Goal: Transaction & Acquisition: Purchase product/service

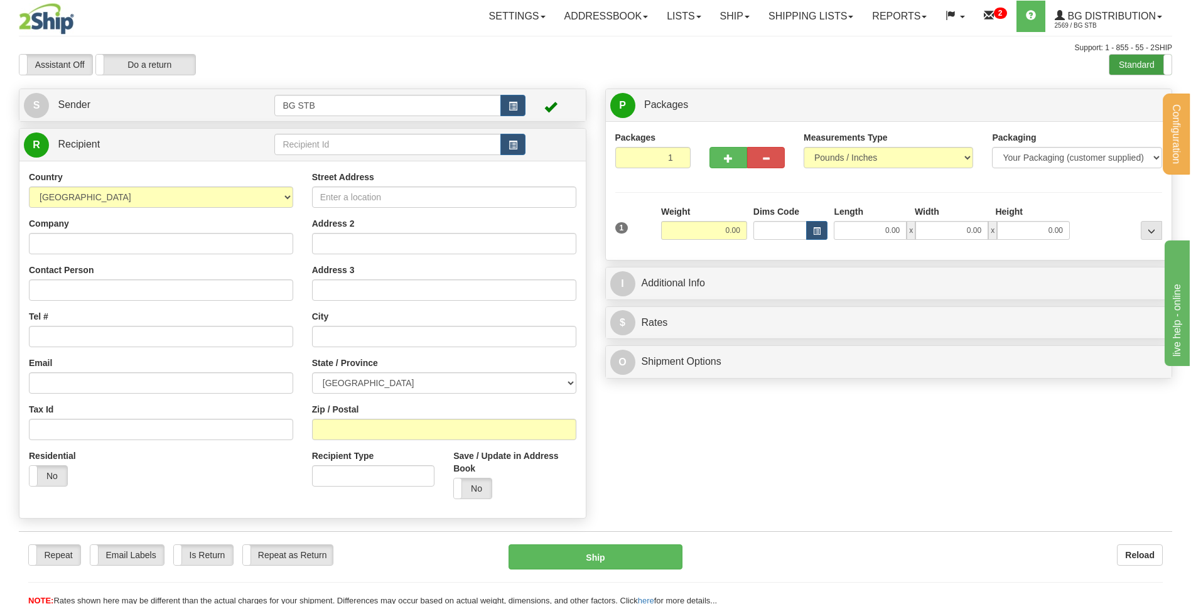
click at [1130, 65] on label "Standard" at bounding box center [1141, 65] width 62 height 20
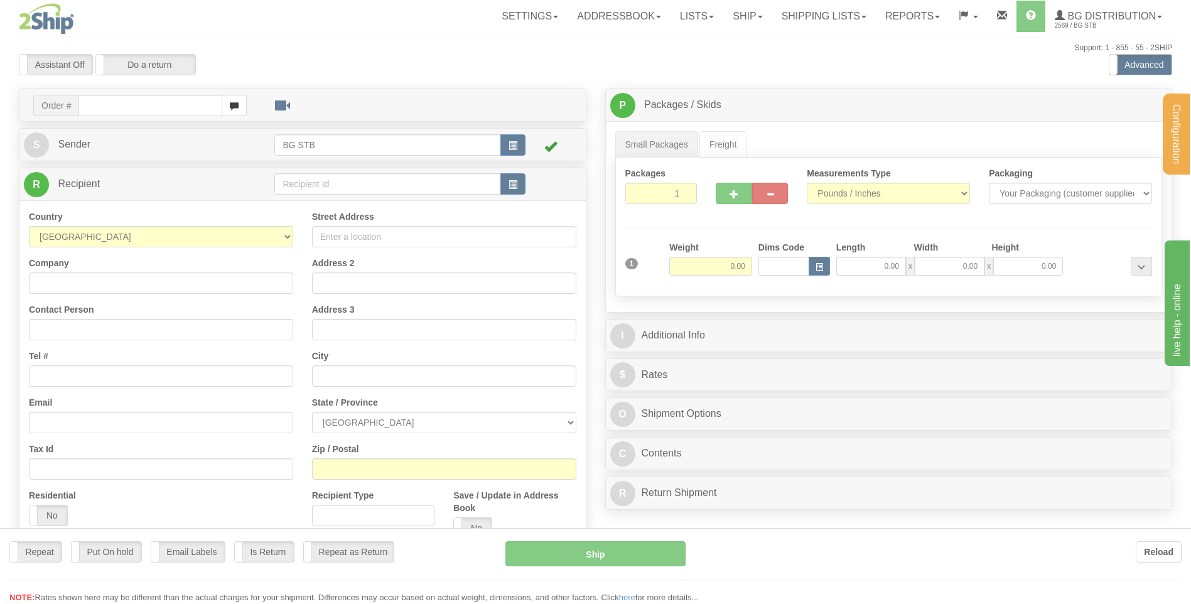
click at [335, 192] on div "Configuration My Configuration Panel Close Configure My Carriers" at bounding box center [595, 353] width 1191 height 707
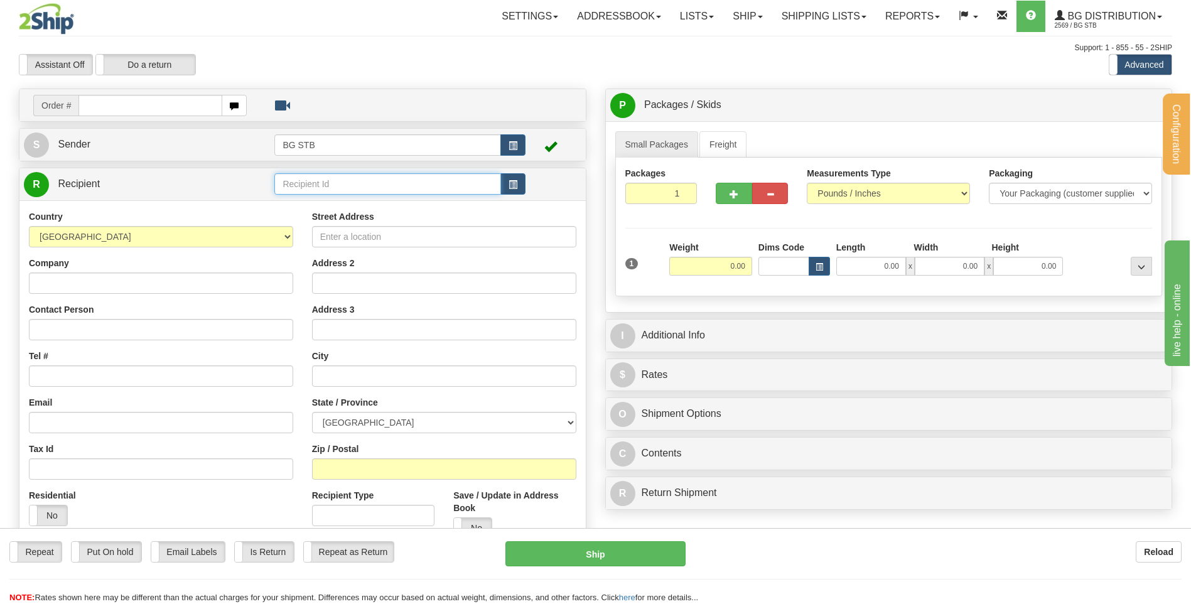
click at [335, 192] on input "text" at bounding box center [387, 183] width 226 height 21
type input "ALLEGION"
type input "4.30"
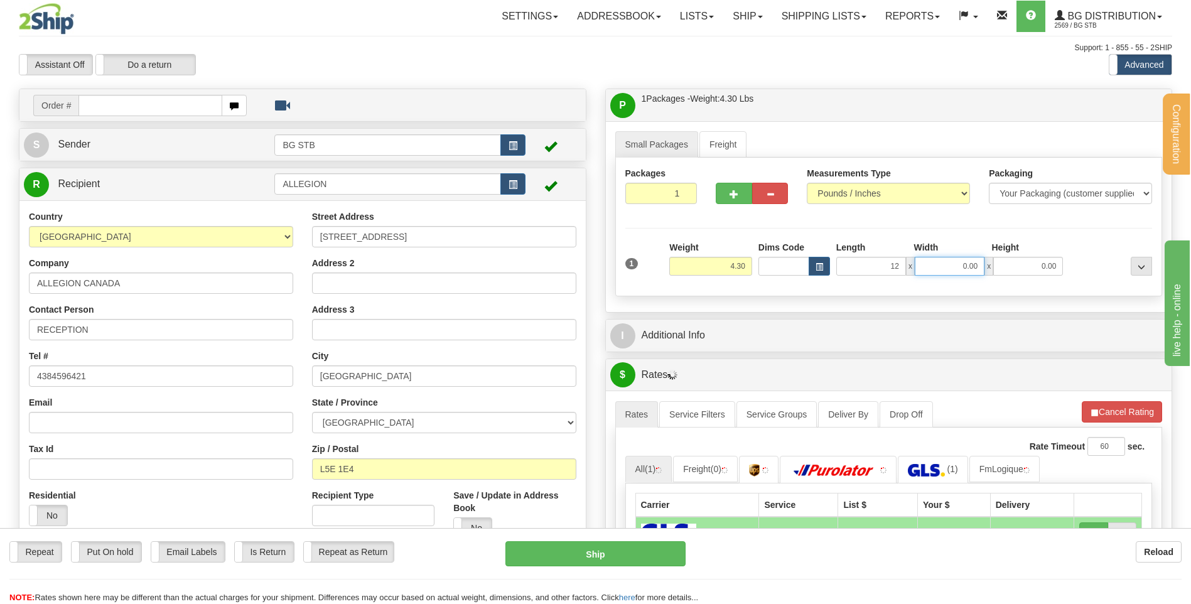
type input "12.00"
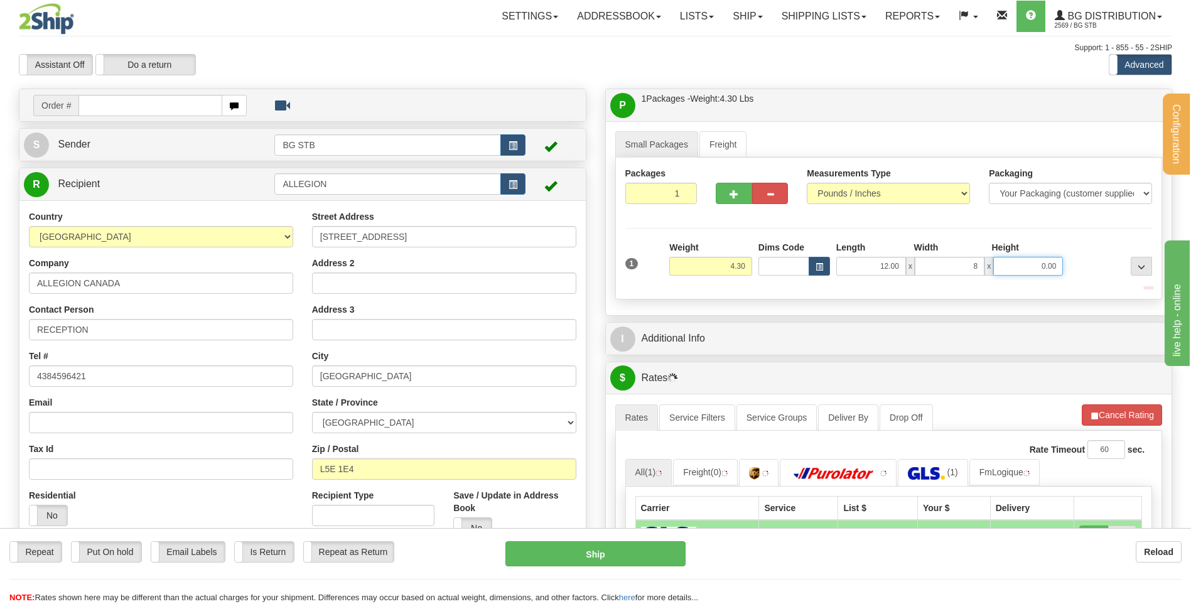
type input "8.00"
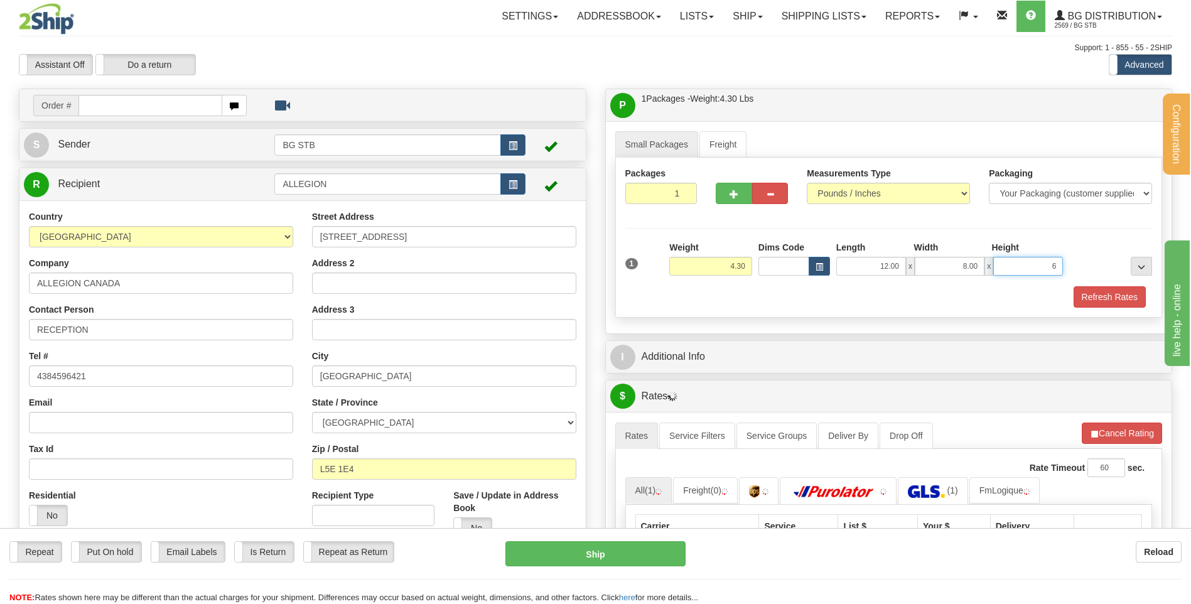
type input "6"
type input "6.00"
click at [793, 342] on div "I Additional Info" at bounding box center [889, 356] width 568 height 33
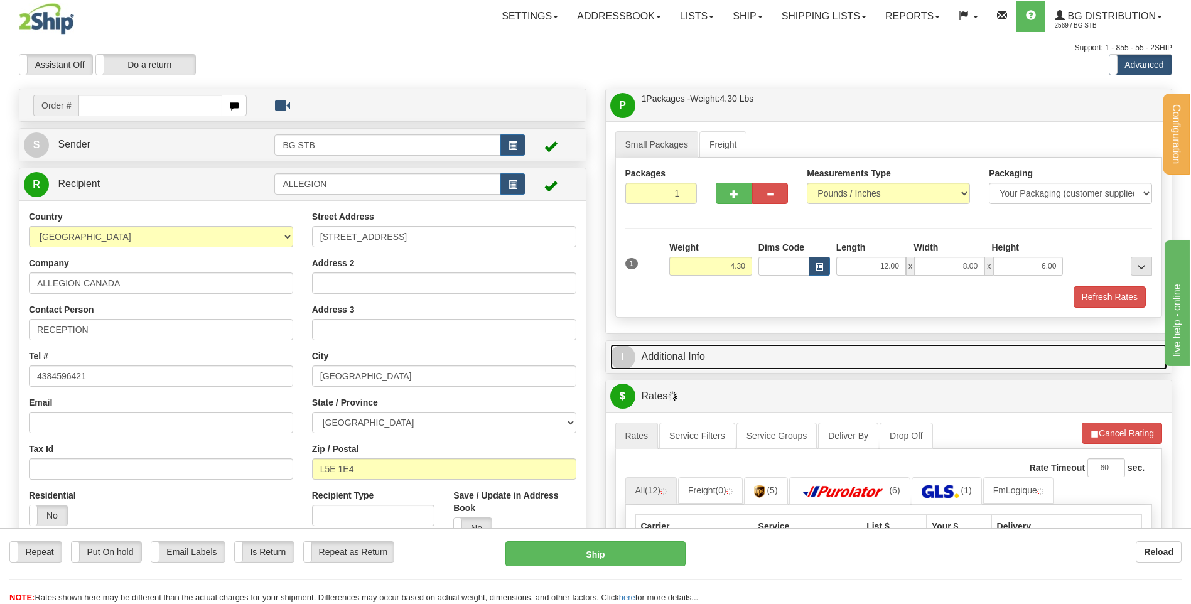
click at [789, 344] on link "I Additional Info" at bounding box center [889, 357] width 558 height 26
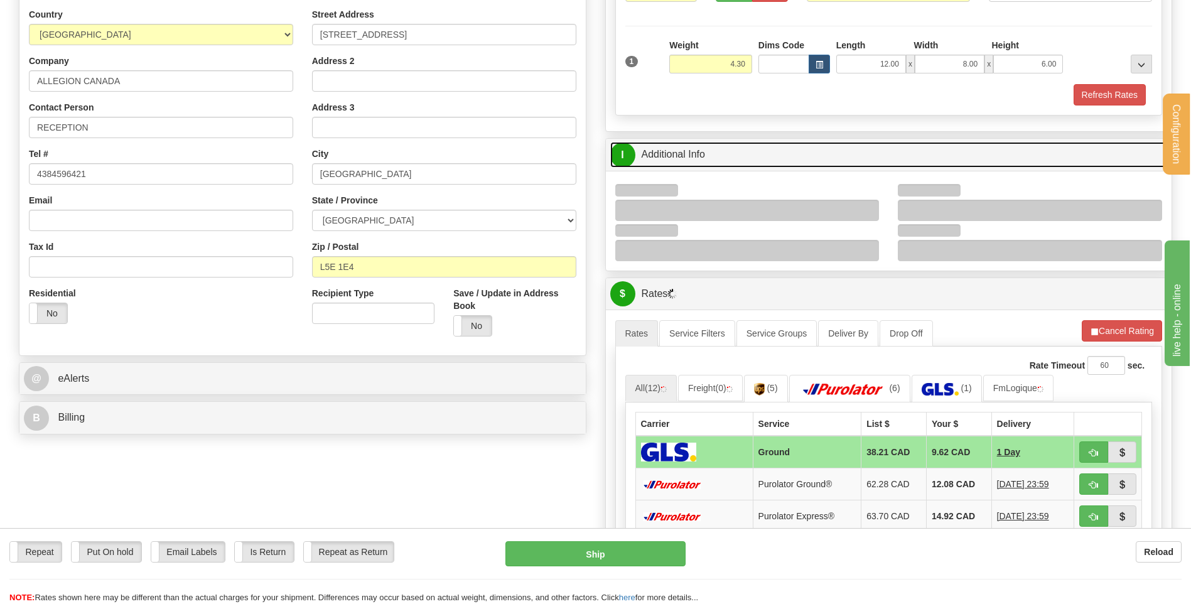
scroll to position [251, 0]
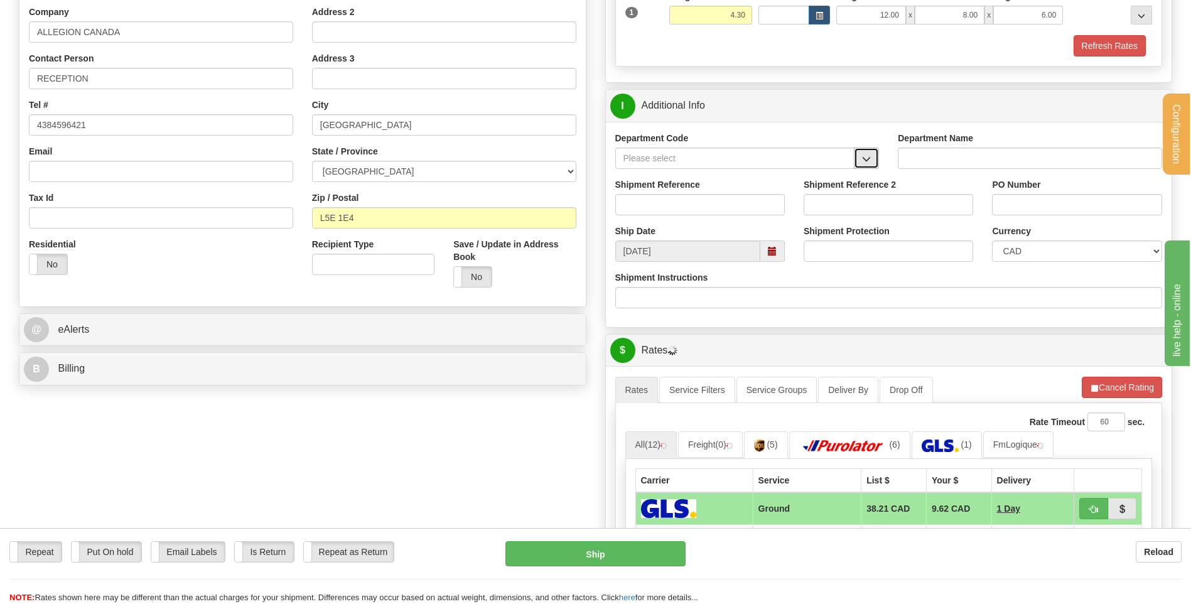
click at [872, 165] on button "button" at bounding box center [866, 158] width 25 height 21
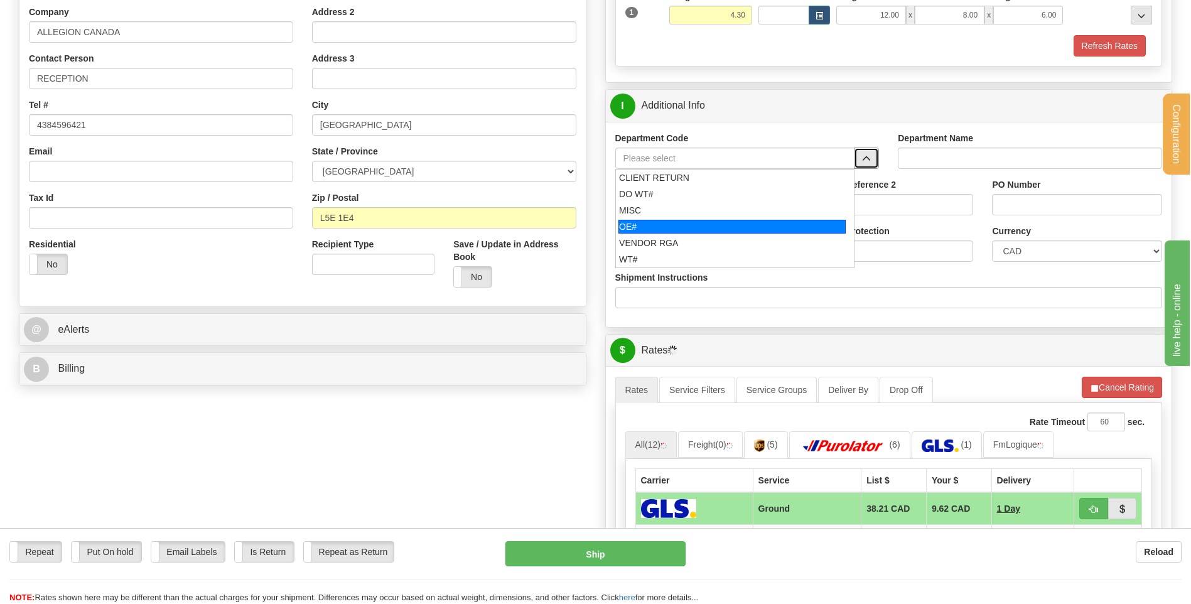
click at [715, 227] on div "OE#" at bounding box center [732, 227] width 227 height 14
type input "OE#"
type input "ORDERS"
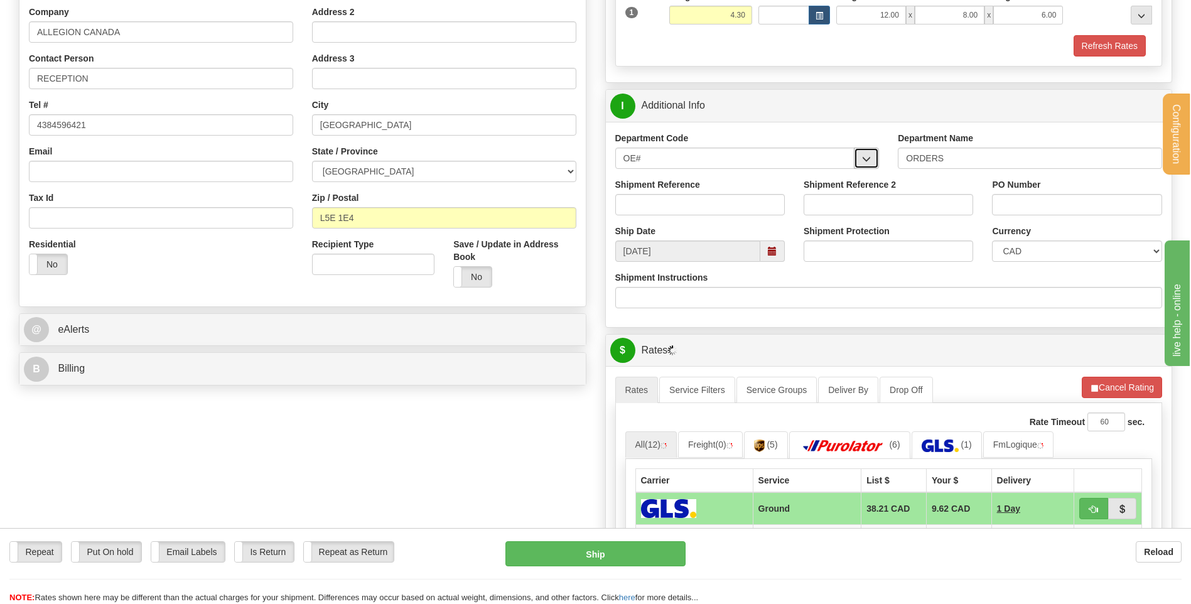
click at [859, 156] on button "button" at bounding box center [866, 158] width 25 height 21
drag, startPoint x: 585, startPoint y: 141, endPoint x: 489, endPoint y: 140, distance: 96.1
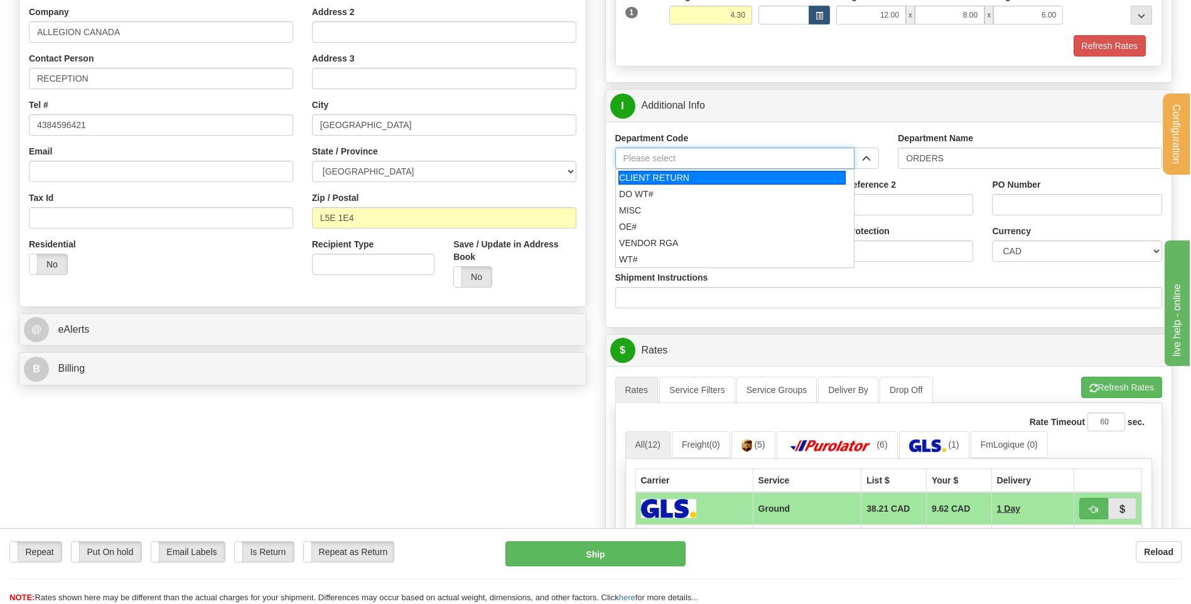
click at [659, 176] on div "CLIENT RETURN" at bounding box center [732, 178] width 227 height 14
type input "CLIENT RETURN"
type input "RETURN LABELS"
type input "CLIENT RETURN"
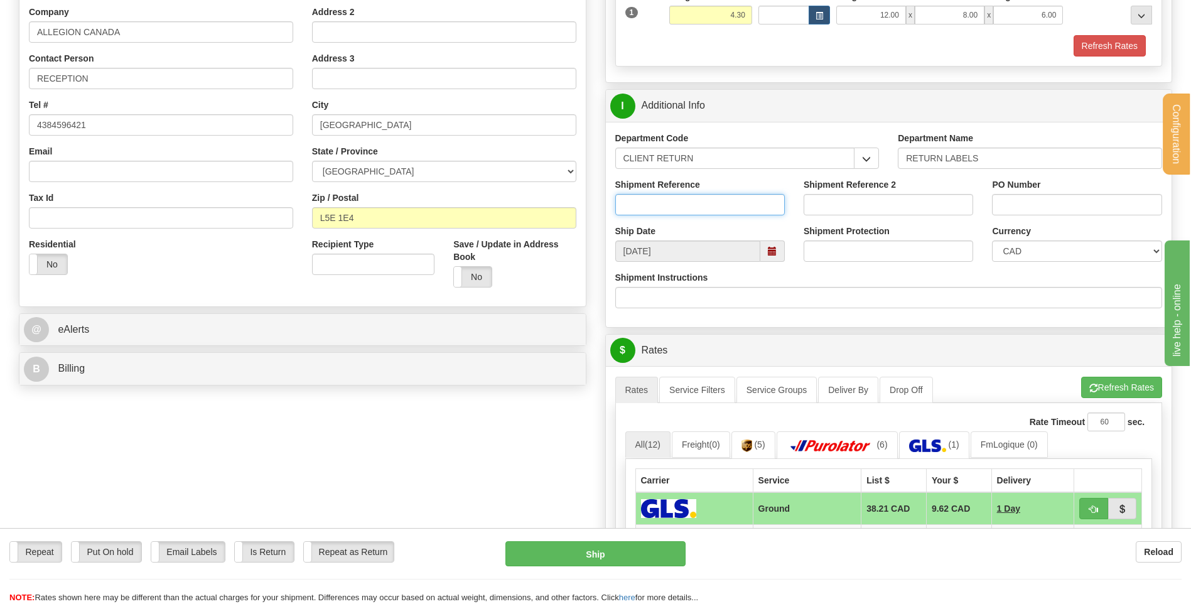
click at [666, 206] on input "Shipment Reference" at bounding box center [701, 204] width 170 height 21
click at [693, 209] on input "RETOUR ALL" at bounding box center [701, 204] width 170 height 21
type input "RETOUR ALLEGION"
drag, startPoint x: 1048, startPoint y: 191, endPoint x: 1042, endPoint y: 200, distance: 10.8
click at [1046, 198] on div "PO Number" at bounding box center [1077, 196] width 170 height 37
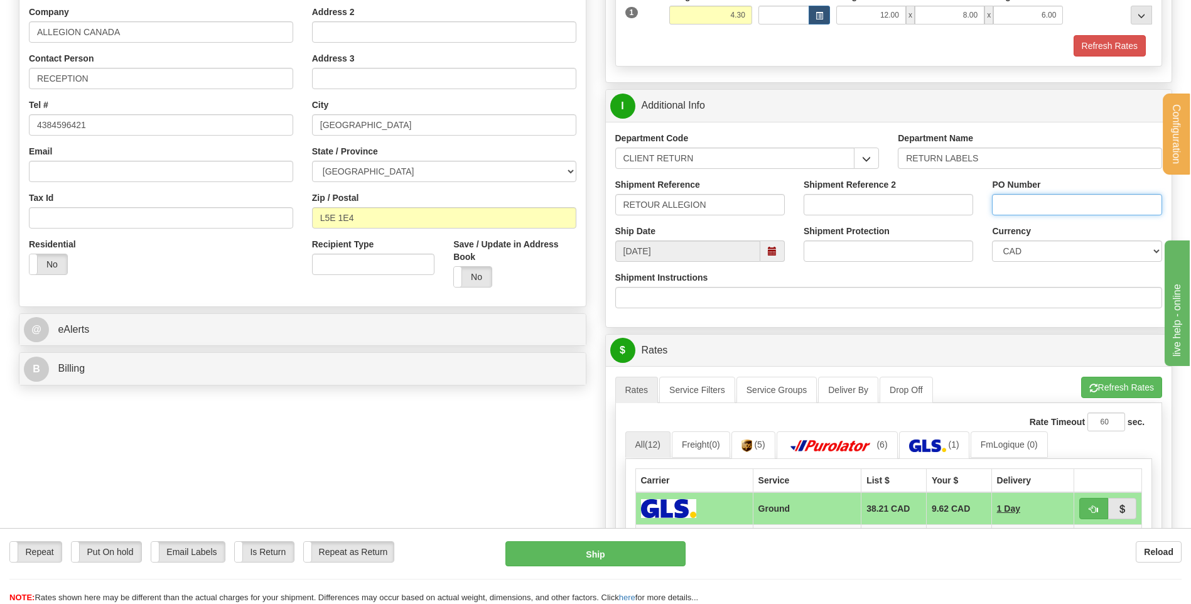
drag, startPoint x: 1042, startPoint y: 200, endPoint x: 1031, endPoint y: 209, distance: 14.2
click at [1041, 200] on input "PO Number" at bounding box center [1077, 204] width 170 height 21
drag, startPoint x: 708, startPoint y: 197, endPoint x: 528, endPoint y: 199, distance: 180.3
click at [1041, 205] on input "PO Number" at bounding box center [1077, 204] width 170 height 21
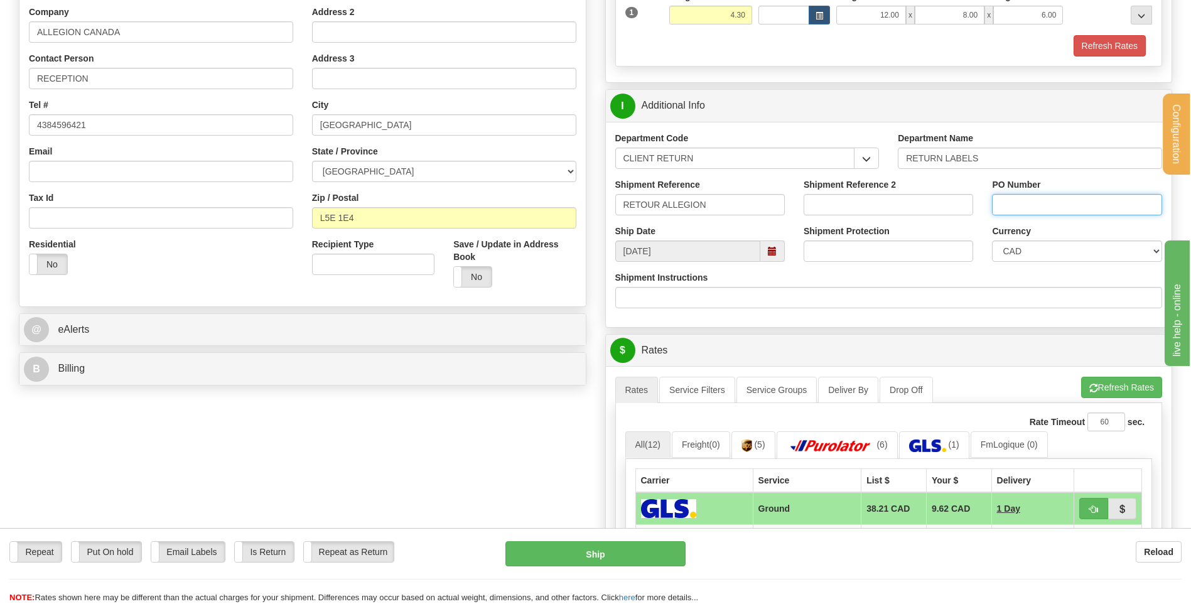
paste input "RETOUR ALLEGION"
type input "RETOUR ALLEGION"
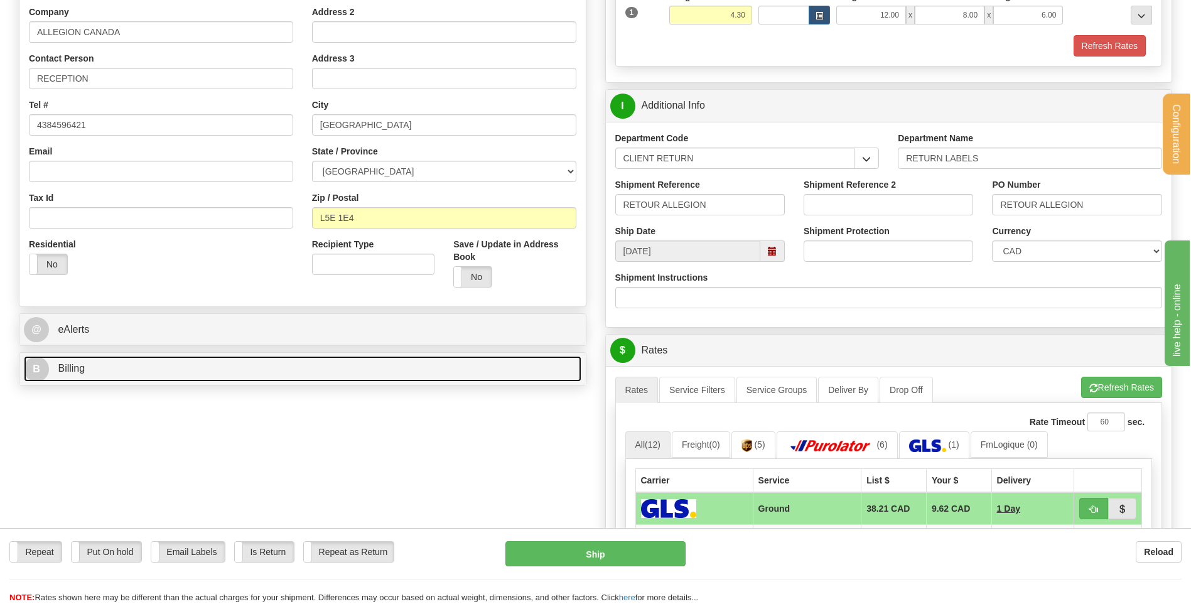
click at [244, 360] on link "B Billing" at bounding box center [303, 369] width 558 height 26
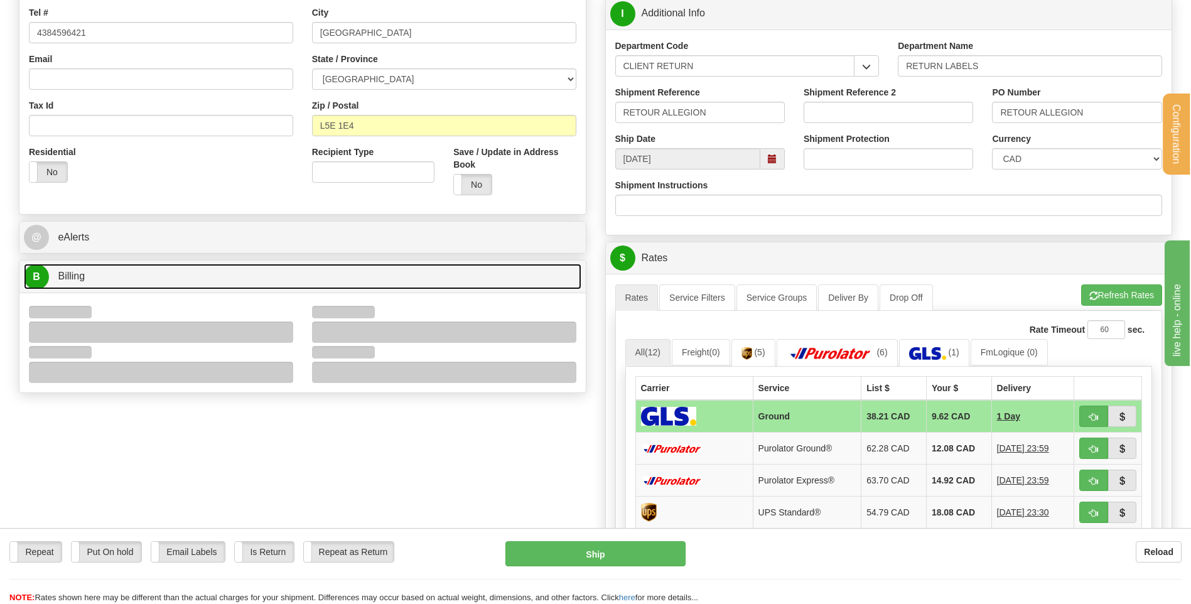
scroll to position [440, 0]
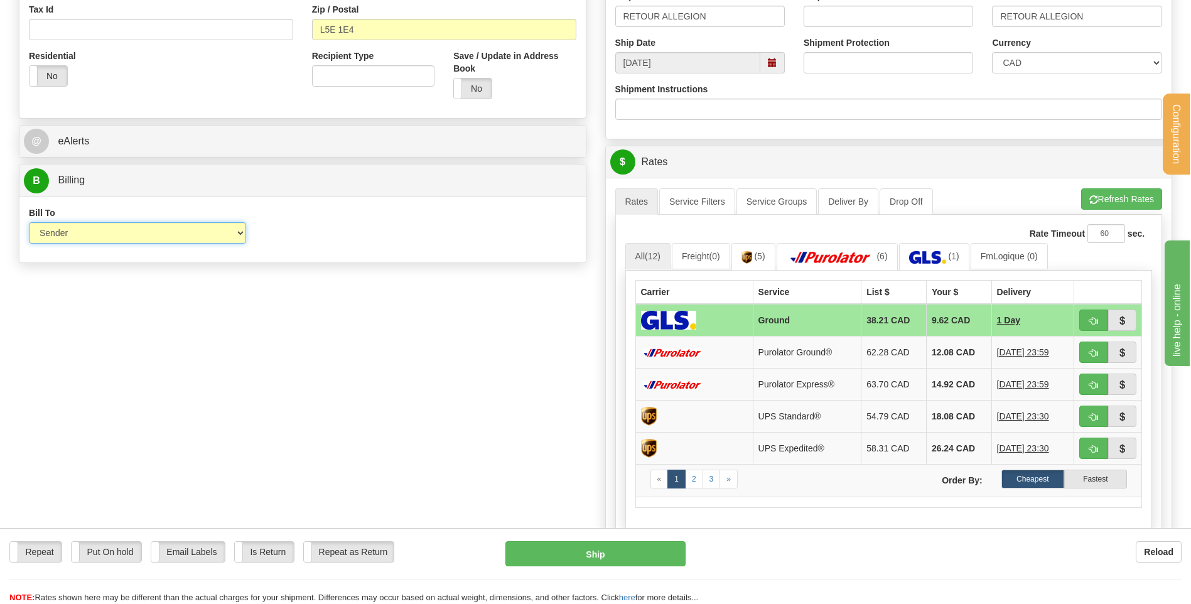
click at [231, 233] on select "Sender Recipient Third Party Collect" at bounding box center [137, 232] width 217 height 21
select select "2"
click at [29, 222] on select "Sender Recipient Third Party Collect" at bounding box center [137, 232] width 217 height 21
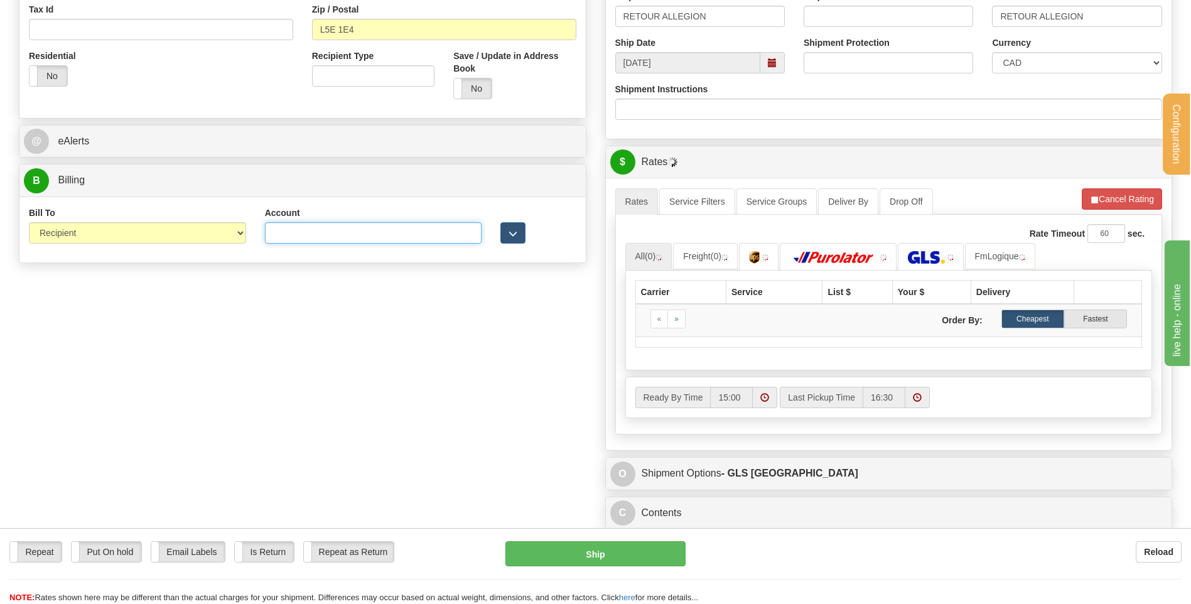
click at [291, 234] on input "Account" at bounding box center [373, 232] width 217 height 21
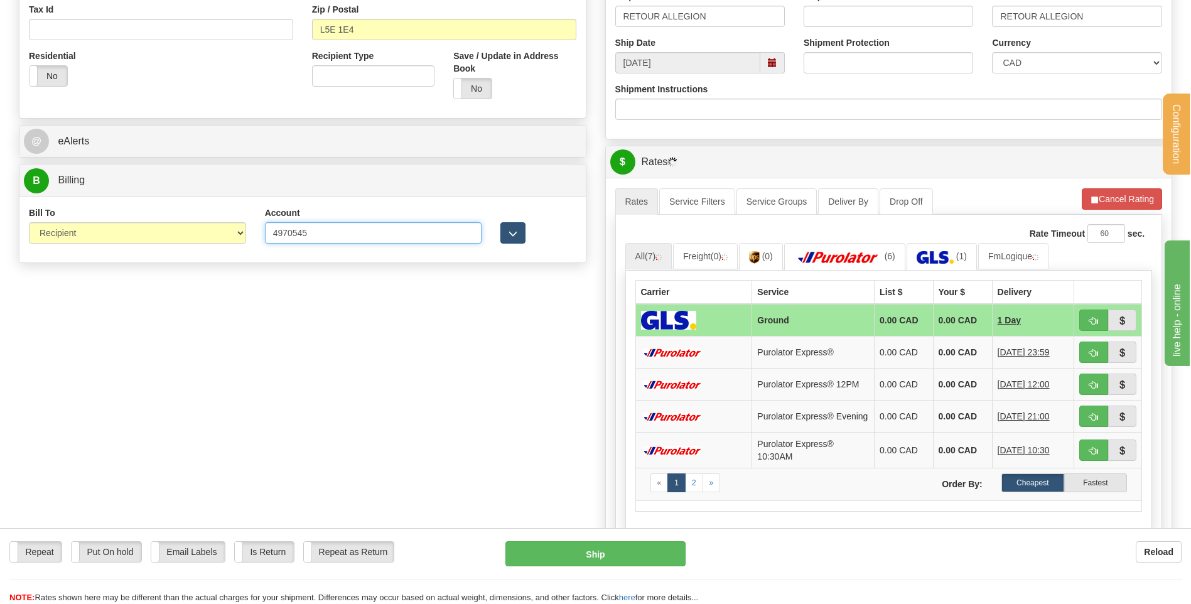
type input "4970545"
click at [516, 227] on button "button" at bounding box center [513, 232] width 25 height 21
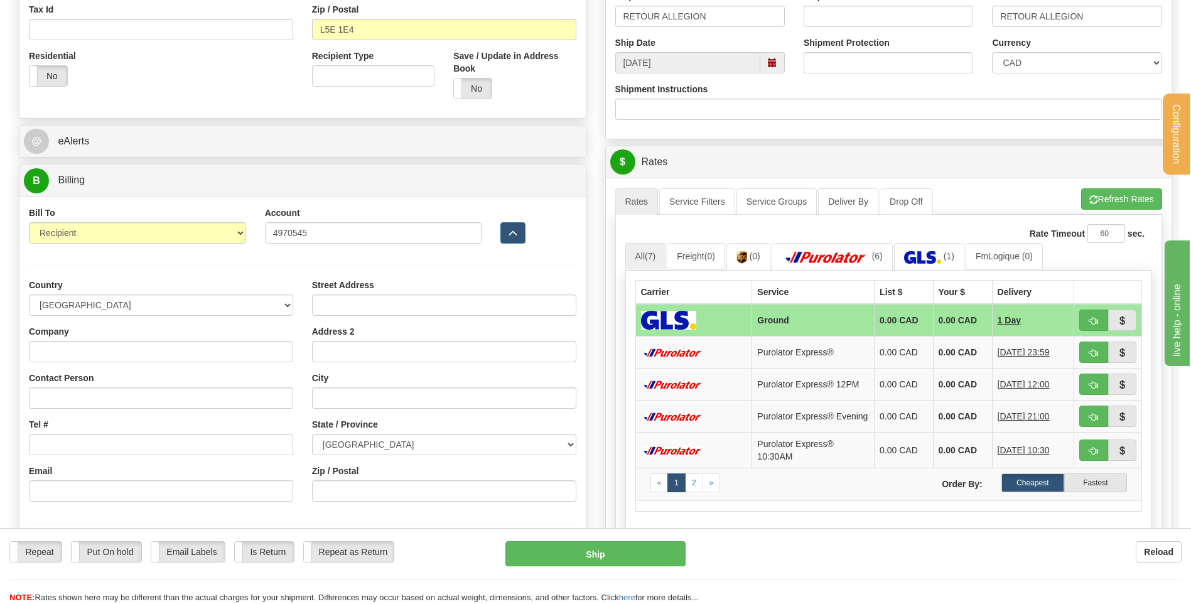
click at [77, 369] on div "Country AFGHANISTAN ALAND ISLANDS ALBANIA ALGERIA AMERICAN SAMOA ANDORRA ANGOLA…" at bounding box center [160, 395] width 283 height 232
click at [77, 356] on input "Company" at bounding box center [161, 351] width 264 height 21
type input "ALLEGION"
click at [107, 361] on input "ALLEGION" at bounding box center [161, 351] width 264 height 21
type input "RECEPTION"
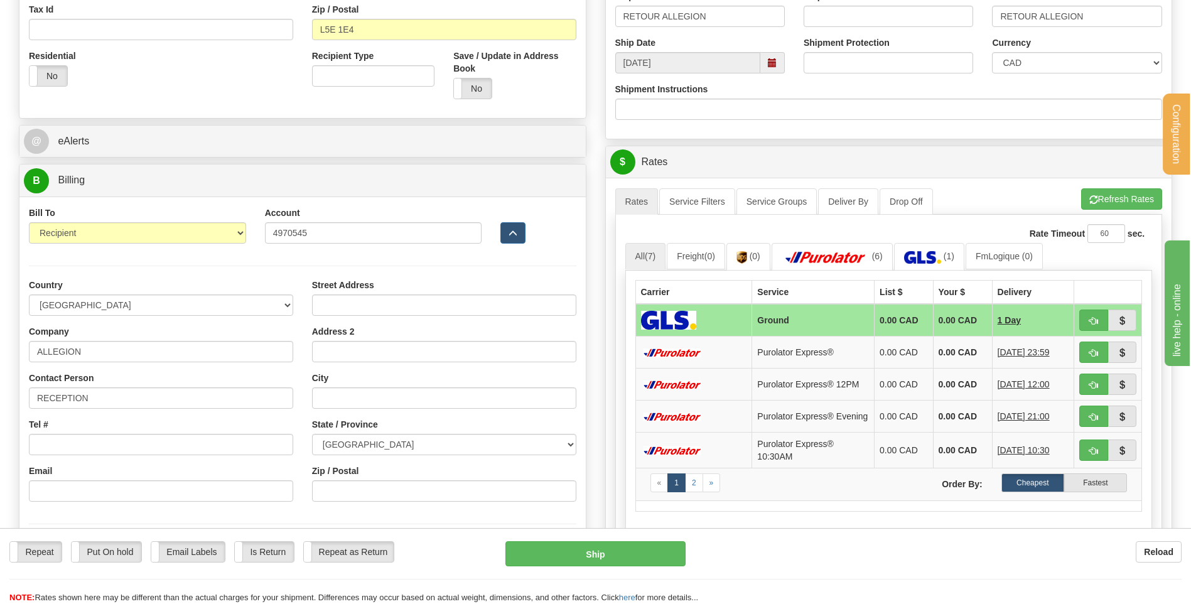
type input "1076 LAKESHORE ROAD EAST"
type input "MISSISSAUGA"
select select "ON"
type input "L5E 1E4"
type input "Admin@lesserrurierslaurentiens.com"
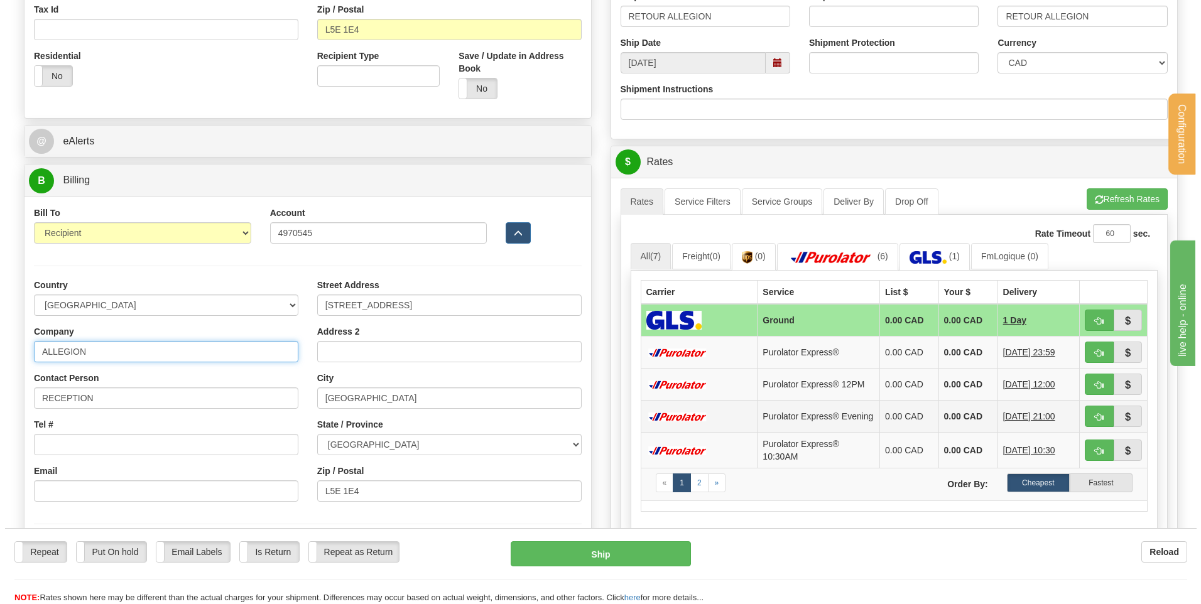
scroll to position [628, 0]
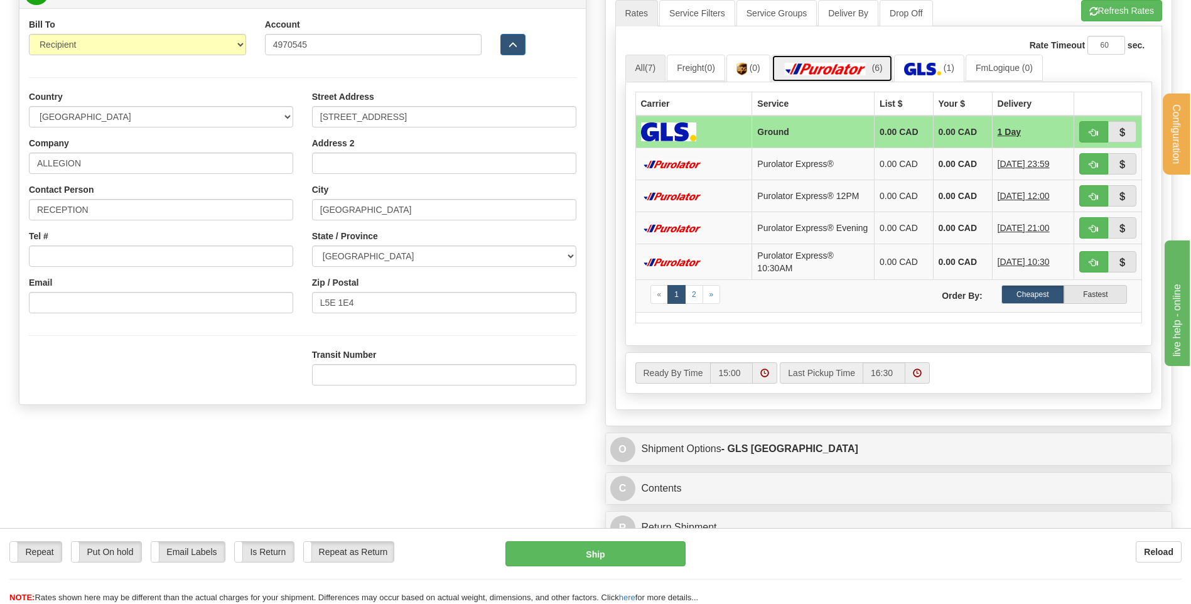
click at [853, 68] on img at bounding box center [826, 69] width 88 height 13
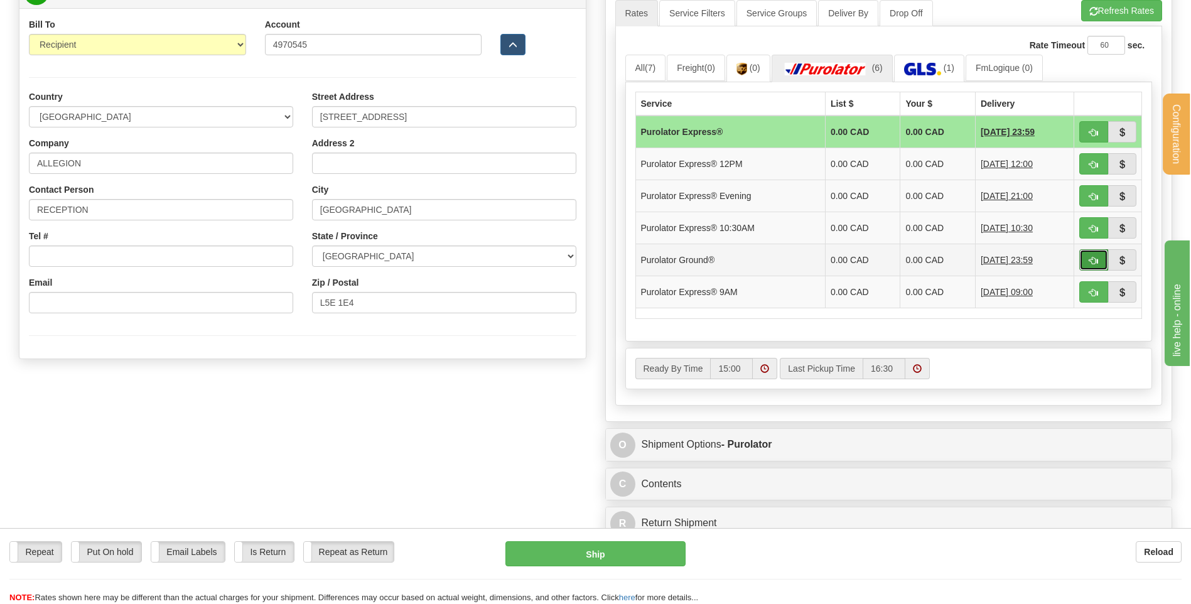
click at [1103, 261] on button "button" at bounding box center [1094, 259] width 29 height 21
type input "260"
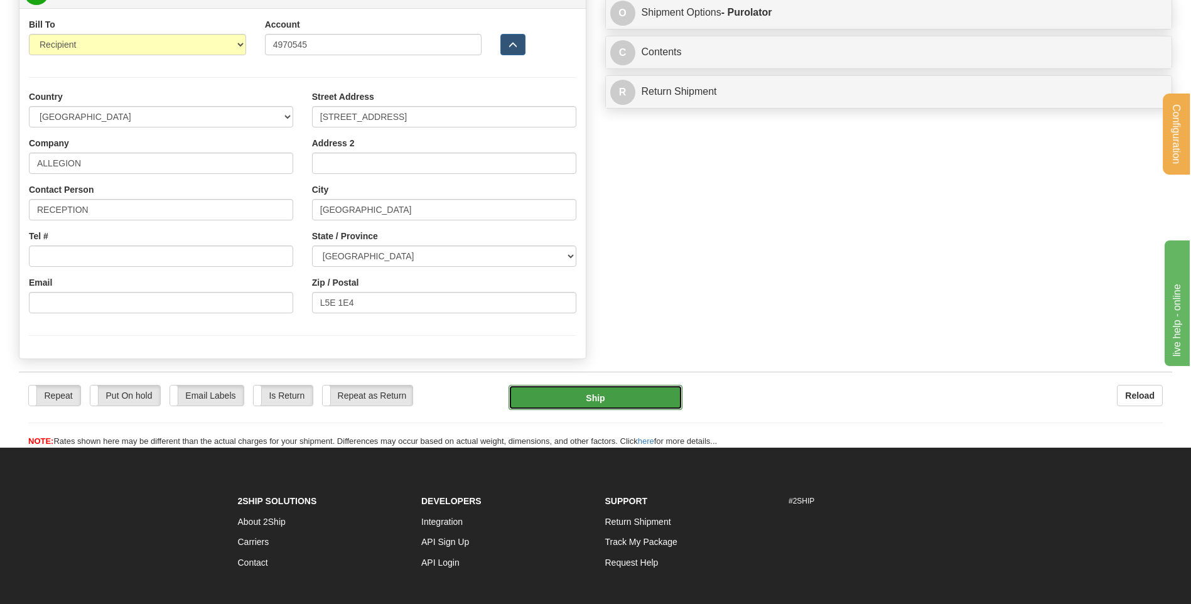
click at [616, 388] on button "Ship" at bounding box center [595, 397] width 173 height 25
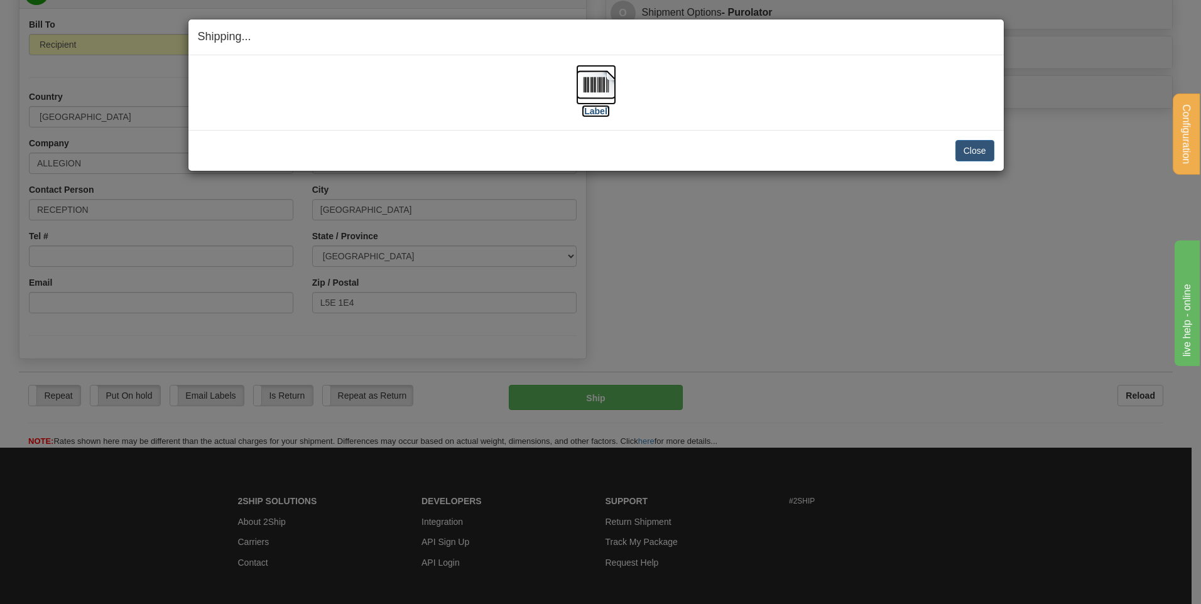
click at [594, 82] on img at bounding box center [596, 85] width 40 height 40
click at [965, 157] on button "Close" at bounding box center [974, 150] width 39 height 21
click at [963, 146] on button "Close" at bounding box center [974, 150] width 39 height 21
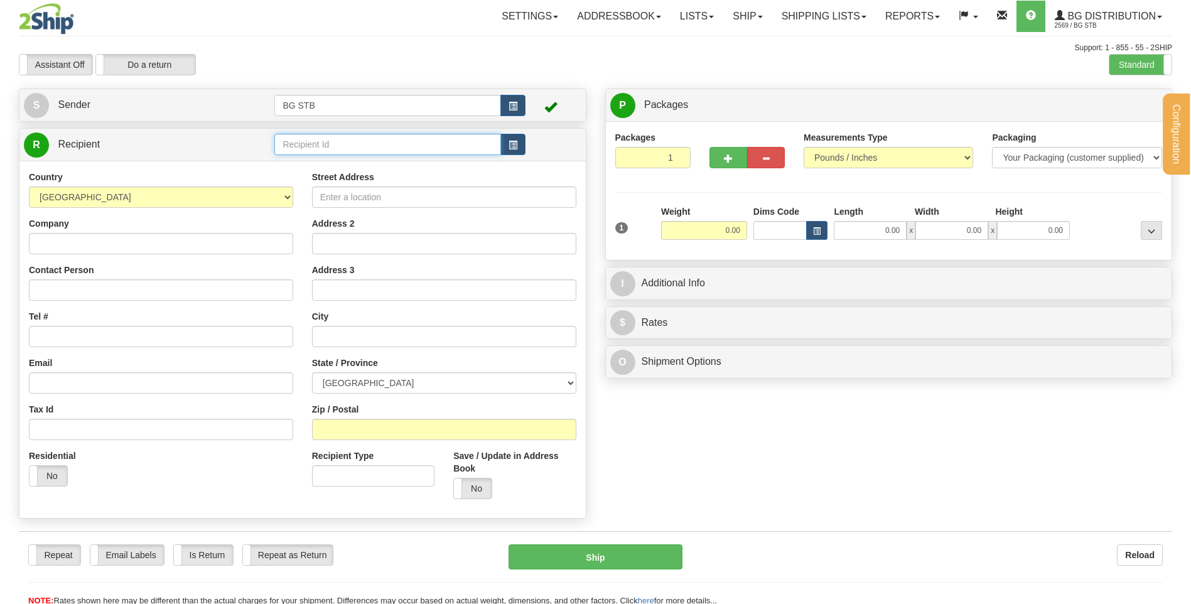
click at [343, 144] on input "text" at bounding box center [387, 144] width 226 height 21
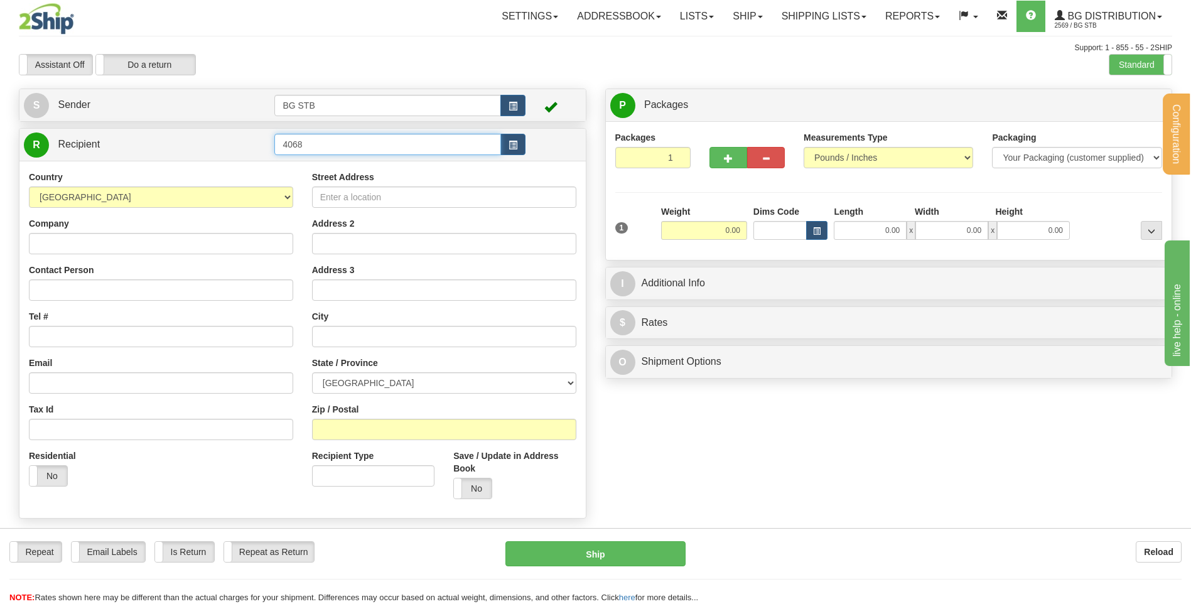
type input "4068"
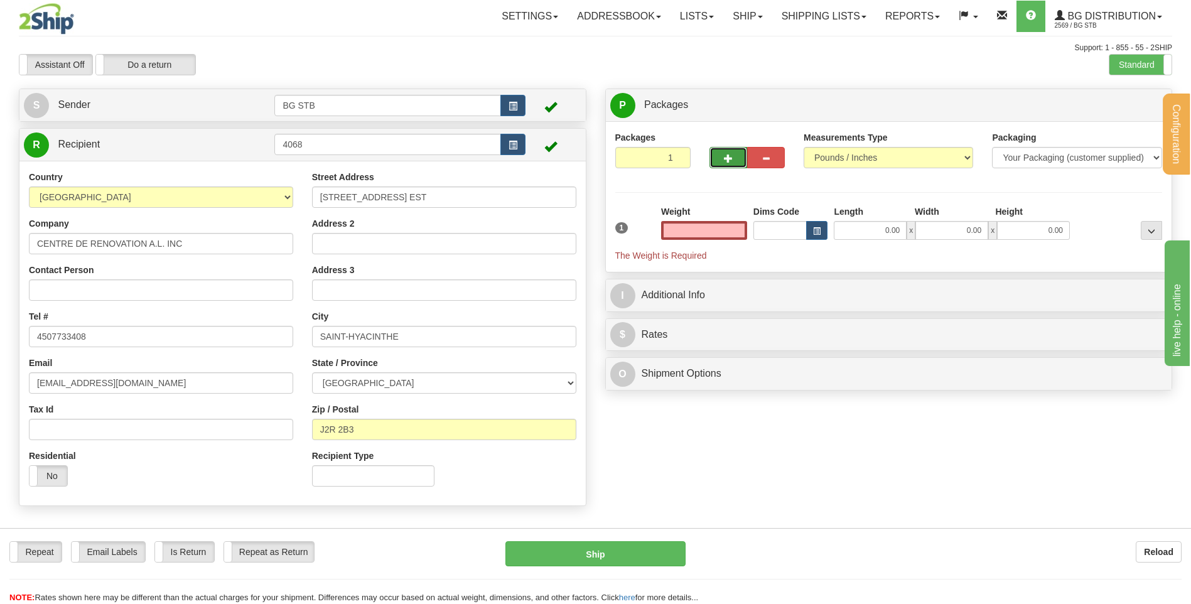
type input "0.00"
click at [727, 158] on span "button" at bounding box center [728, 159] width 9 height 8
type input "2"
drag, startPoint x: 1117, startPoint y: 107, endPoint x: 772, endPoint y: 202, distance: 358.1
click at [1117, 107] on span "Package Level" at bounding box center [1136, 105] width 50 height 9
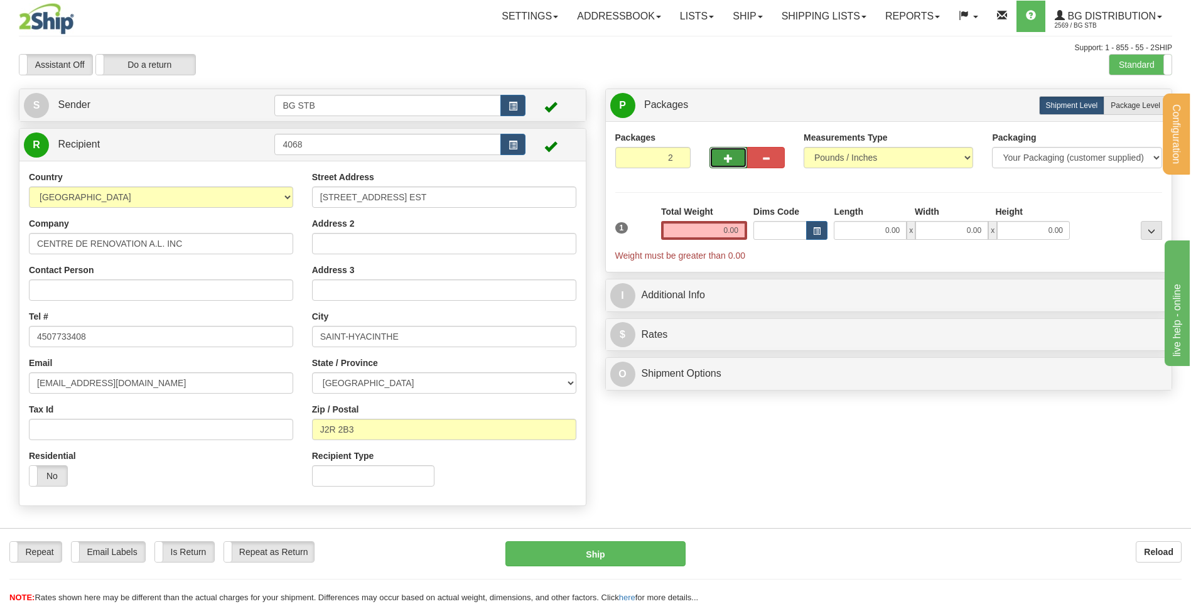
radio input "true"
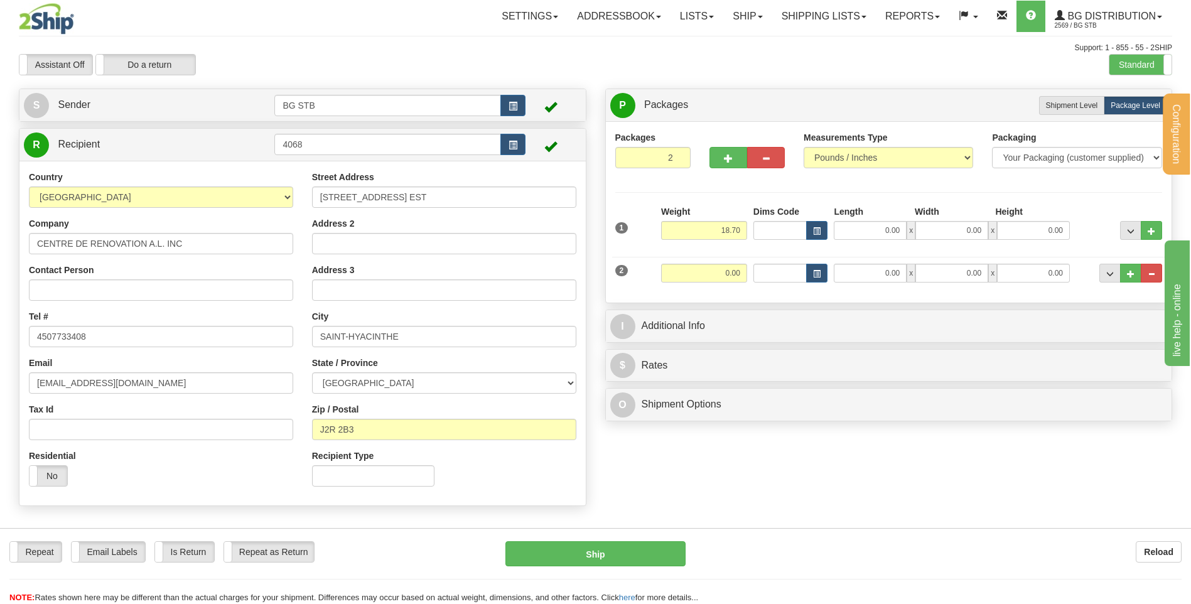
type input "18.70"
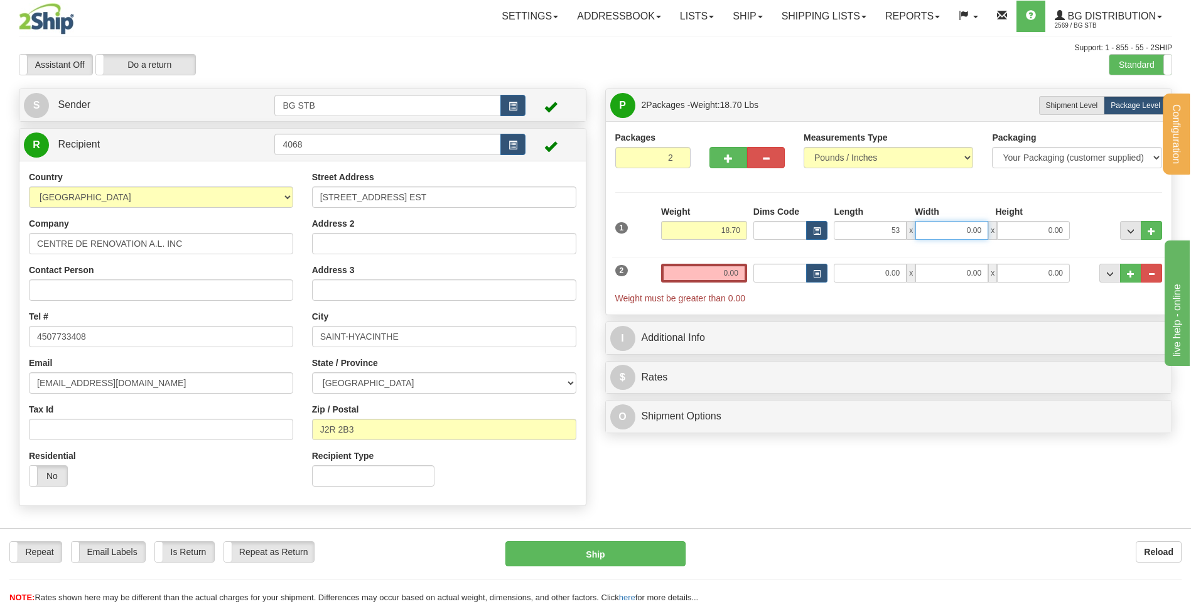
type input "53.00"
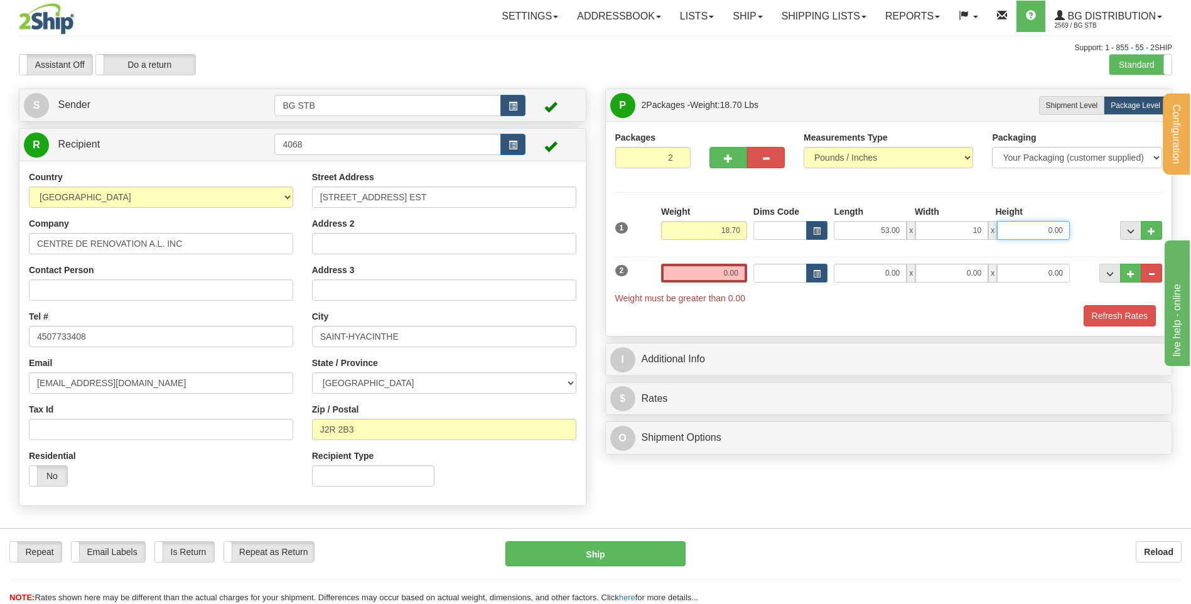
type input "10.00"
type input "5.00"
click at [709, 279] on div "Weight 0.00" at bounding box center [704, 278] width 92 height 28
click at [714, 259] on div "2 Weight 0.00 Dims Code Length Width Height" at bounding box center [889, 278] width 554 height 54
click at [718, 279] on input "0.00" at bounding box center [704, 273] width 86 height 19
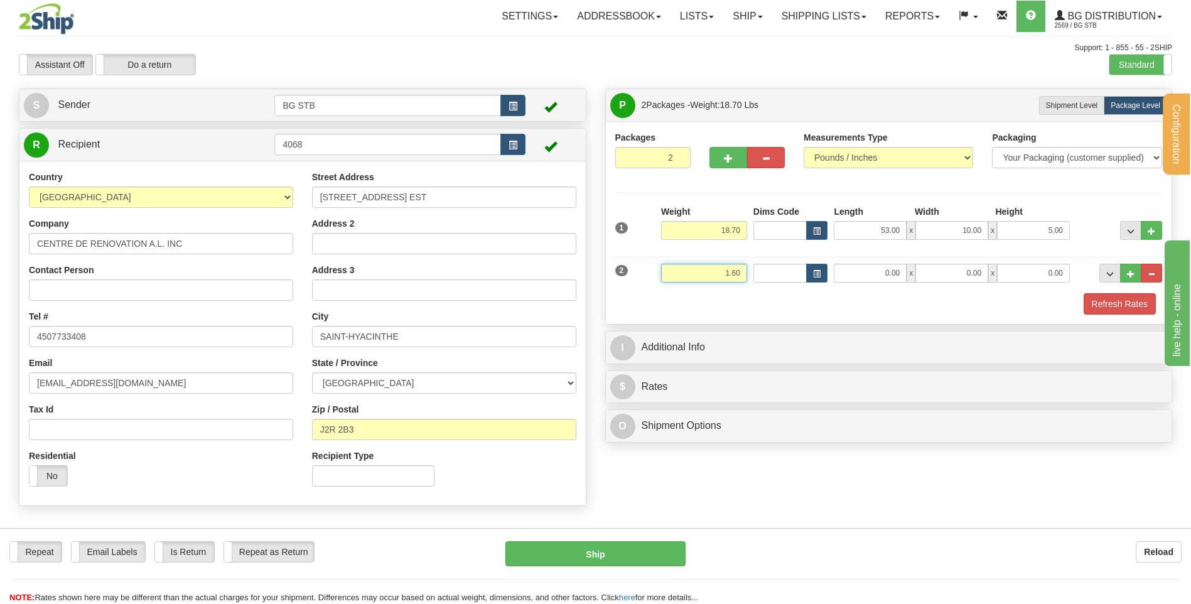
type input "1.60"
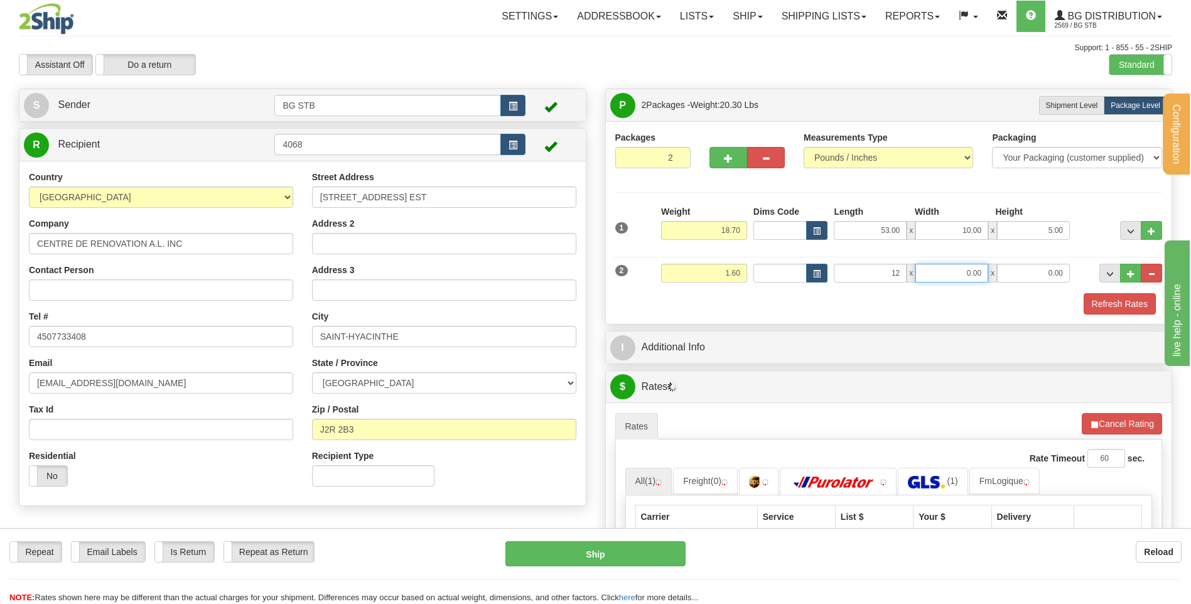
type input "12.00"
type input "8.00"
type input "6.00"
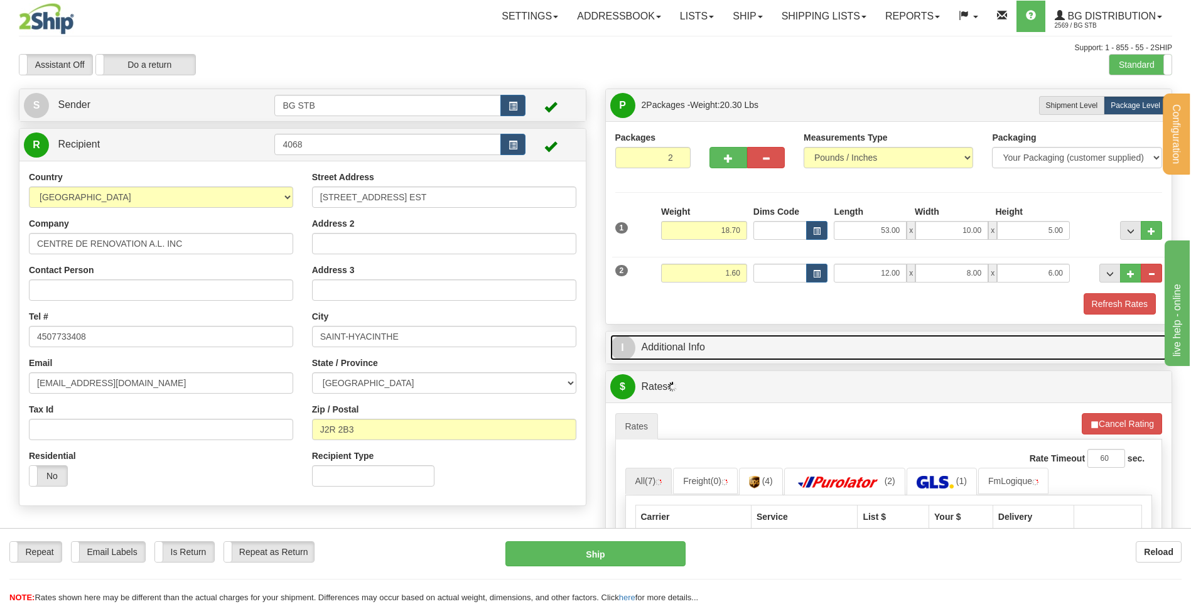
click at [730, 347] on link "I Additional Info" at bounding box center [889, 348] width 558 height 26
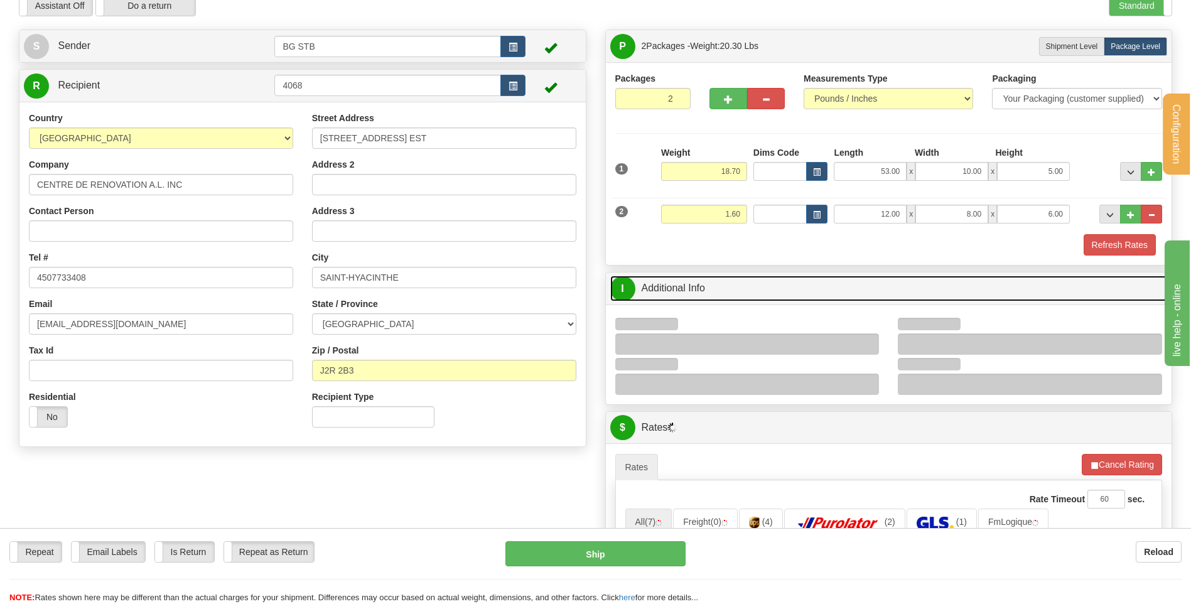
scroll to position [126, 0]
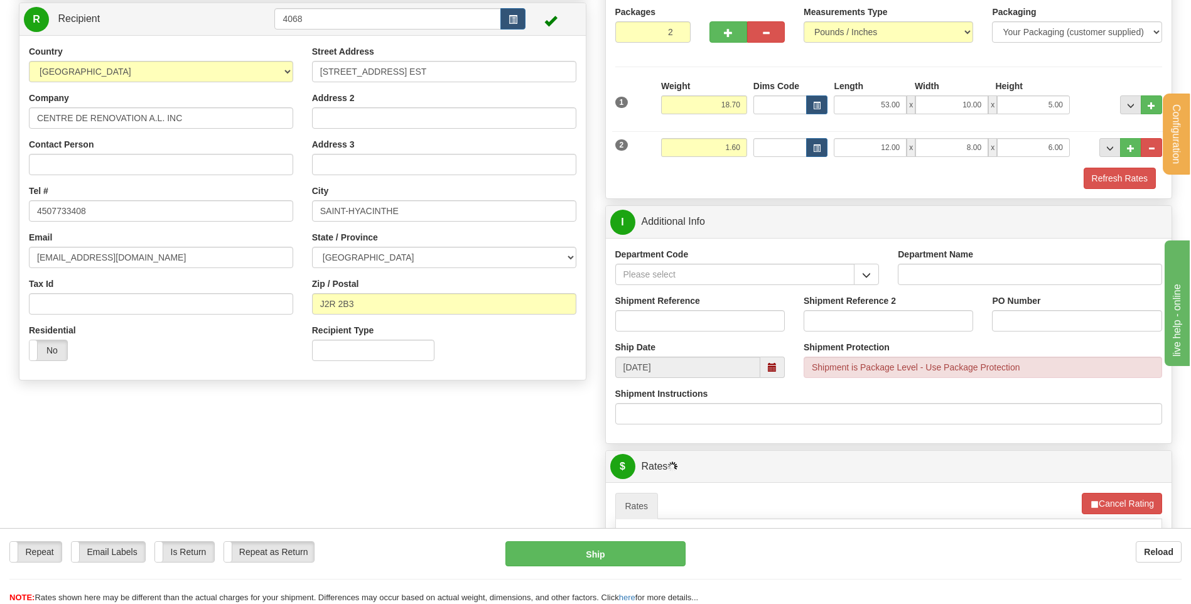
click at [855, 276] on button "button" at bounding box center [866, 274] width 25 height 21
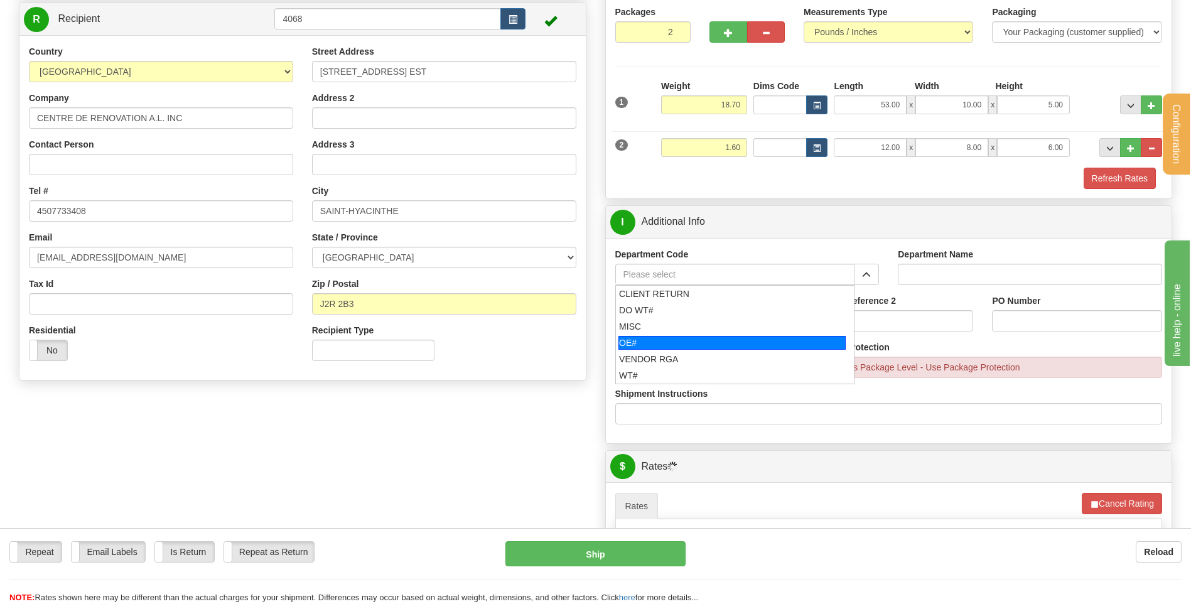
click at [687, 340] on div "OE#" at bounding box center [732, 343] width 227 height 14
type input "OE#"
type input "ORDERS"
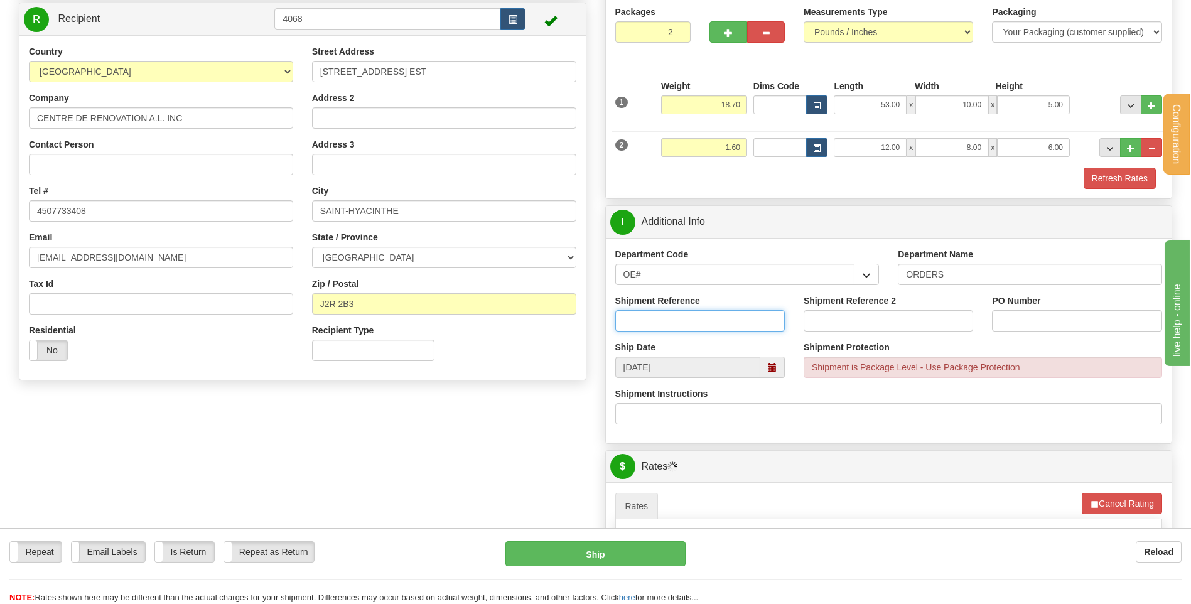
click at [695, 313] on input "Shipment Reference" at bounding box center [701, 320] width 170 height 21
type input "80004520-00"
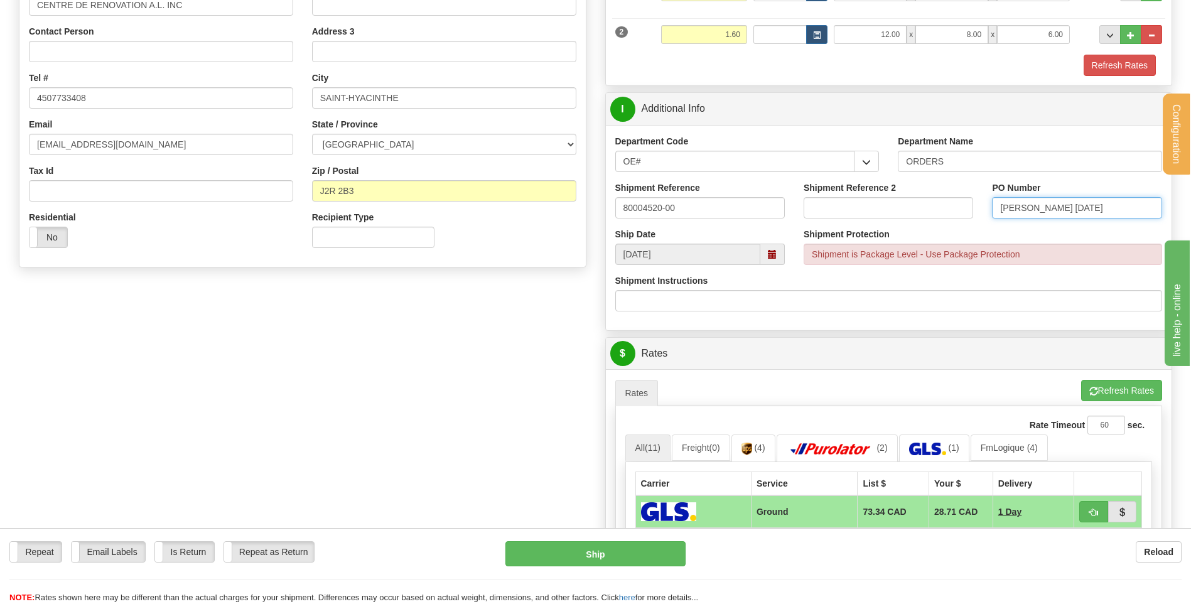
scroll to position [440, 0]
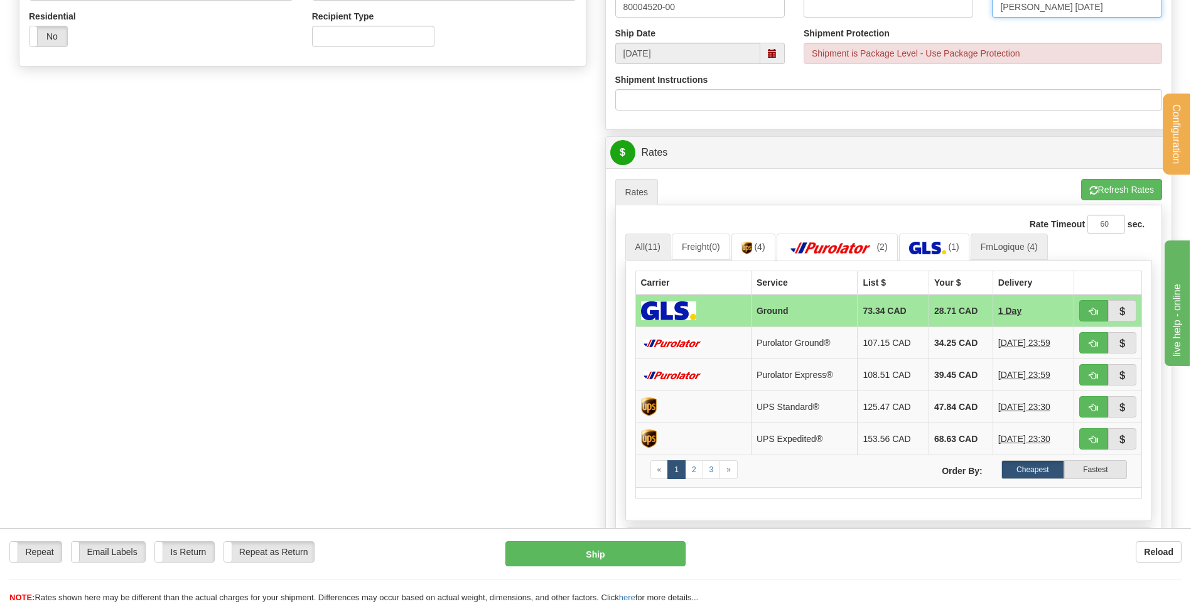
type input "JESSY 12/08/25"
drag, startPoint x: 985, startPoint y: 247, endPoint x: 938, endPoint y: 252, distance: 47.4
click at [985, 247] on link "FmLogique (4)" at bounding box center [1009, 247] width 77 height 26
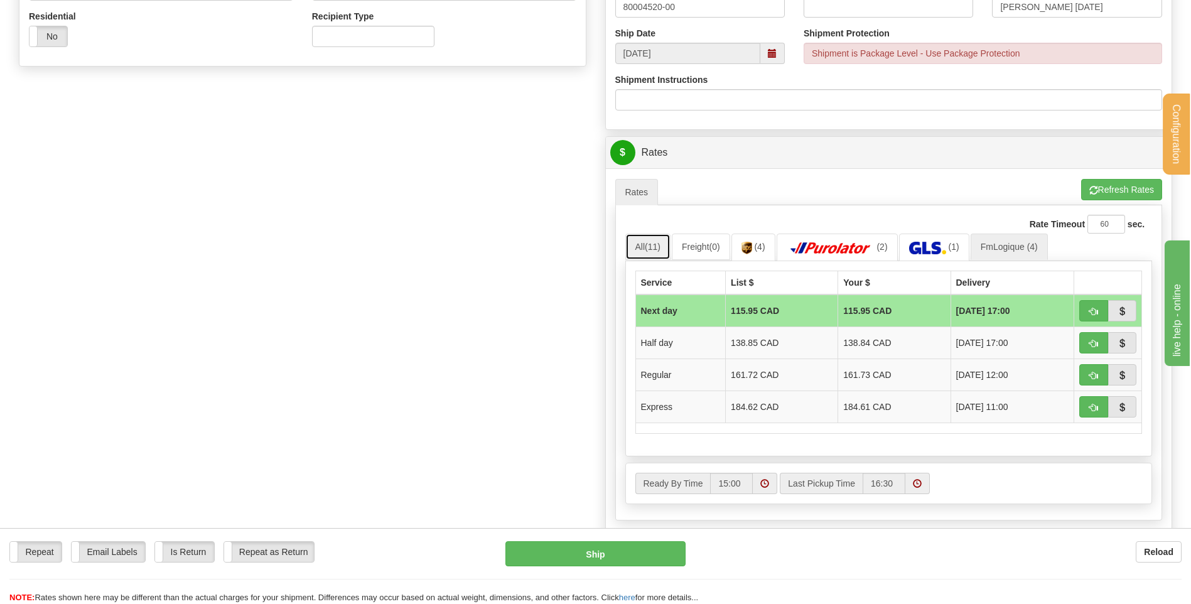
click at [648, 247] on span "(11)" at bounding box center [653, 247] width 16 height 10
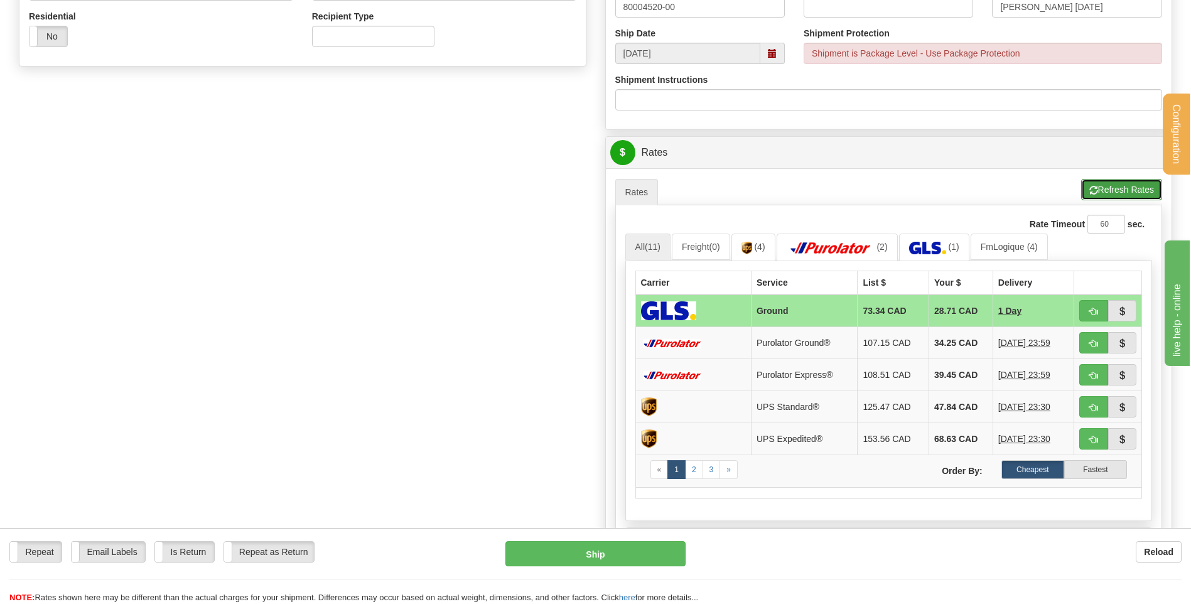
click at [1105, 190] on button "Refresh Rates" at bounding box center [1122, 189] width 81 height 21
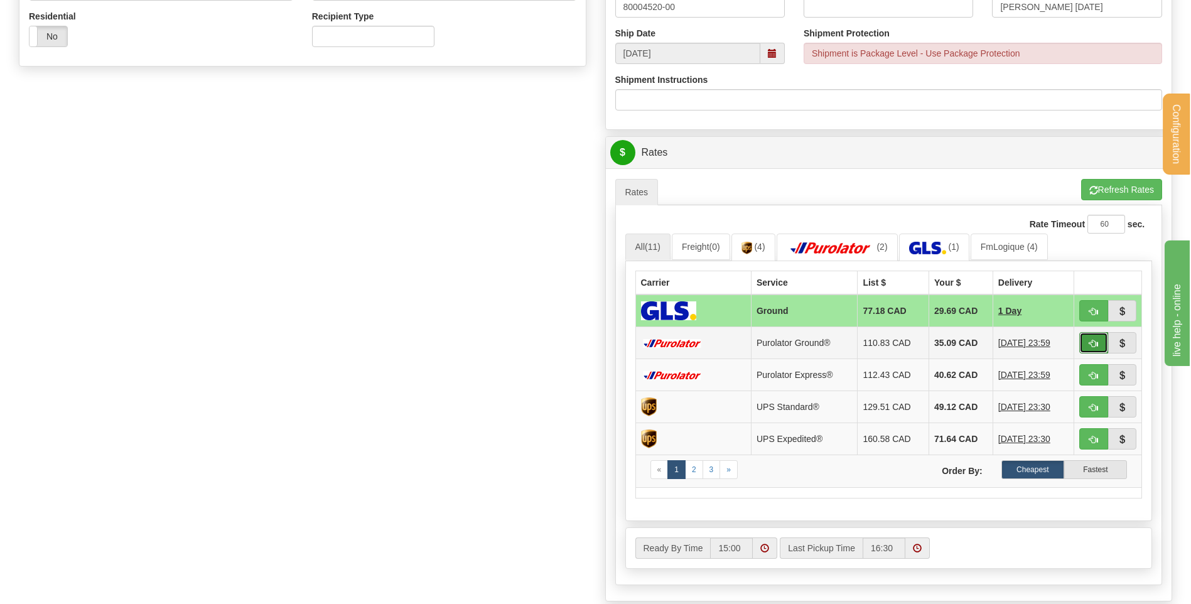
click at [1080, 340] on button "button" at bounding box center [1094, 342] width 29 height 21
type input "260"
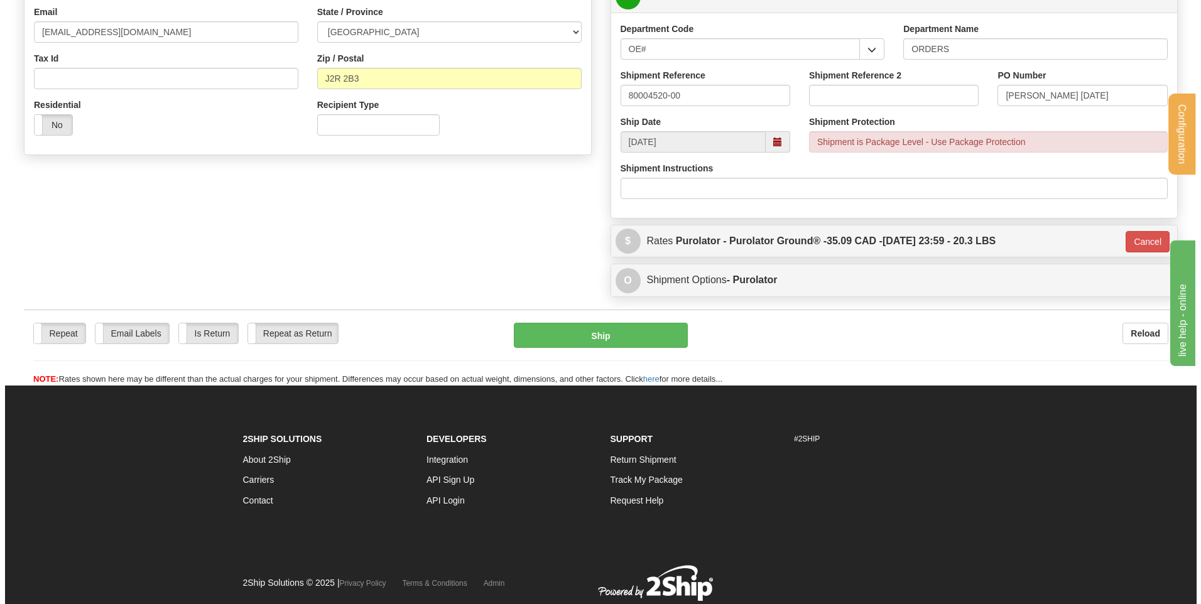
scroll to position [332, 0]
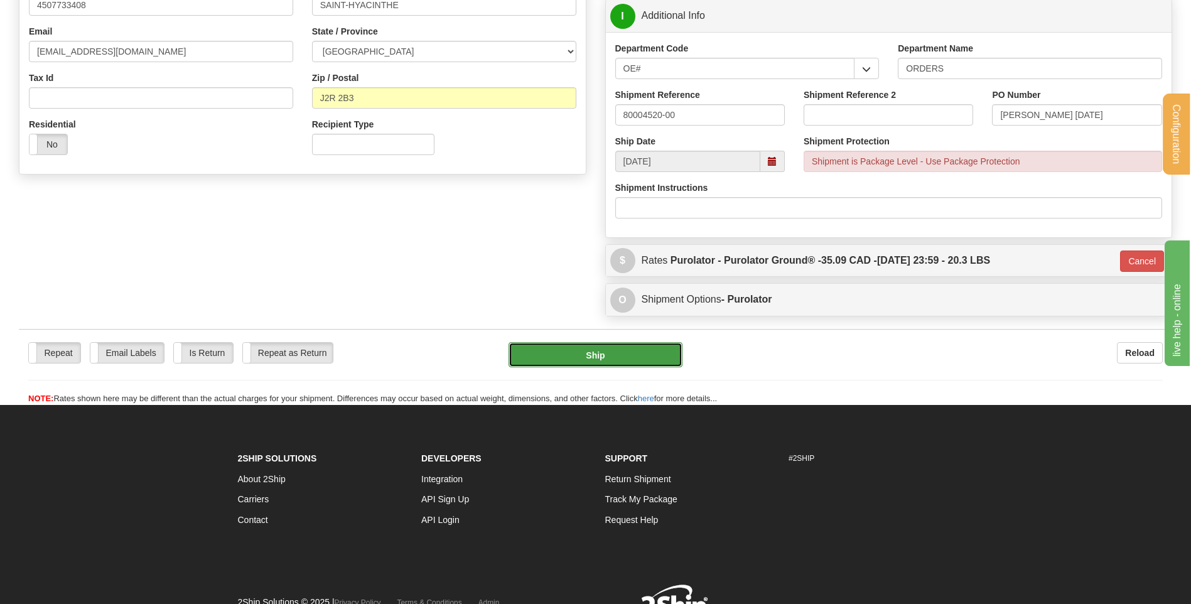
click at [594, 361] on button "Ship" at bounding box center [595, 354] width 173 height 25
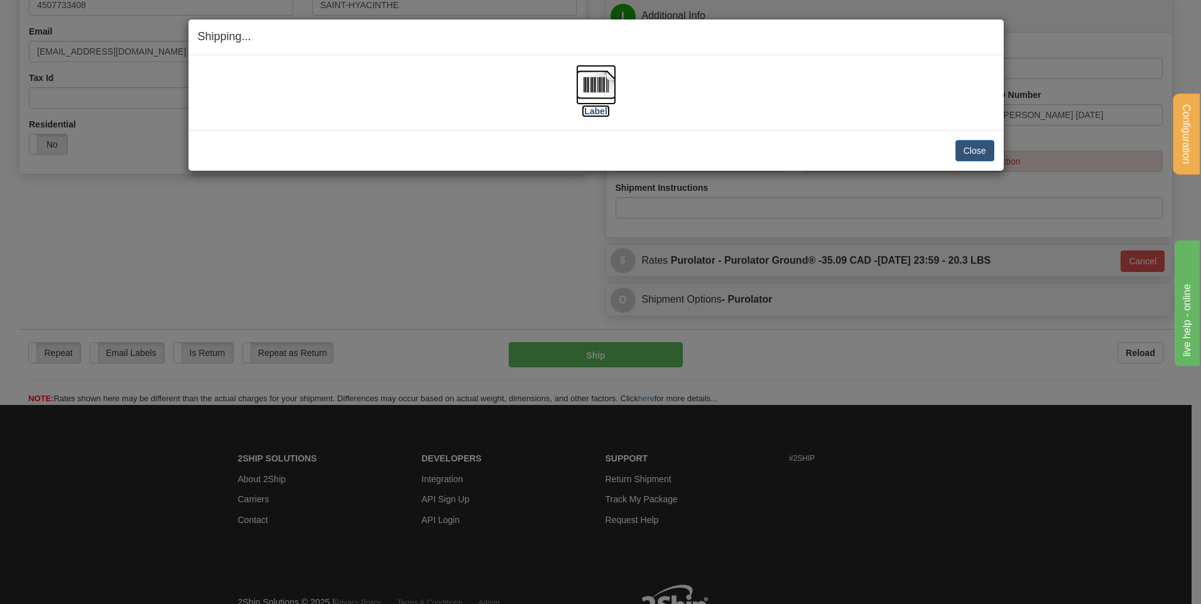
click at [597, 95] on img at bounding box center [596, 85] width 40 height 40
click at [964, 141] on button "Close" at bounding box center [974, 150] width 39 height 21
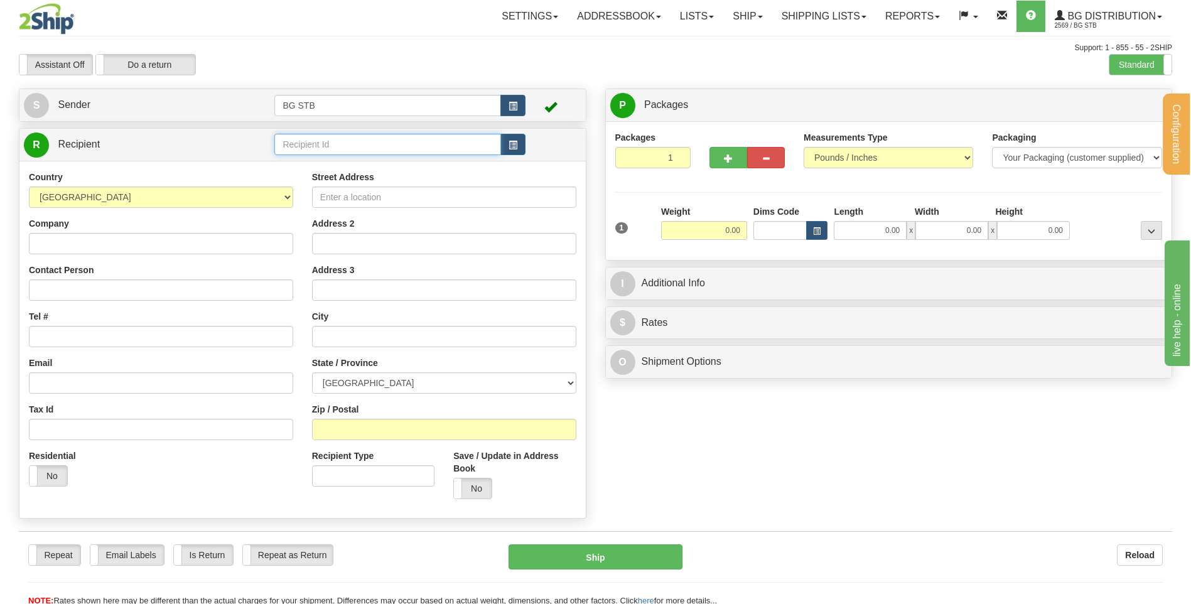
click at [299, 153] on input "text" at bounding box center [387, 144] width 226 height 21
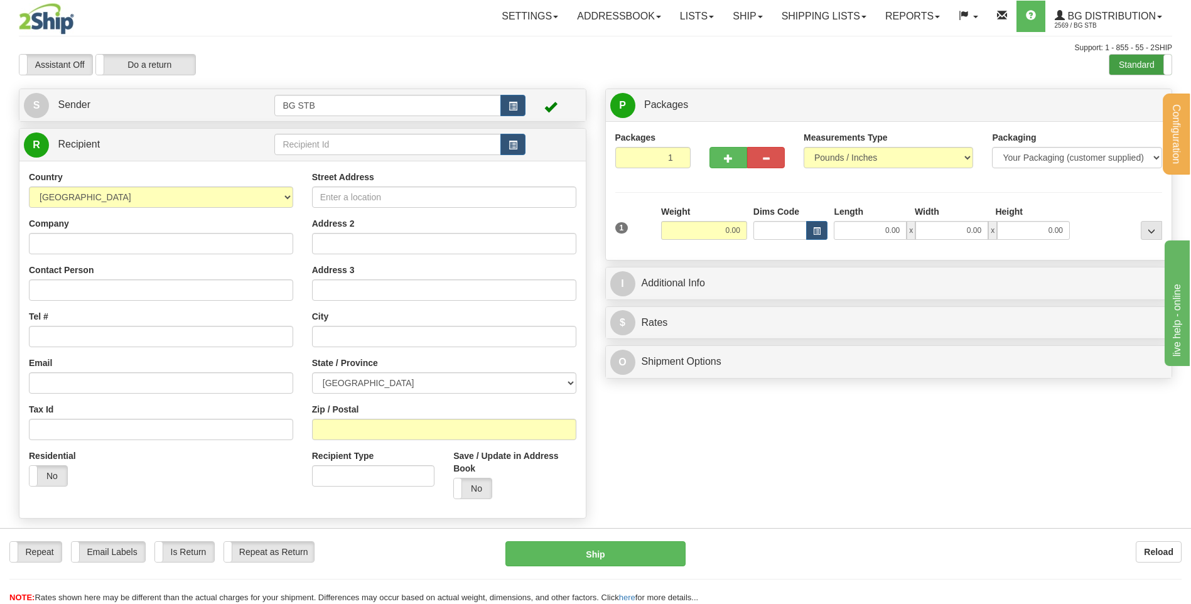
click at [1141, 61] on label "Standard" at bounding box center [1141, 65] width 62 height 20
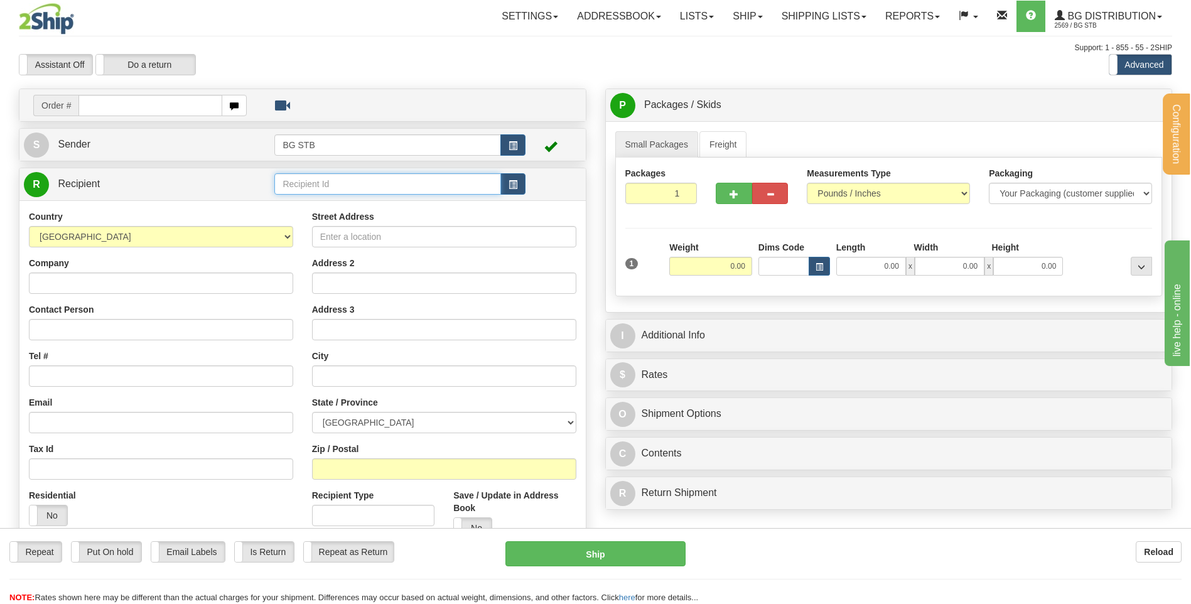
click at [309, 188] on input "text" at bounding box center [387, 183] width 226 height 21
type input "5580"
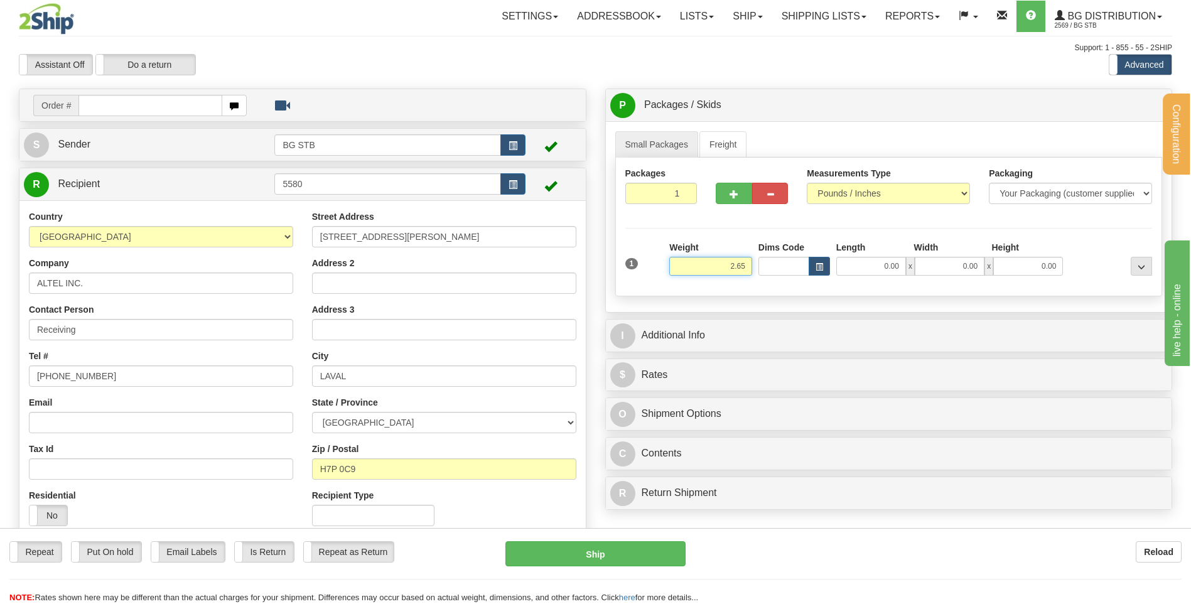
type input "2.65"
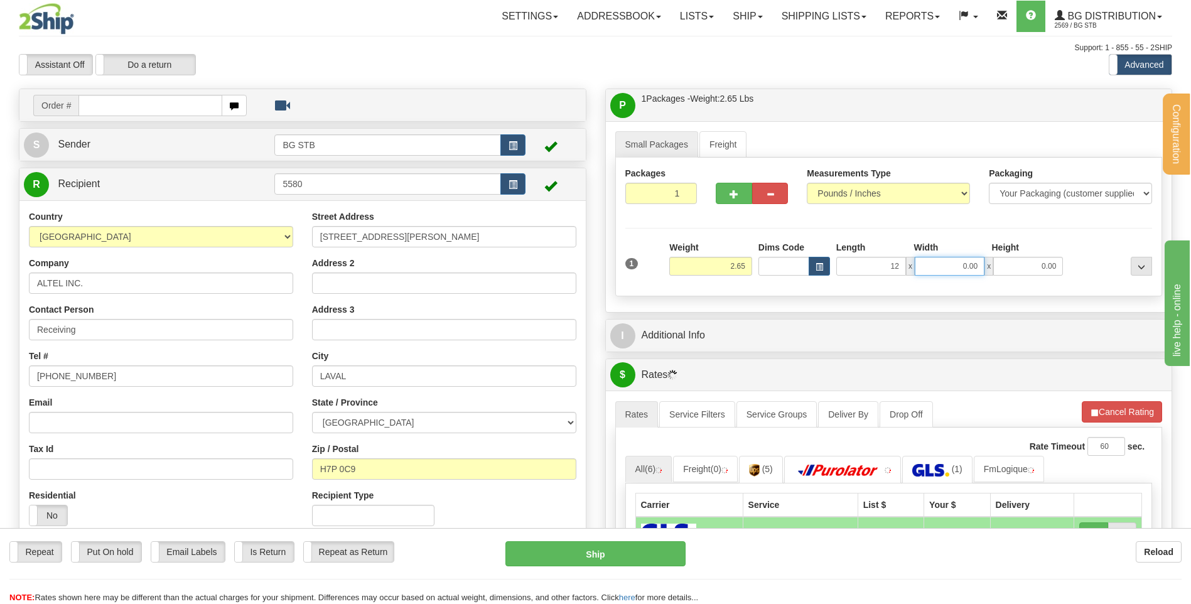
type input "12.00"
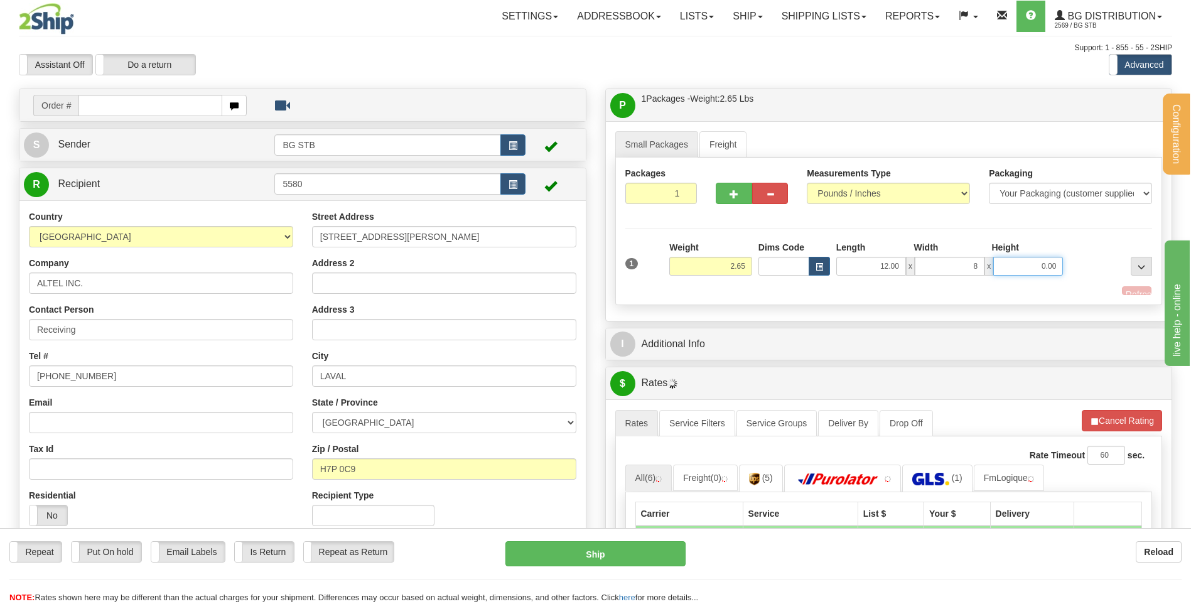
type input "8.00"
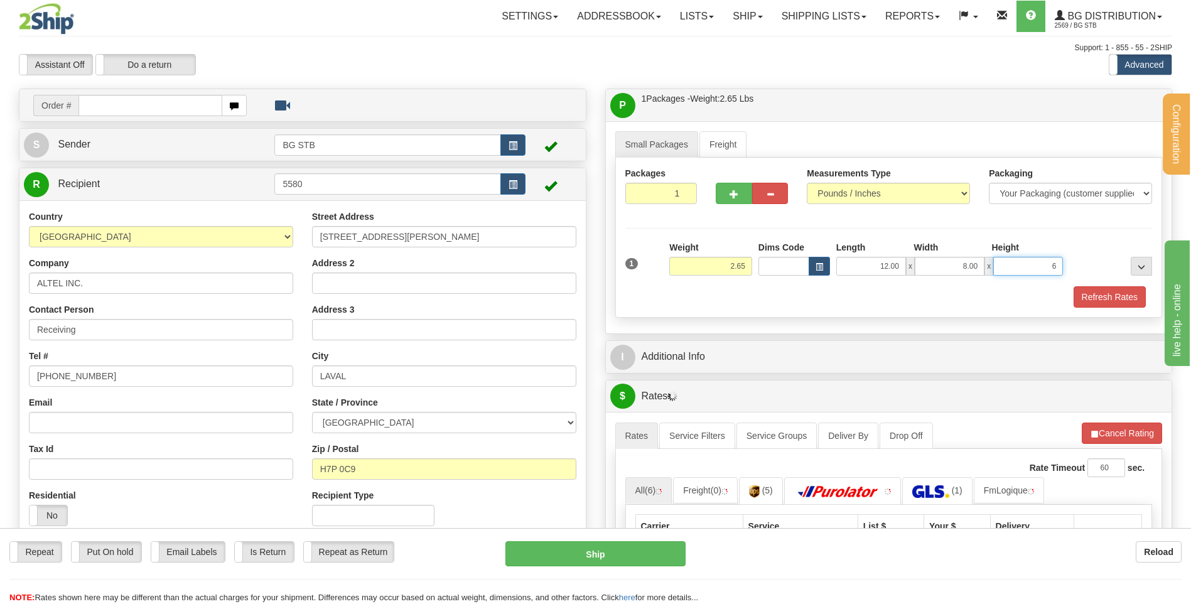
type input "6"
type input "6.00"
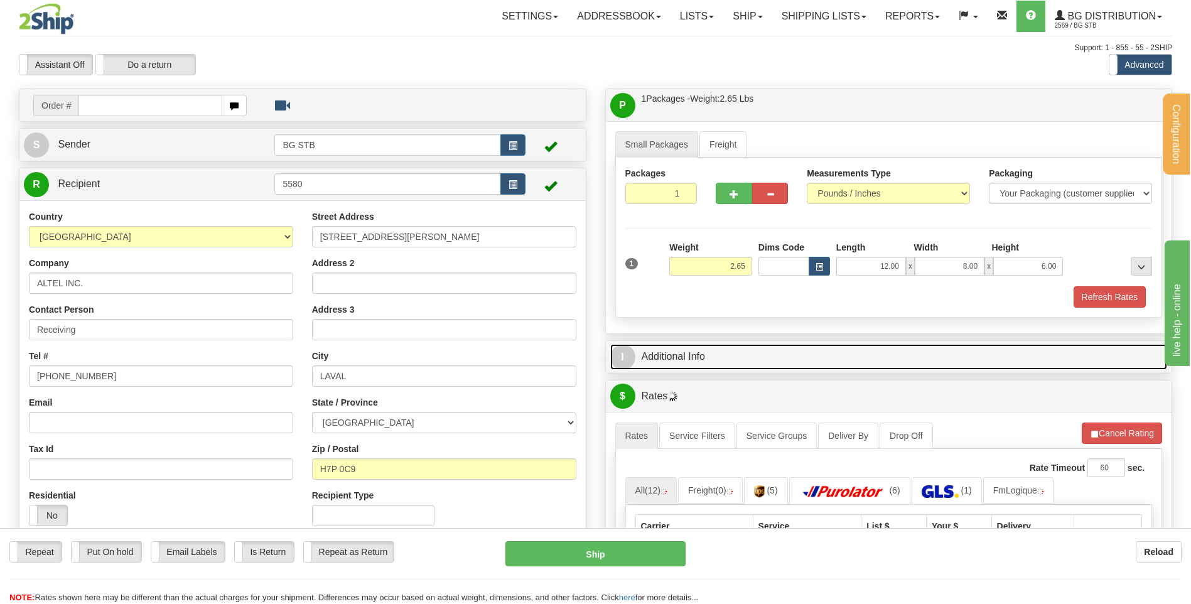
click at [673, 360] on link "I Additional Info" at bounding box center [889, 357] width 558 height 26
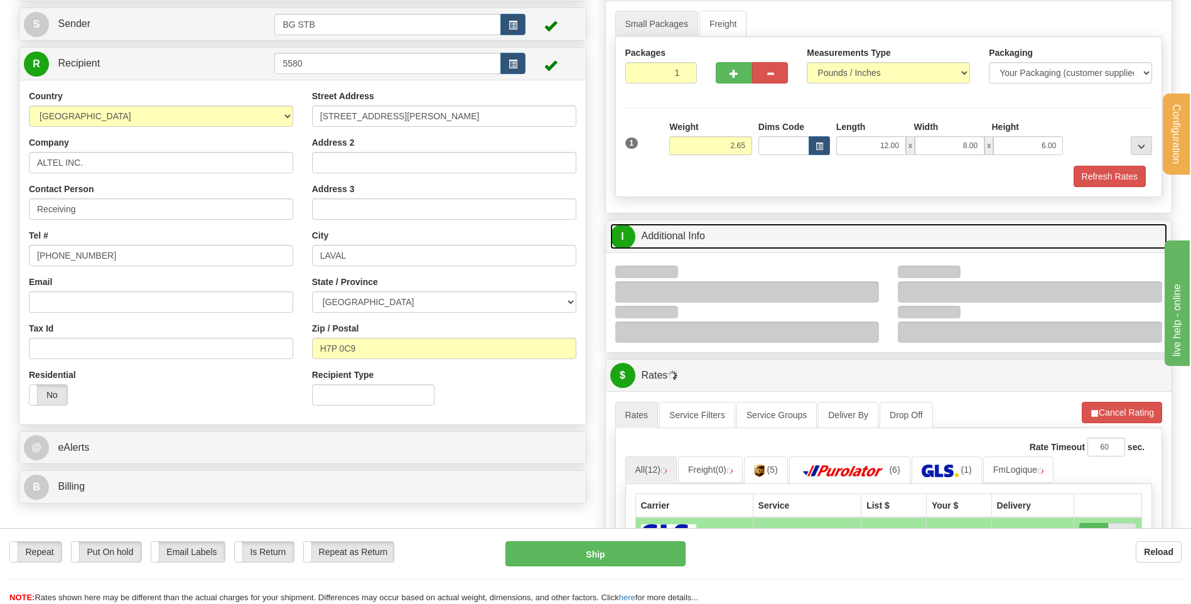
scroll to position [188, 0]
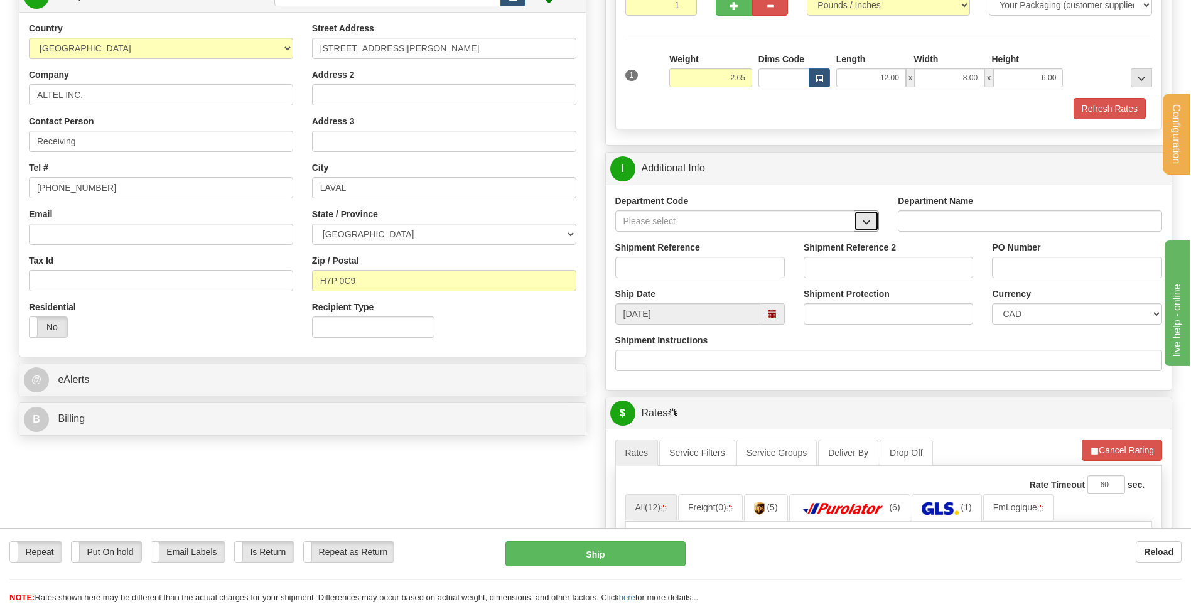
drag, startPoint x: 859, startPoint y: 225, endPoint x: 851, endPoint y: 230, distance: 8.7
click at [859, 225] on button "button" at bounding box center [866, 220] width 25 height 21
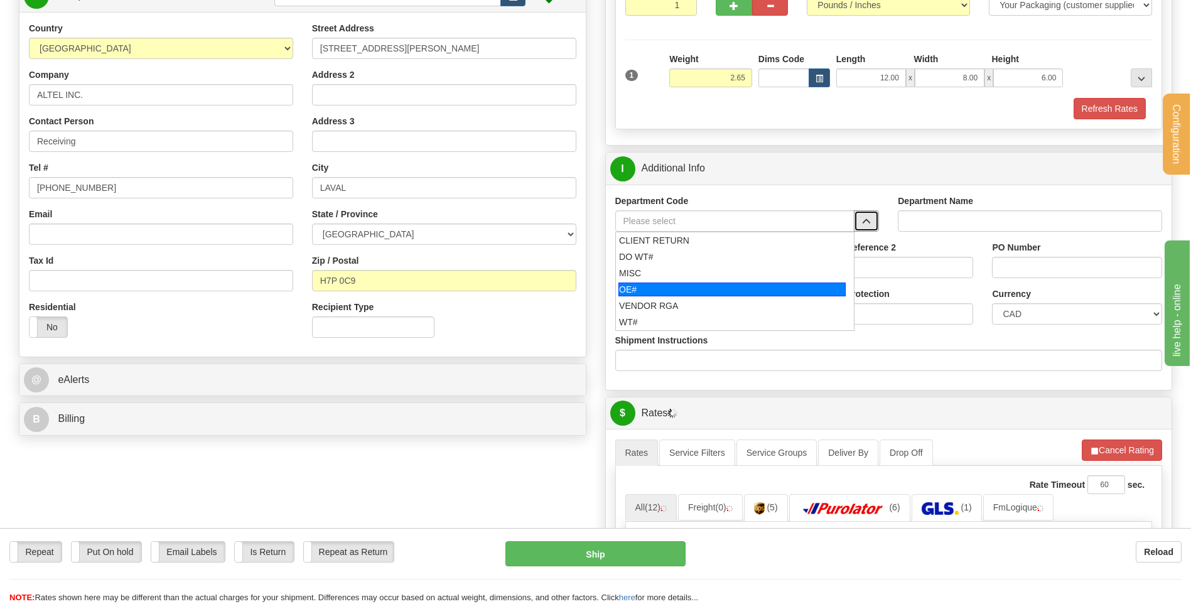
click at [691, 285] on div "OE#" at bounding box center [732, 290] width 227 height 14
type input "OE#"
type input "ORDERS"
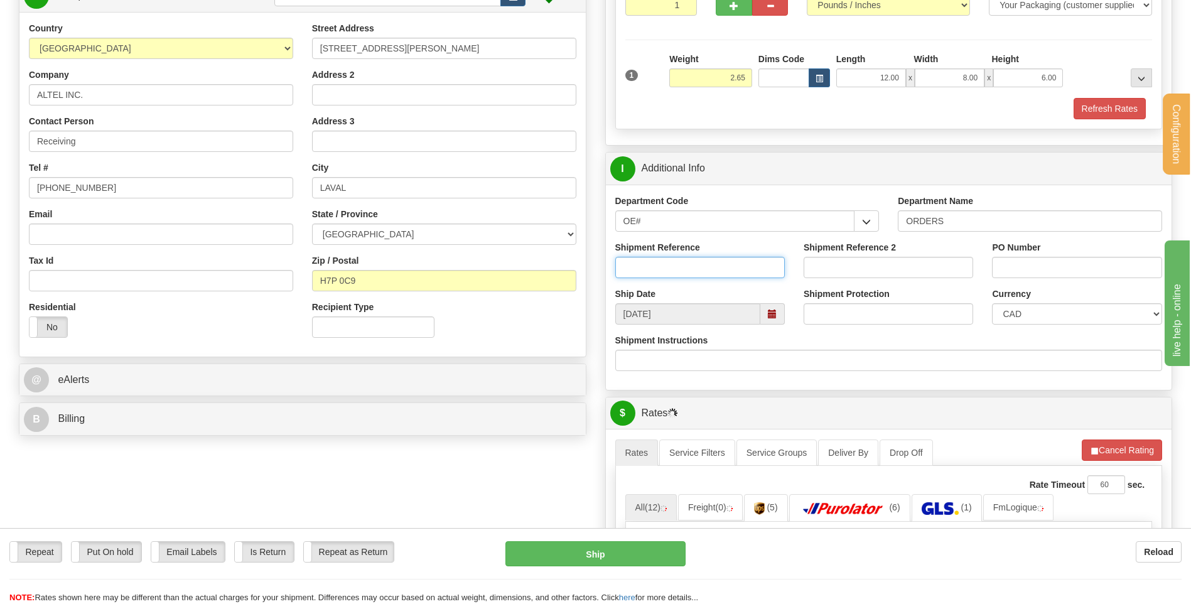
click at [689, 266] on input "Shipment Reference" at bounding box center [701, 267] width 170 height 21
click at [732, 262] on input "80003899-000" at bounding box center [701, 267] width 170 height 21
type input "80003899-00"
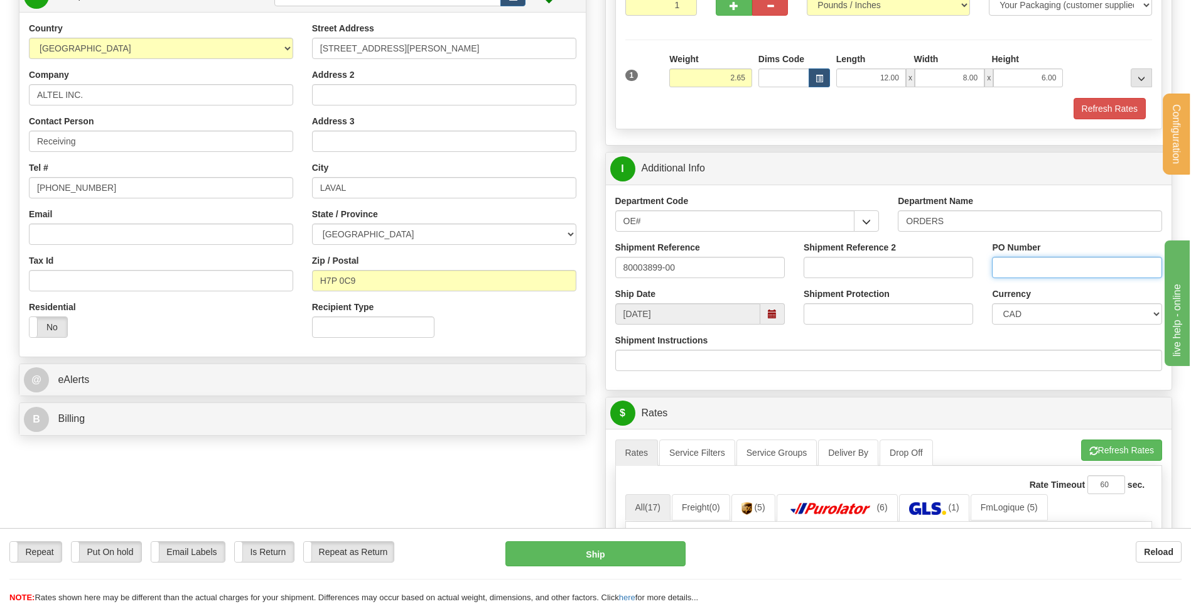
click at [1037, 271] on input "PO Number" at bounding box center [1077, 267] width 170 height 21
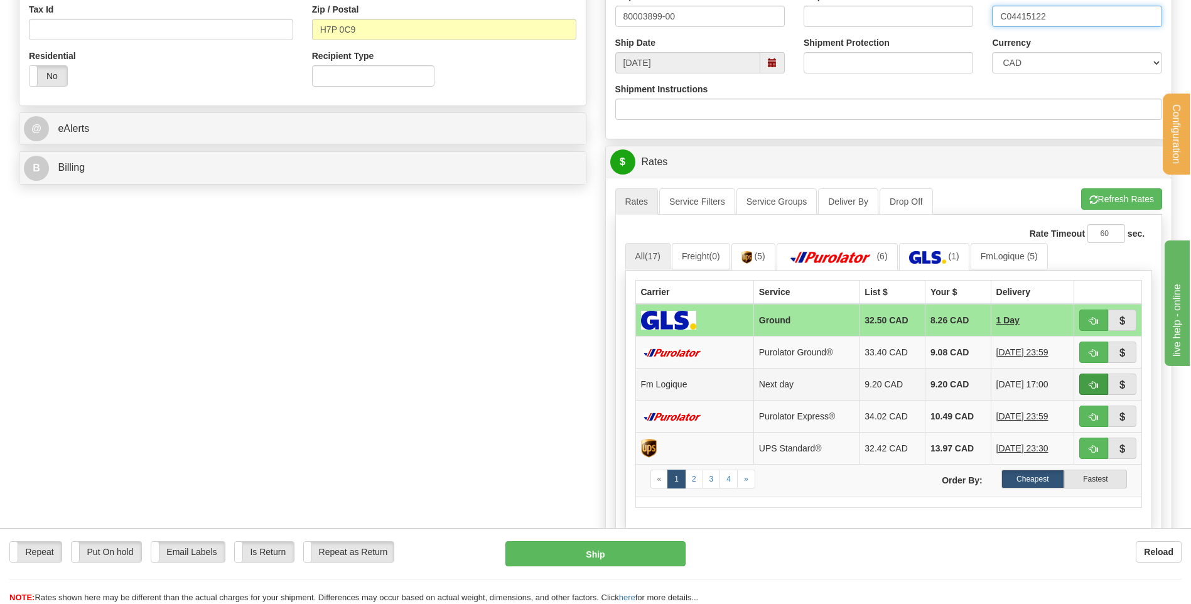
type input "C04415122"
click at [1097, 387] on span "button" at bounding box center [1094, 385] width 9 height 8
type input "jour"
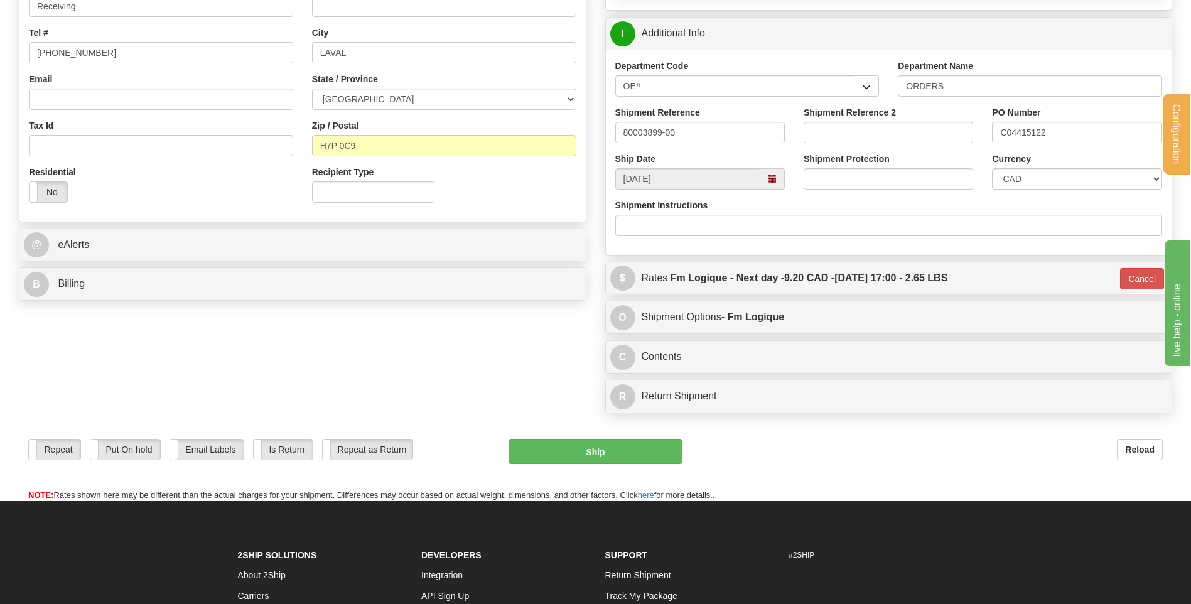
scroll to position [314, 0]
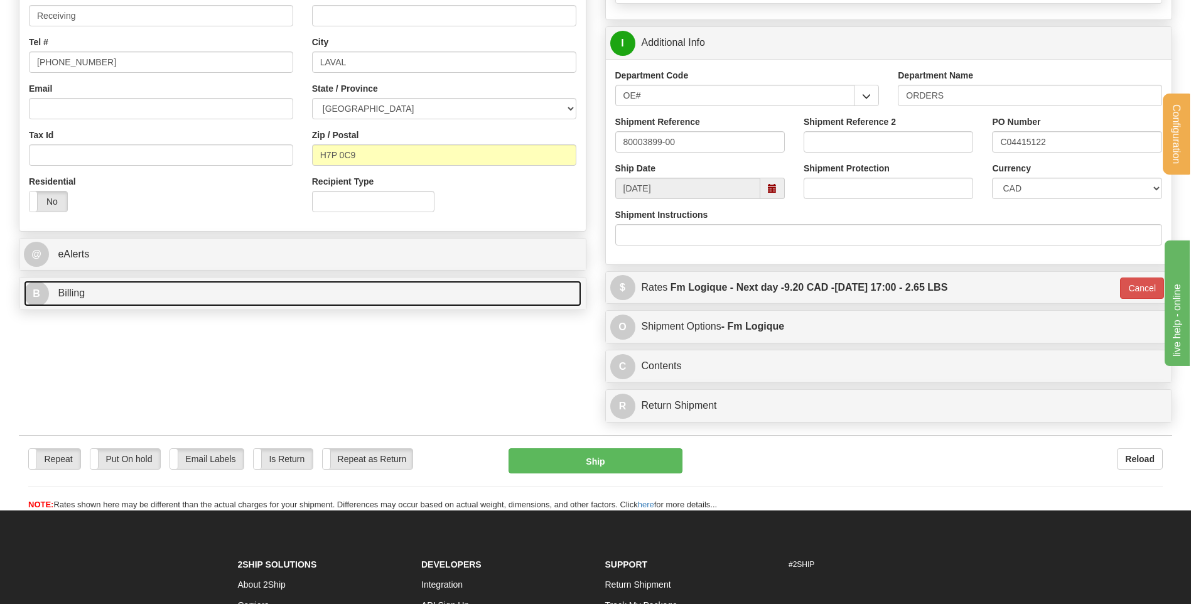
click at [271, 281] on link "B Billing" at bounding box center [303, 294] width 558 height 26
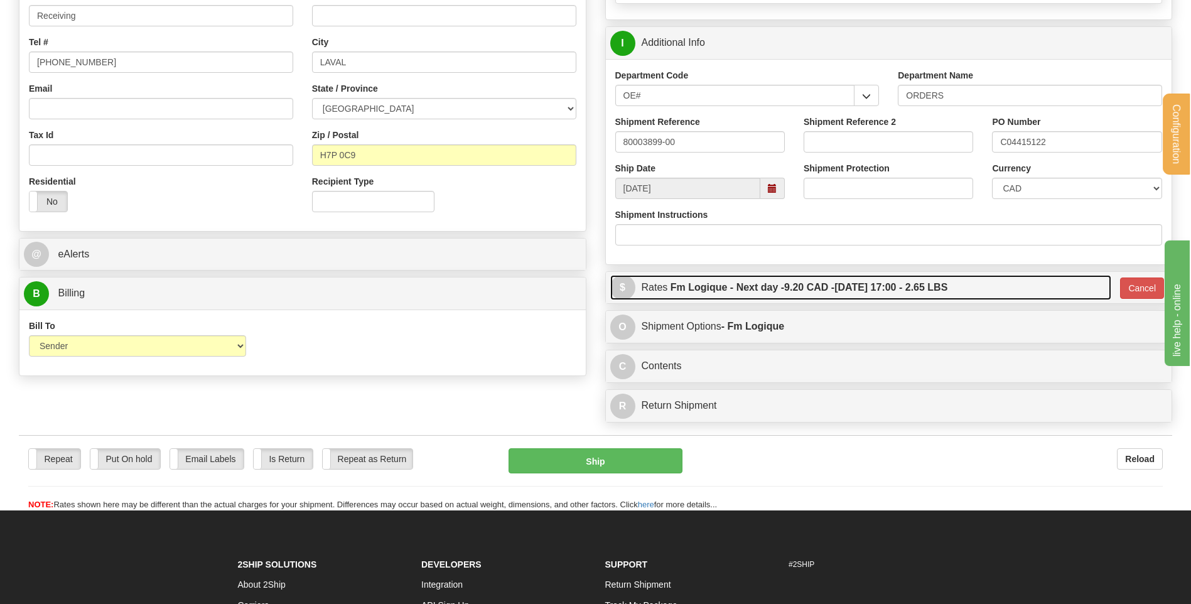
click at [865, 287] on label "Fm Logique - Next day - 9.20 CAD - 08/14/2025 17:00 - 2.65 LBS" at bounding box center [810, 287] width 278 height 25
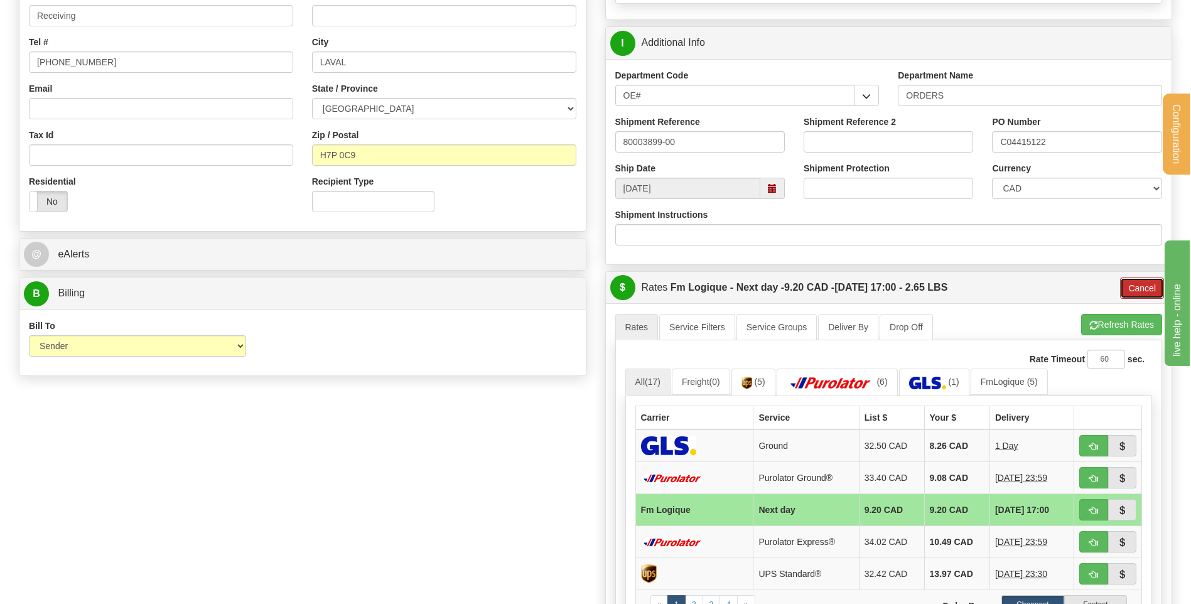
click at [1141, 288] on button "Cancel" at bounding box center [1142, 288] width 44 height 21
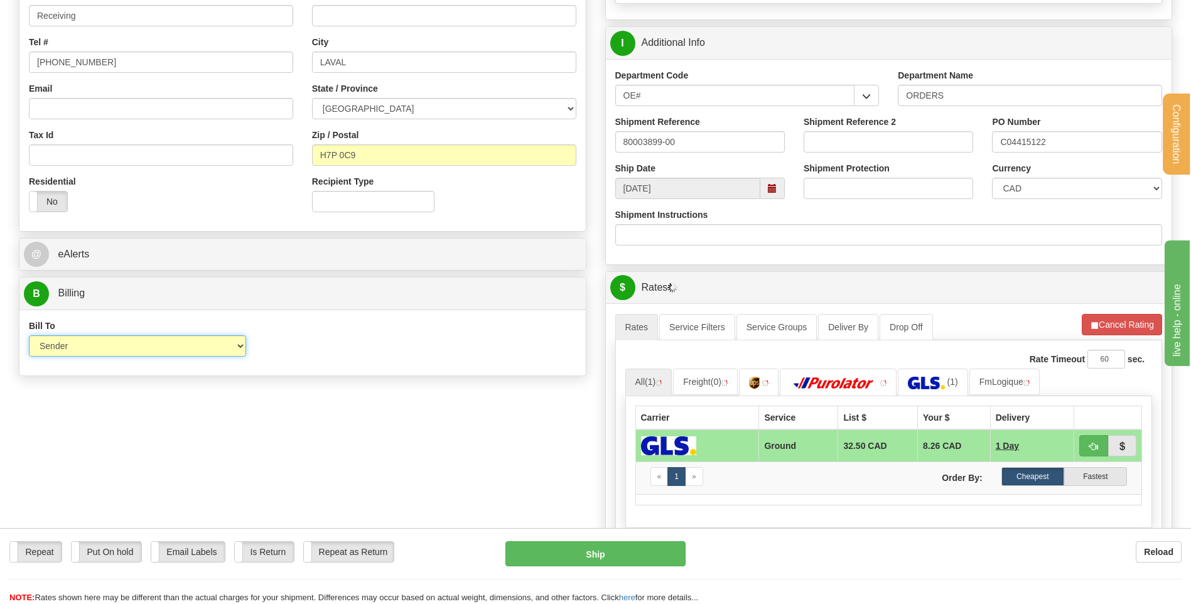
click at [227, 342] on select "Sender Recipient Third Party Collect" at bounding box center [137, 345] width 217 height 21
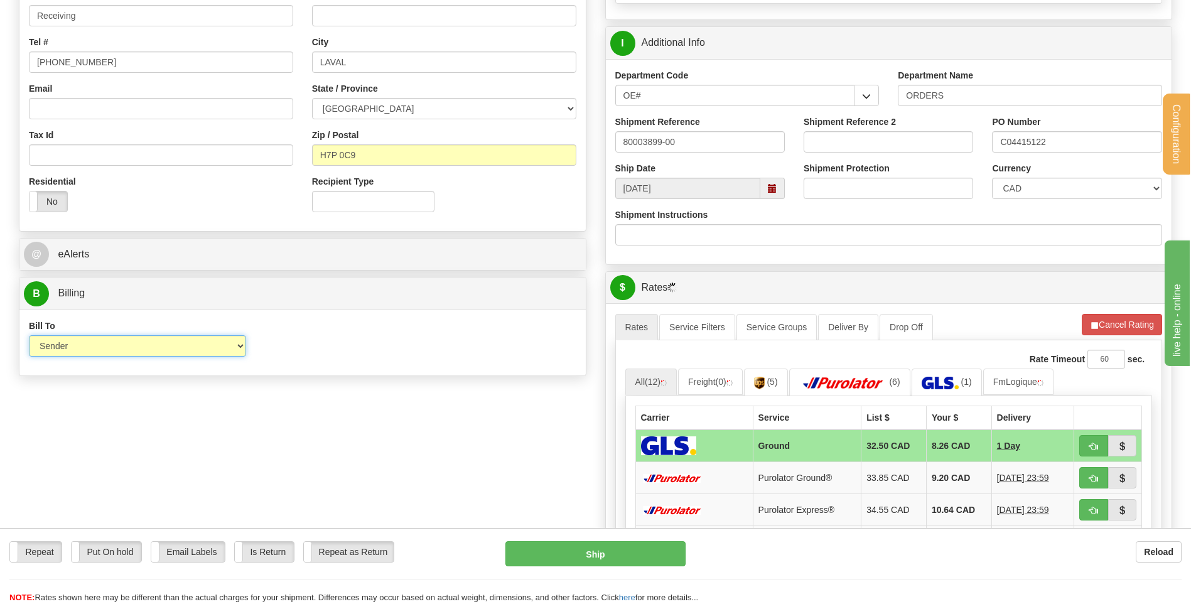
select select "2"
click at [29, 335] on select "Sender Recipient Third Party Collect" at bounding box center [137, 345] width 217 height 21
drag, startPoint x: 236, startPoint y: 362, endPoint x: 298, endPoint y: 349, distance: 63.6
click at [239, 362] on div "Bill To Sender Recipient Third Party Collect" at bounding box center [137, 343] width 236 height 46
click at [299, 349] on input "Account" at bounding box center [373, 345] width 217 height 21
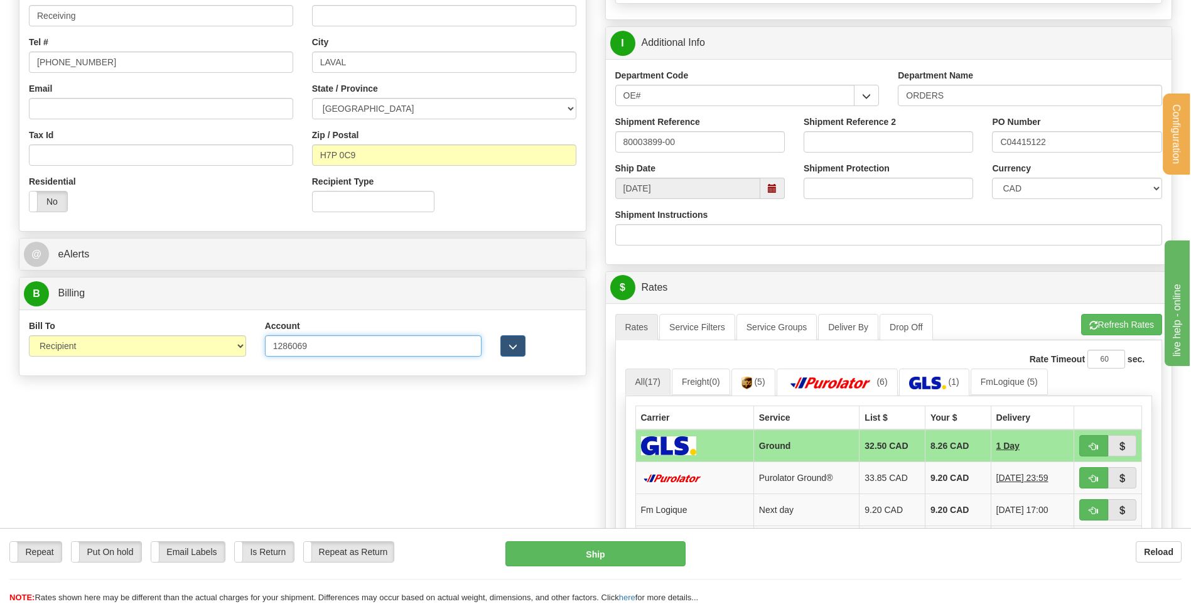
type input "1286069"
click at [501, 347] on button "button" at bounding box center [513, 345] width 25 height 21
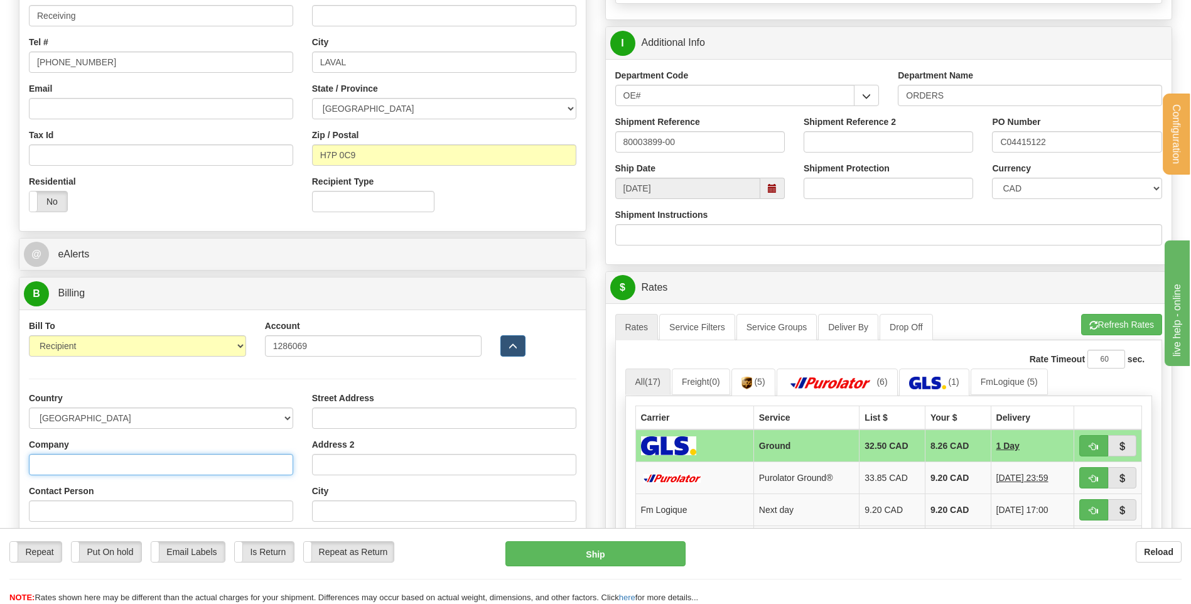
click at [76, 470] on input "Company" at bounding box center [161, 464] width 264 height 21
type input "RAYMOND ARCHITECTURAL INC"
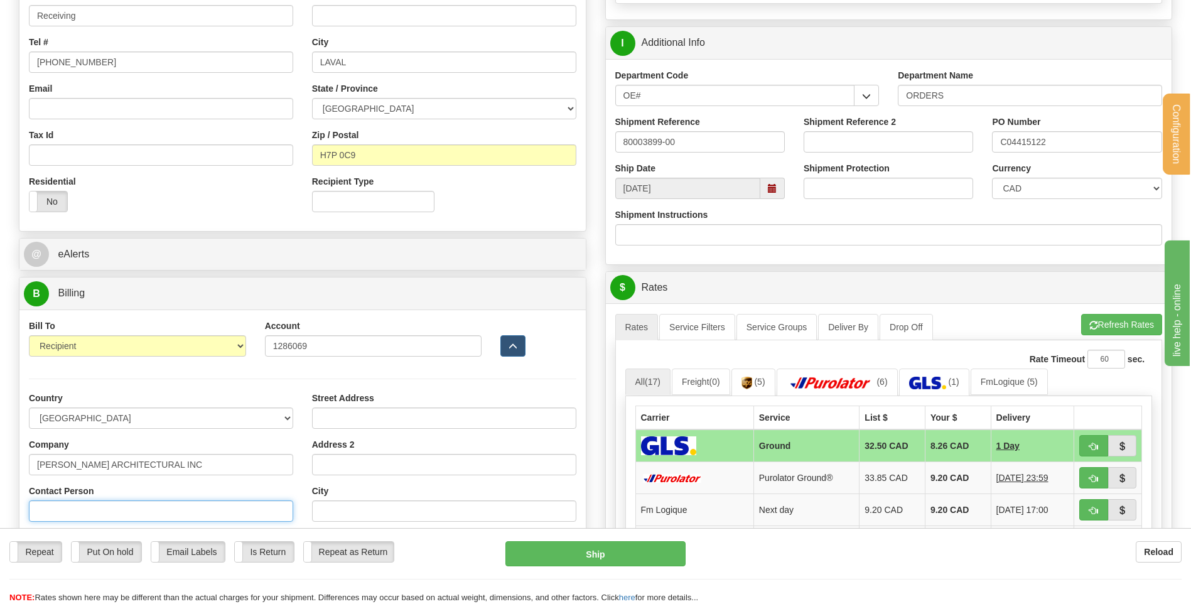
type input "REPCETION"
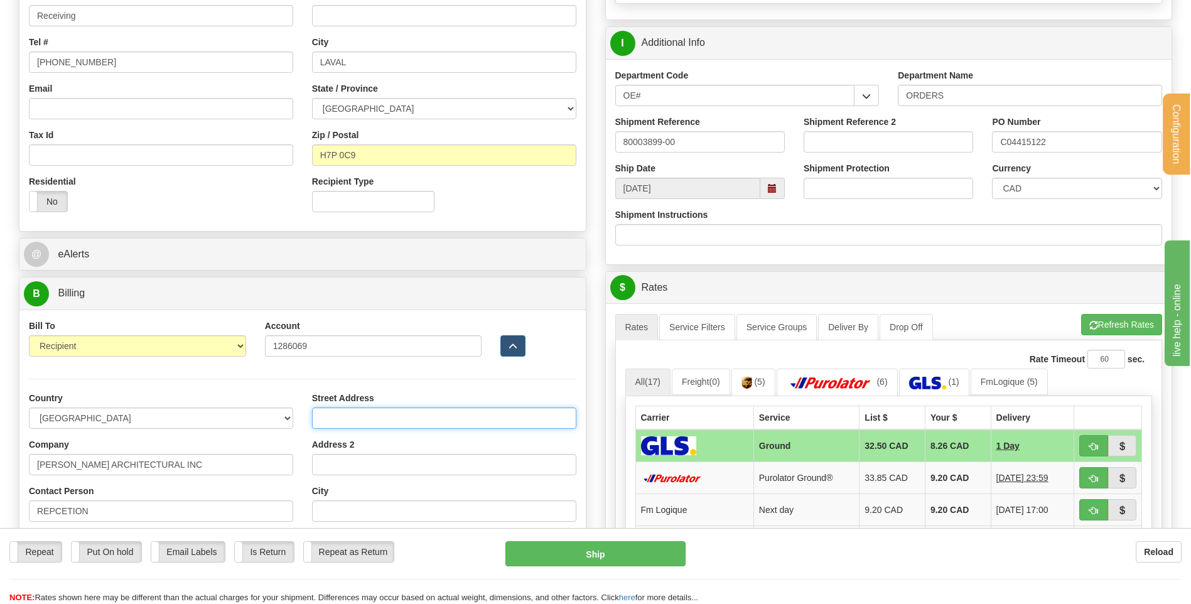
type input "195, RUE ST-DENIS"
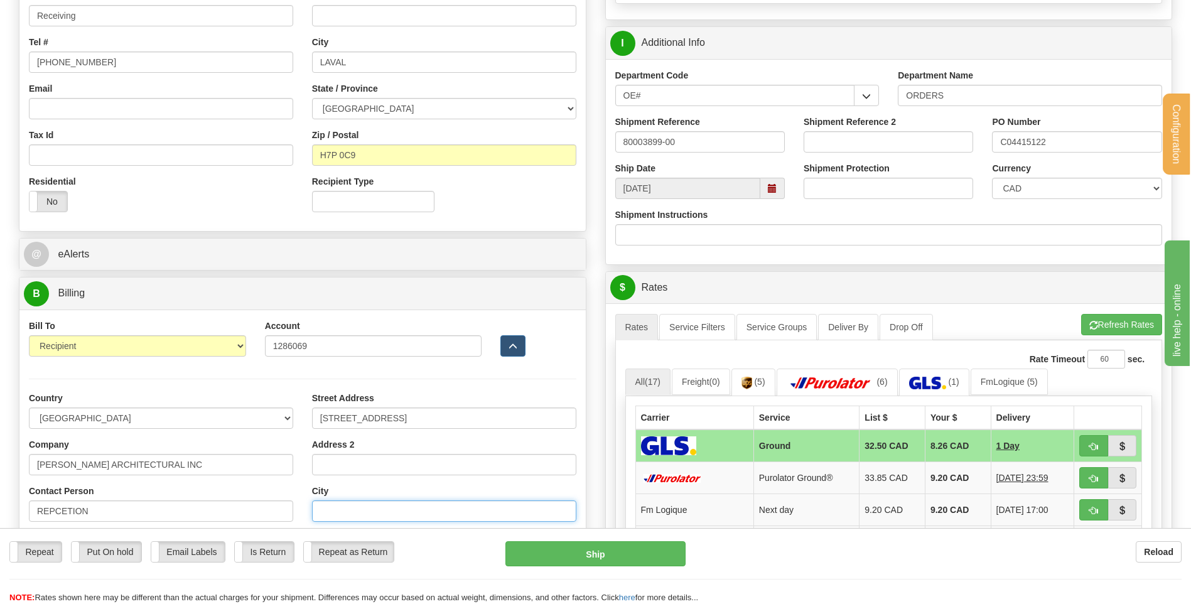
type input "DRUMMONDVILLE"
select select "QC"
type input "G1P 3X2"
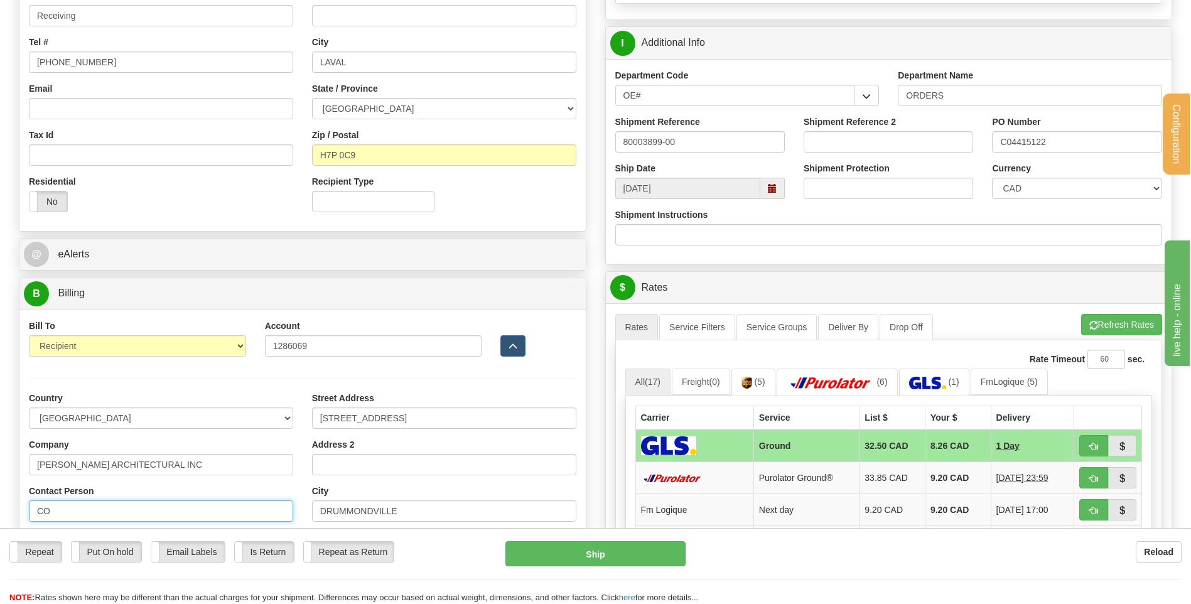
type input "C"
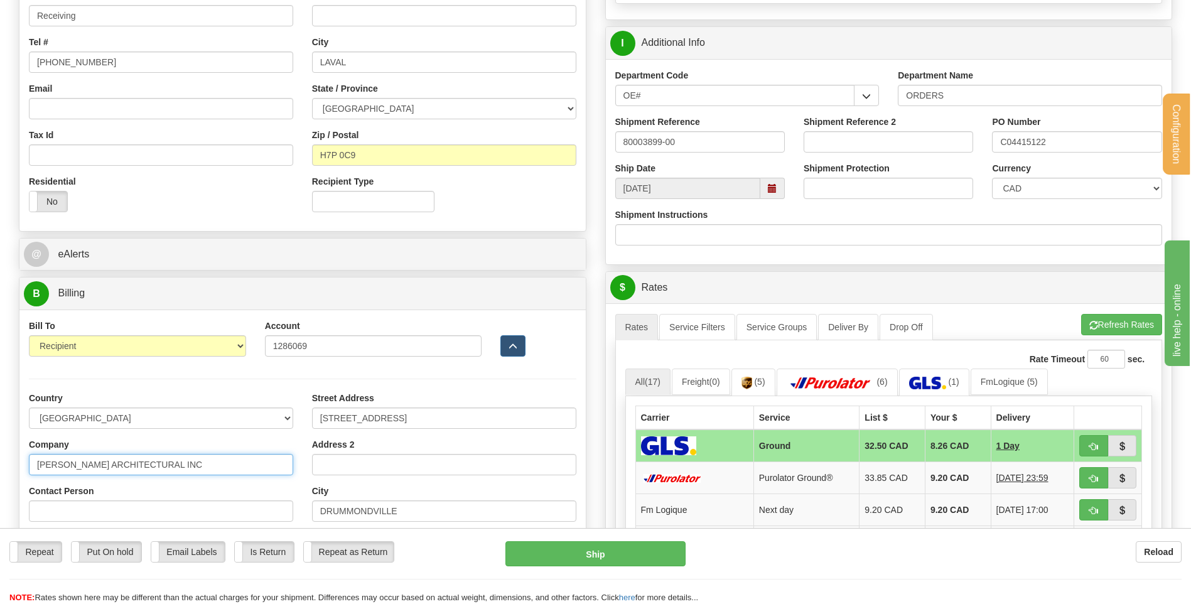
drag, startPoint x: 192, startPoint y: 464, endPoint x: 0, endPoint y: 467, distance: 192.2
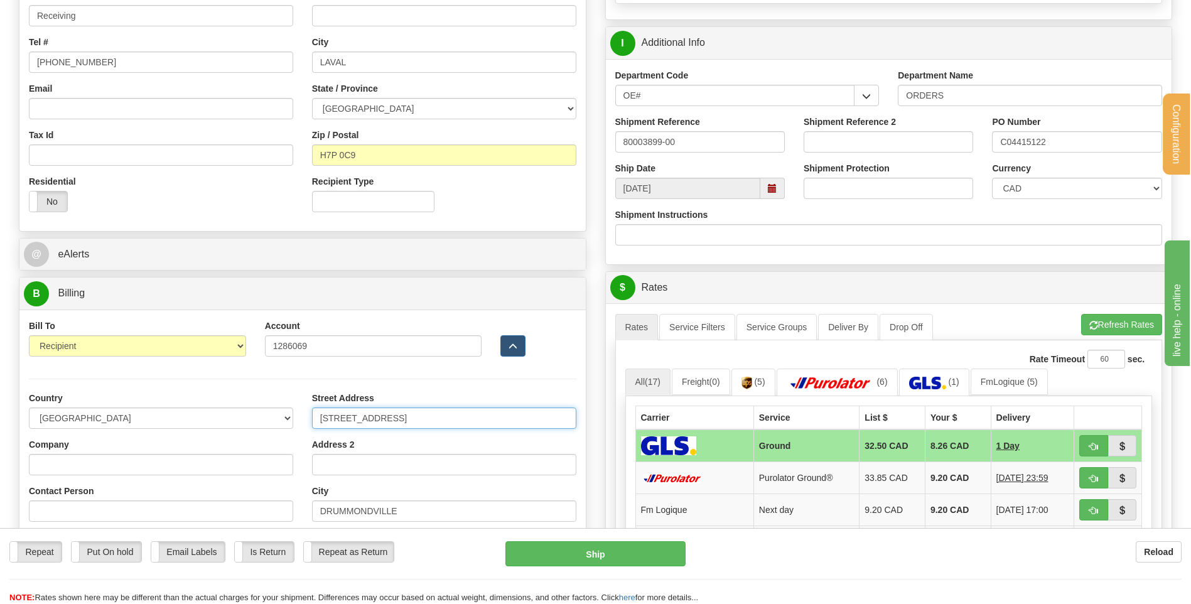
drag, startPoint x: 388, startPoint y: 421, endPoint x: 180, endPoint y: 426, distance: 208.0
click at [163, 421] on div "Country AFGHANISTAN ALAND ISLANDS ALBANIA ALGERIA AMERICAN SAMOA ANDORRA ANGOLA…" at bounding box center [302, 531] width 567 height 330
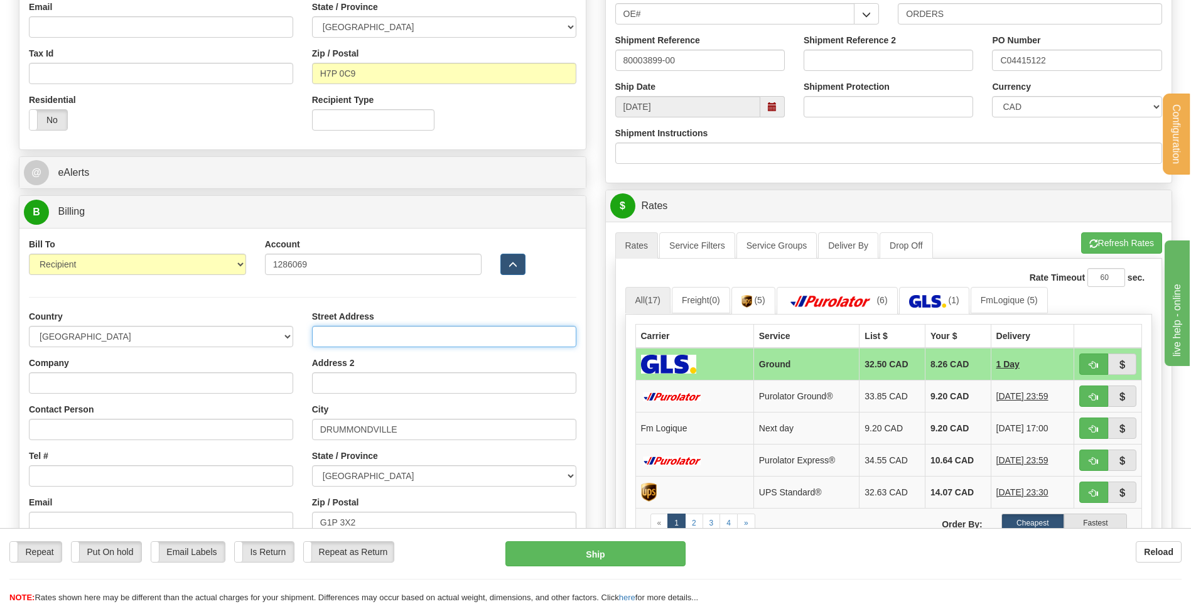
scroll to position [502, 0]
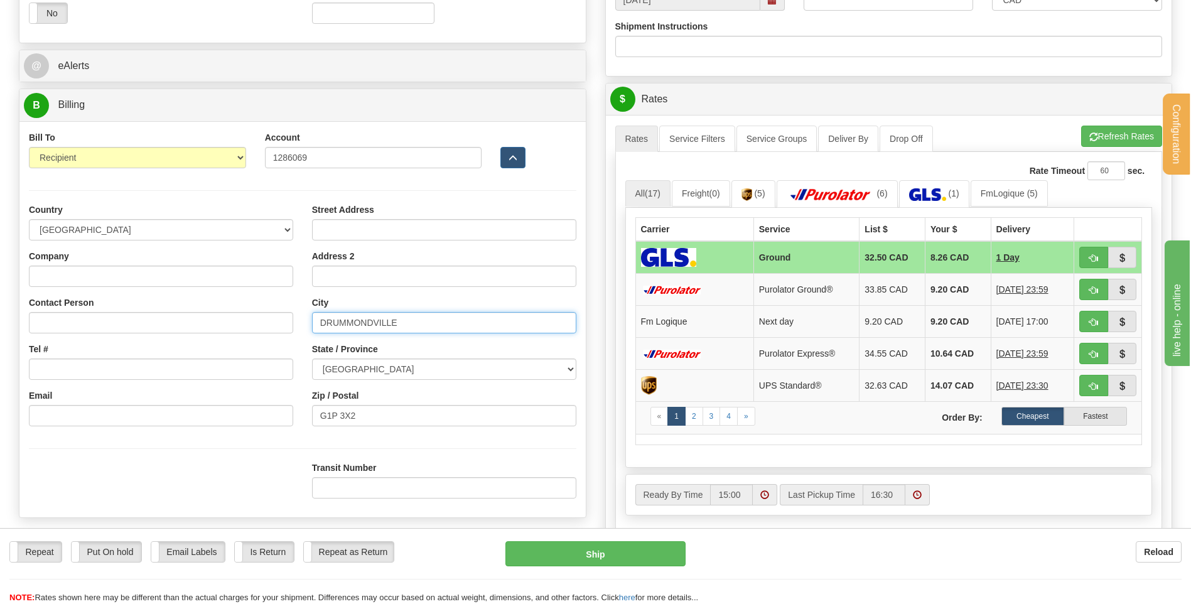
drag, startPoint x: 449, startPoint y: 317, endPoint x: 127, endPoint y: 349, distance: 323.1
click at [143, 345] on div "Country AFGHANISTAN ALAND ISLANDS ALBANIA ALGERIA AMERICAN SAMOA ANDORRA ANGOLA…" at bounding box center [302, 343] width 567 height 330
drag, startPoint x: 385, startPoint y: 368, endPoint x: 147, endPoint y: 399, distance: 240.0
click at [169, 392] on div "Country AFGHANISTAN ALAND ISLANDS ALBANIA ALGERIA AMERICAN SAMOA ANDORRA ANGOLA…" at bounding box center [302, 343] width 567 height 330
click at [239, 448] on div at bounding box center [302, 449] width 567 height 26
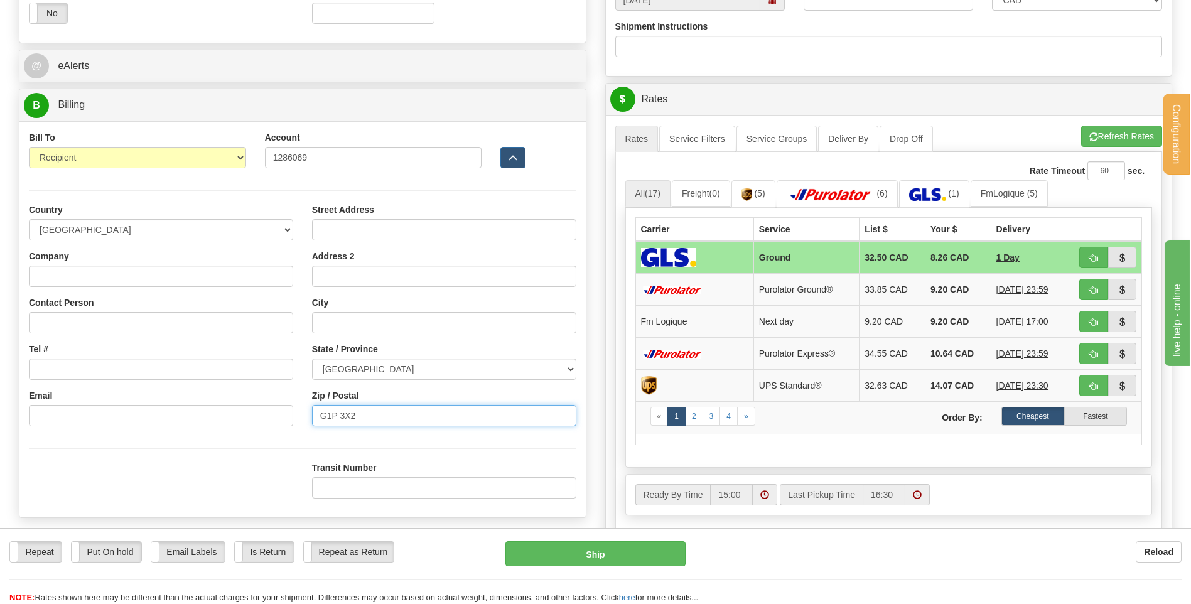
drag, startPoint x: 361, startPoint y: 421, endPoint x: 231, endPoint y: 438, distance: 131.1
click at [254, 440] on div "Country AFGHANISTAN ALAND ISLANDS ALBANIA ALGERIA AMERICAN SAMOA ANDORRA ANGOLA…" at bounding box center [302, 343] width 567 height 330
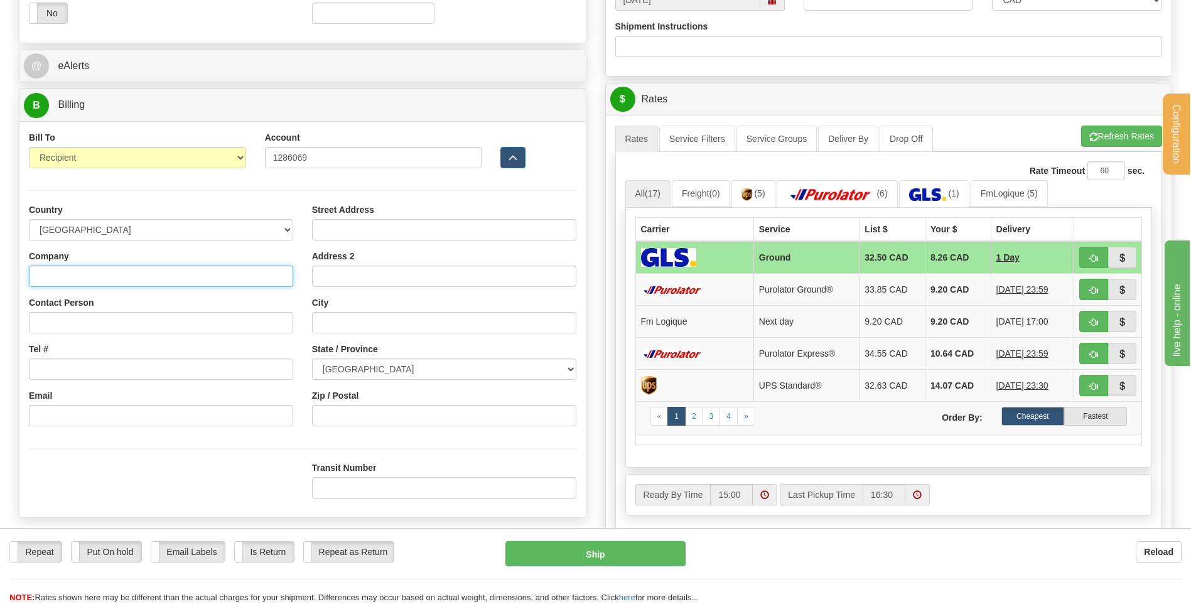
click at [165, 278] on input "Company" at bounding box center [161, 276] width 264 height 21
type input "CONVERGINT TECHNOLOGIES"
type input "Receiving"
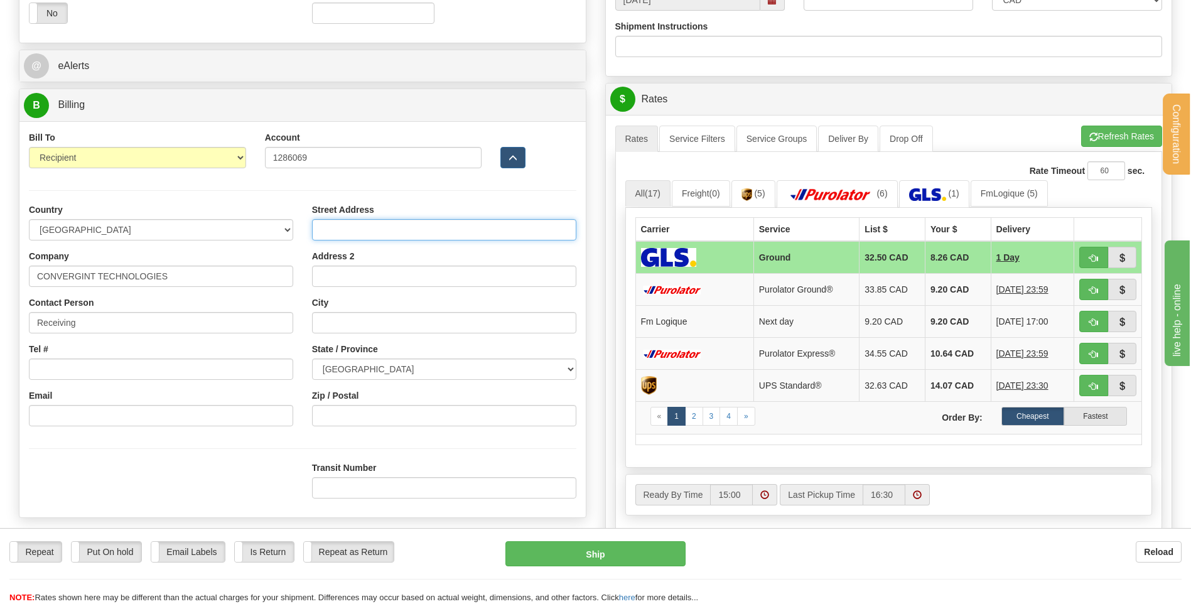
type input "3505 rue John-Pratt"
type input "LAVAL"
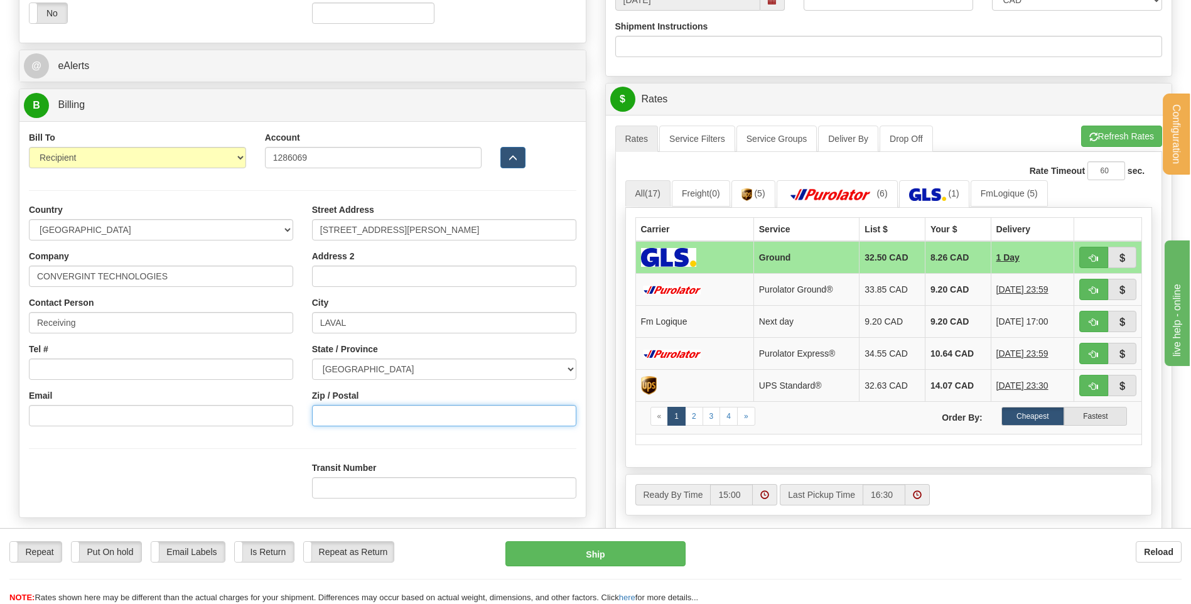
type input "H7P 0C9"
click at [1126, 130] on button "Refresh Rates" at bounding box center [1122, 136] width 81 height 21
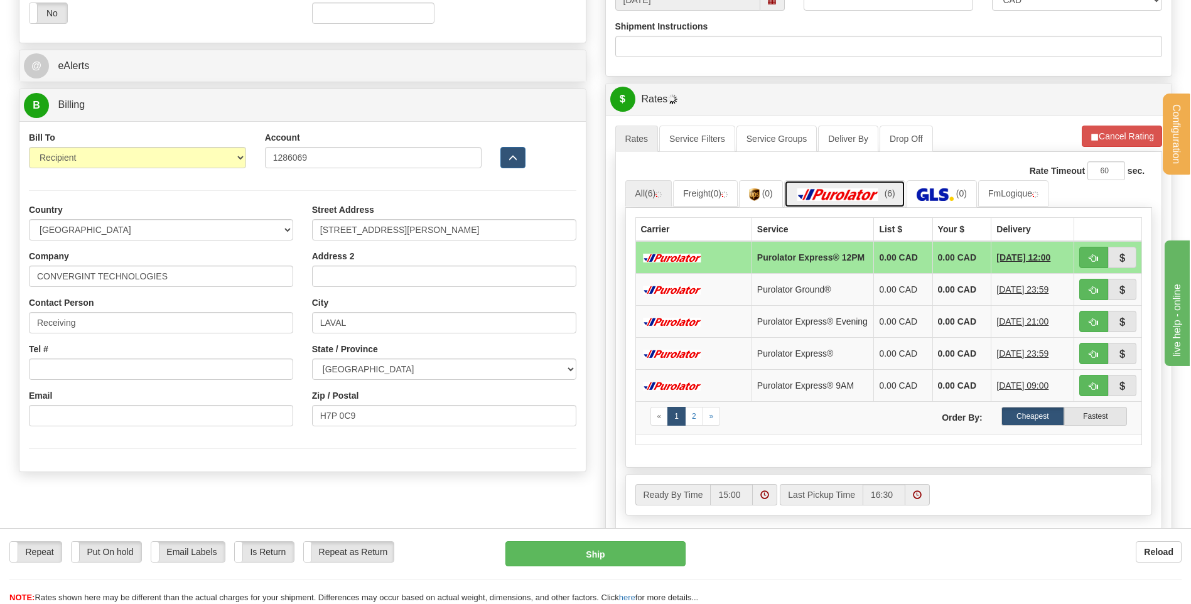
click at [856, 192] on img at bounding box center [839, 194] width 88 height 13
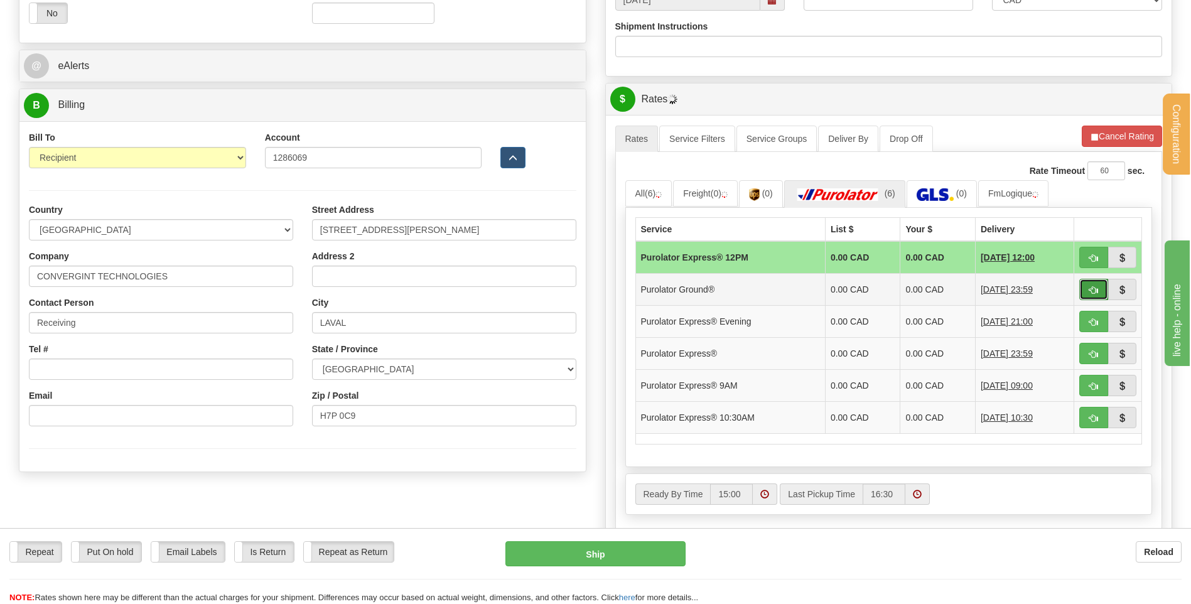
click at [1097, 291] on span "button" at bounding box center [1094, 290] width 9 height 8
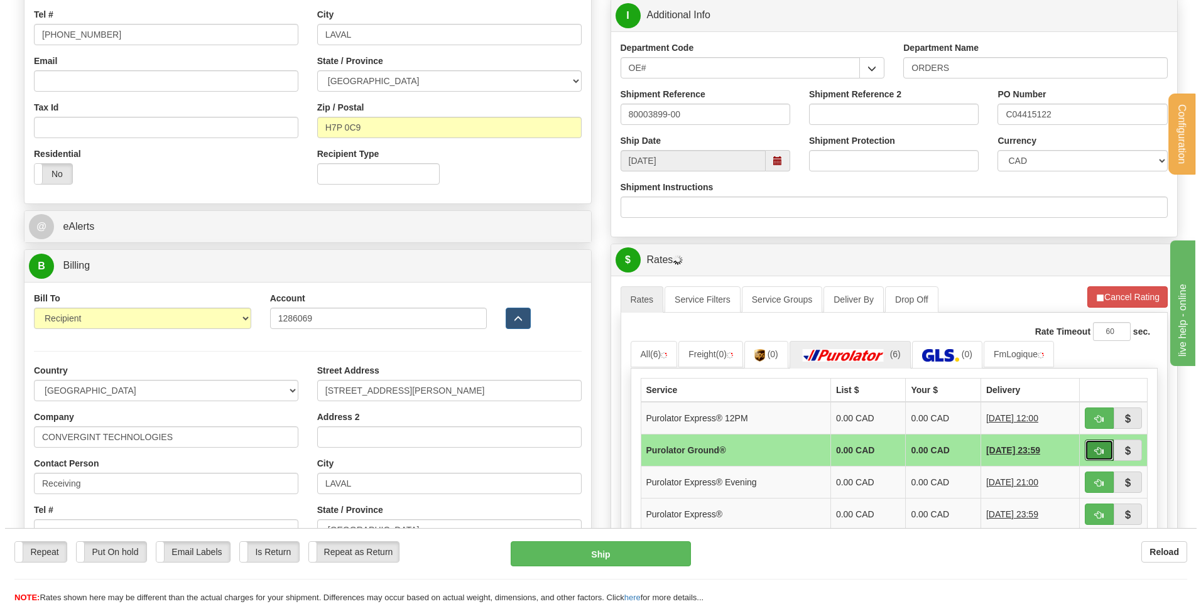
scroll to position [314, 0]
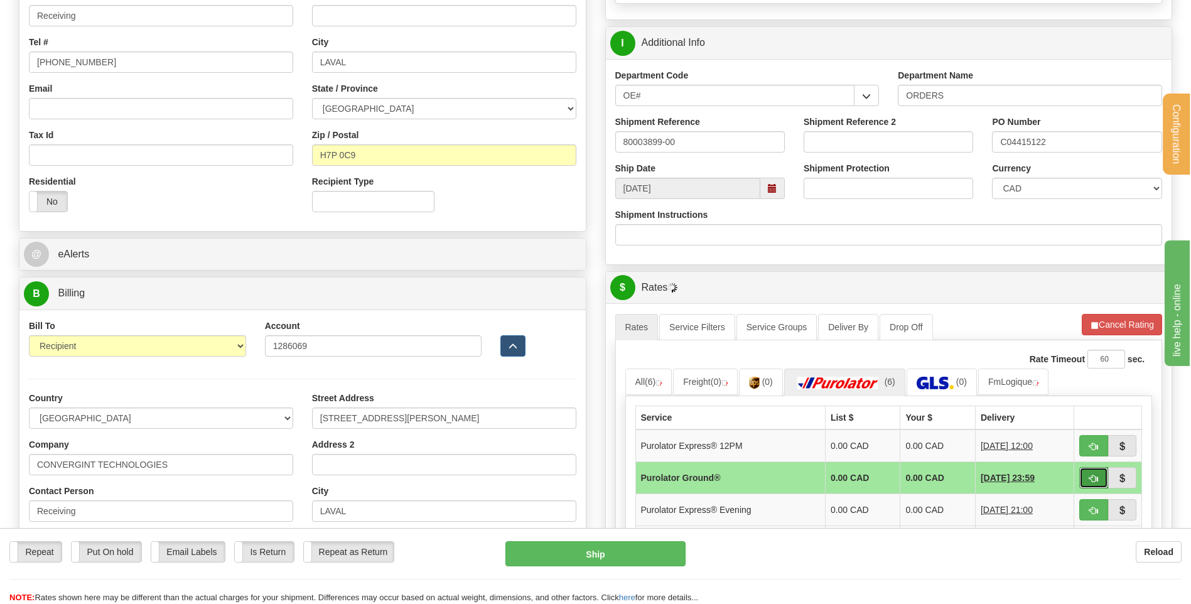
click at [1089, 477] on button "button" at bounding box center [1094, 477] width 29 height 21
click at [1090, 478] on span "button" at bounding box center [1094, 479] width 9 height 8
type input "260"
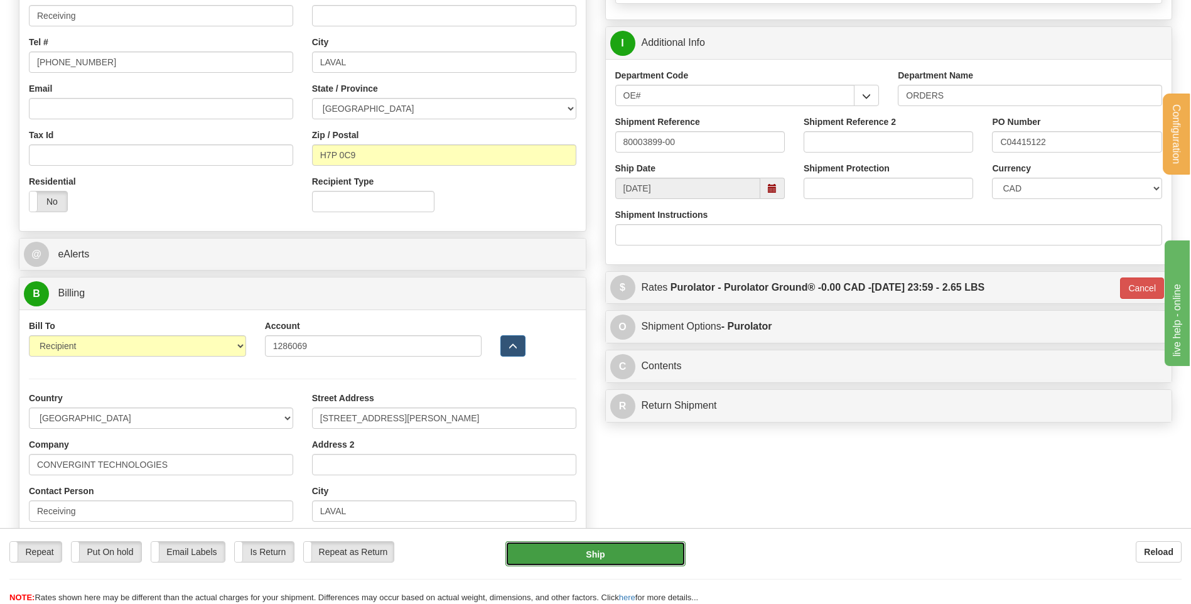
click at [630, 547] on button "Ship" at bounding box center [596, 553] width 180 height 25
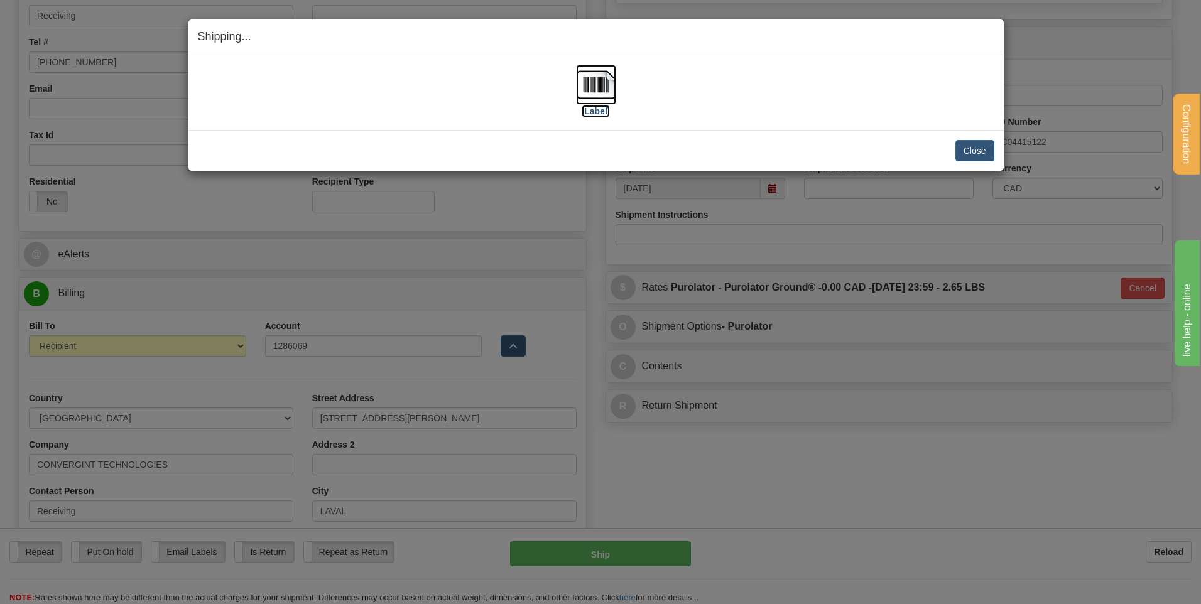
click at [587, 97] on img at bounding box center [596, 85] width 40 height 40
click at [973, 149] on button "Close" at bounding box center [974, 150] width 39 height 21
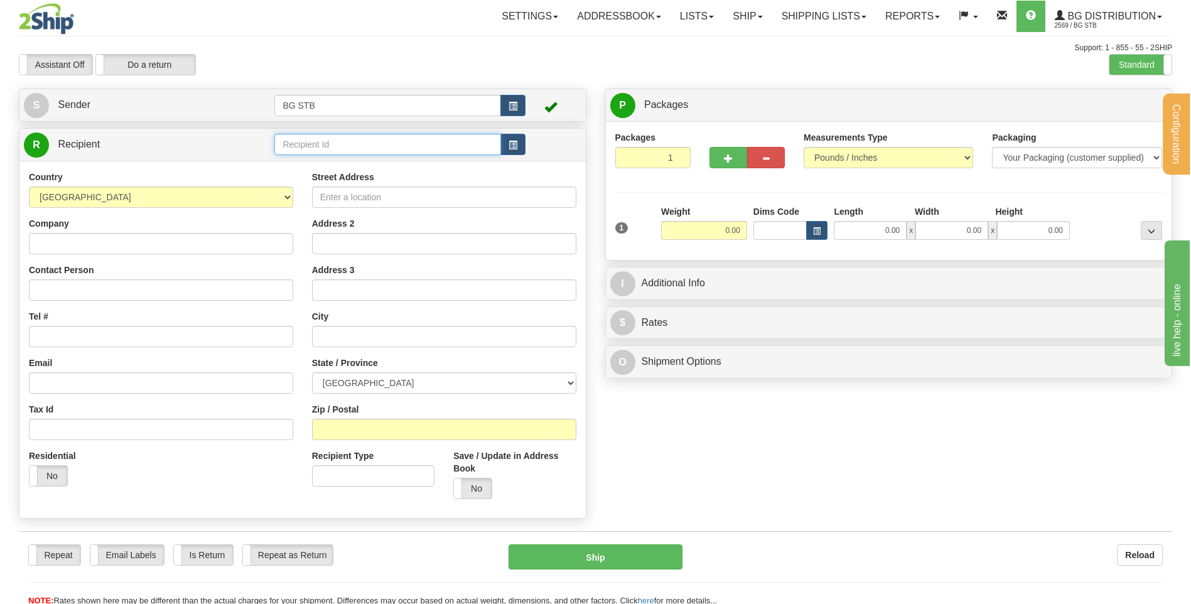
click at [349, 146] on input "text" at bounding box center [387, 144] width 226 height 21
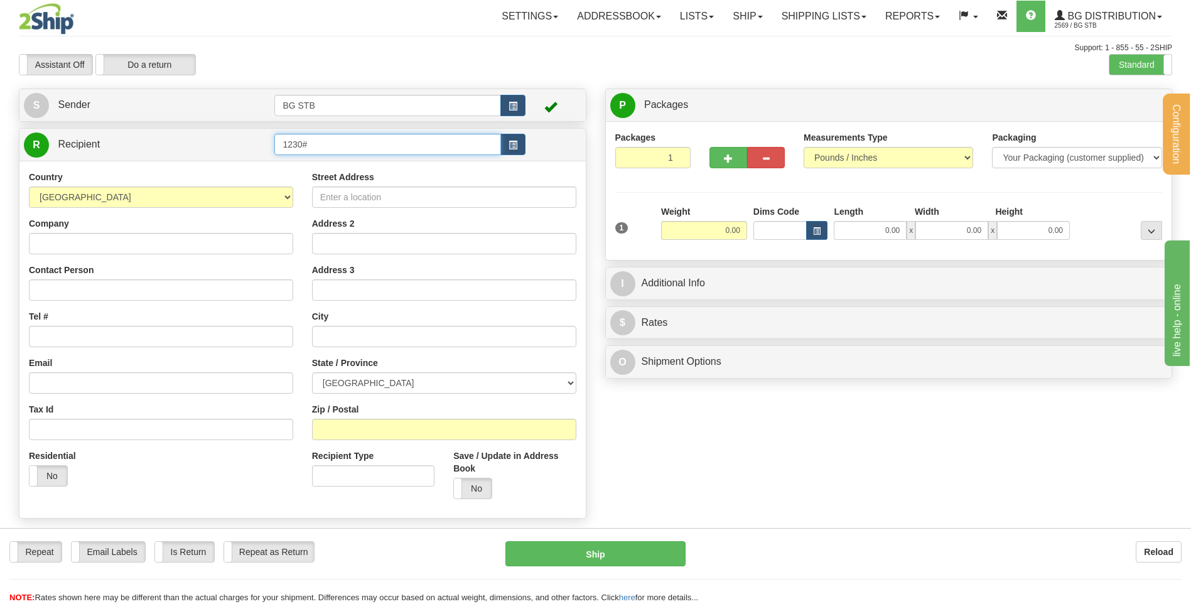
type input "1230#"
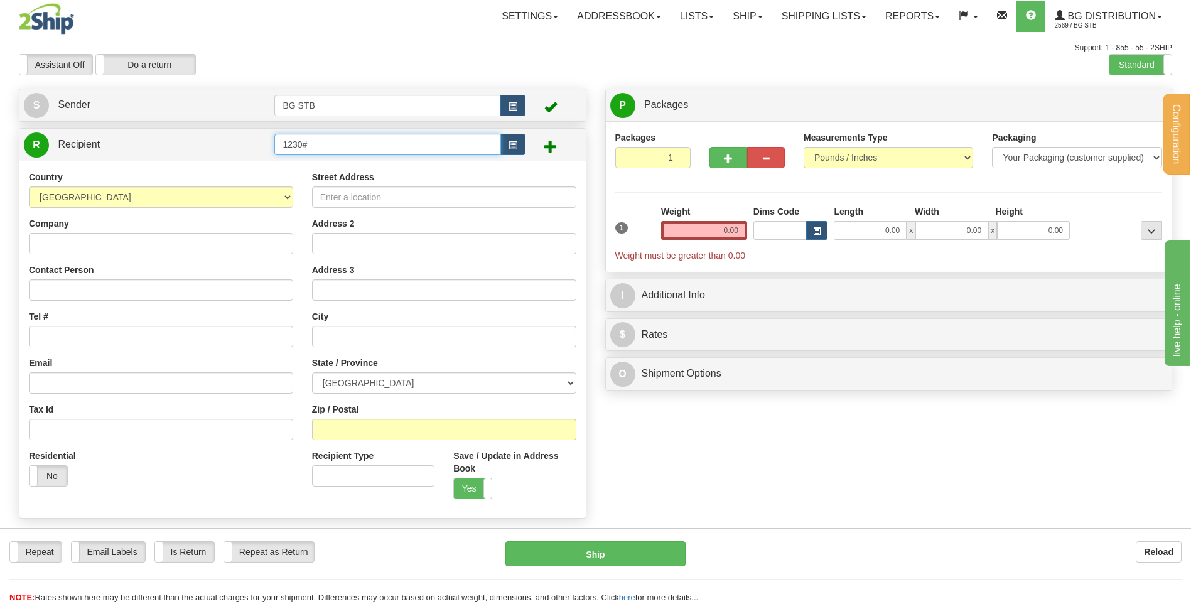
drag, startPoint x: 288, startPoint y: 139, endPoint x: 305, endPoint y: 149, distance: 18.9
click at [303, 148] on input "1230#" at bounding box center [387, 144] width 226 height 21
click at [339, 139] on input "1230#" at bounding box center [387, 144] width 226 height 21
type input "1230"
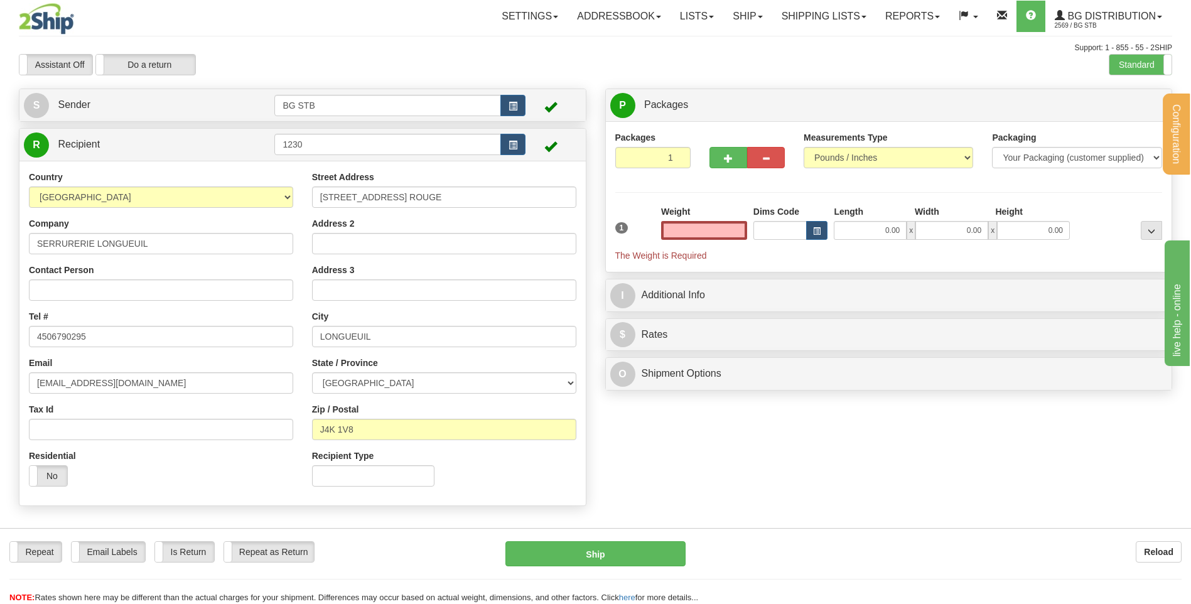
type input "0.00"
click at [697, 217] on div "Weight 0.00" at bounding box center [704, 222] width 86 height 35
click at [694, 230] on input "0.00" at bounding box center [704, 230] width 86 height 19
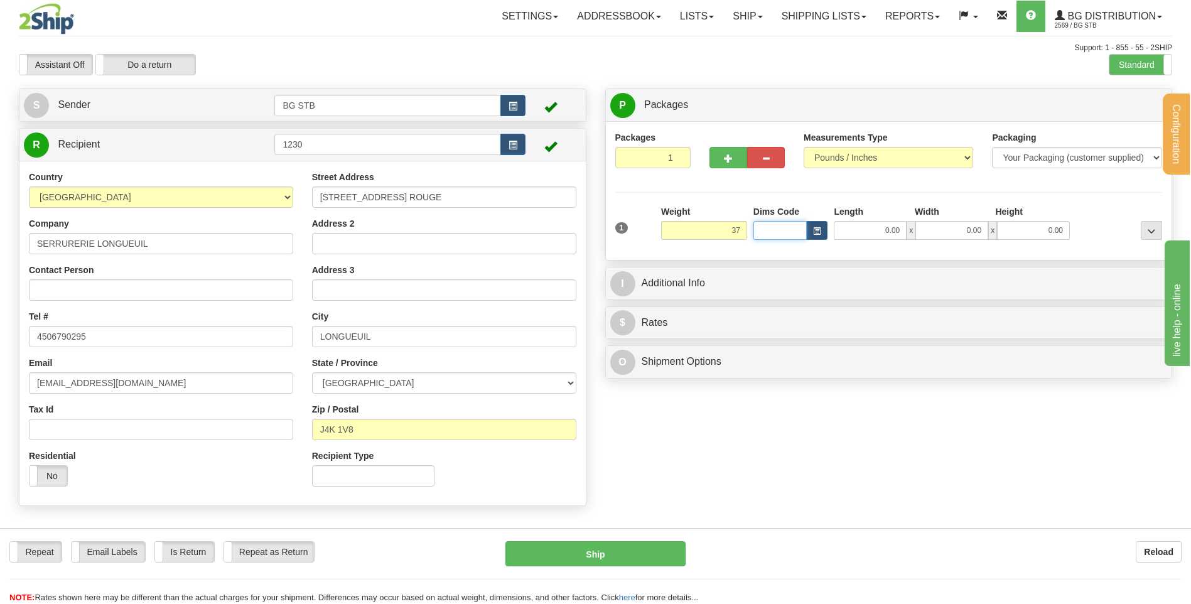
type input "37.00"
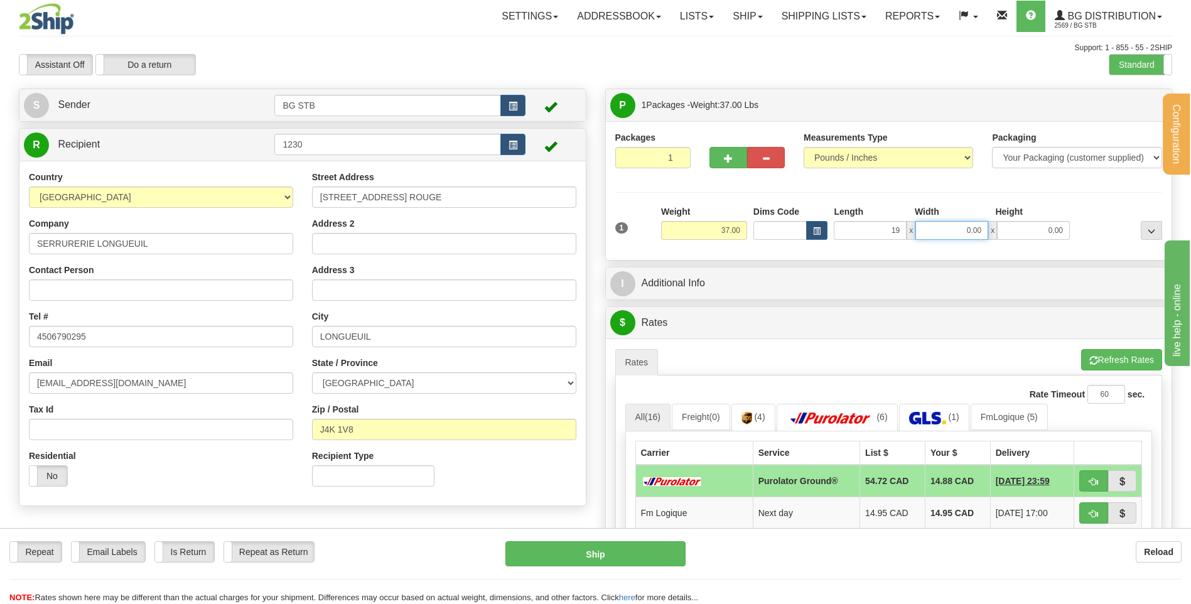
type input "19.00"
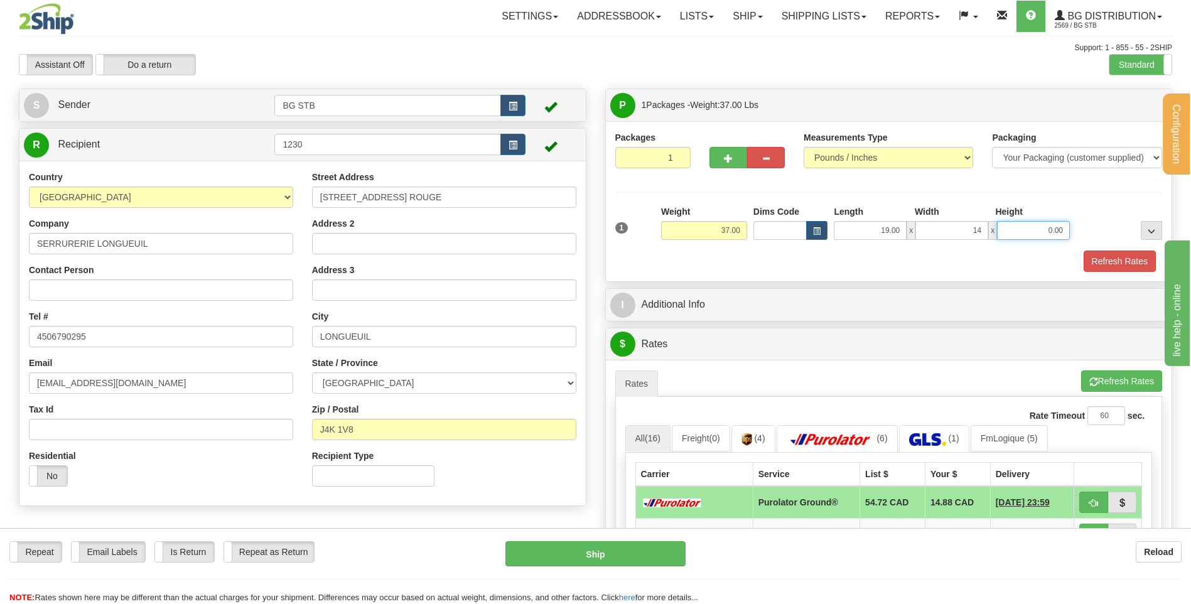
type input "14.00"
type input "8.00"
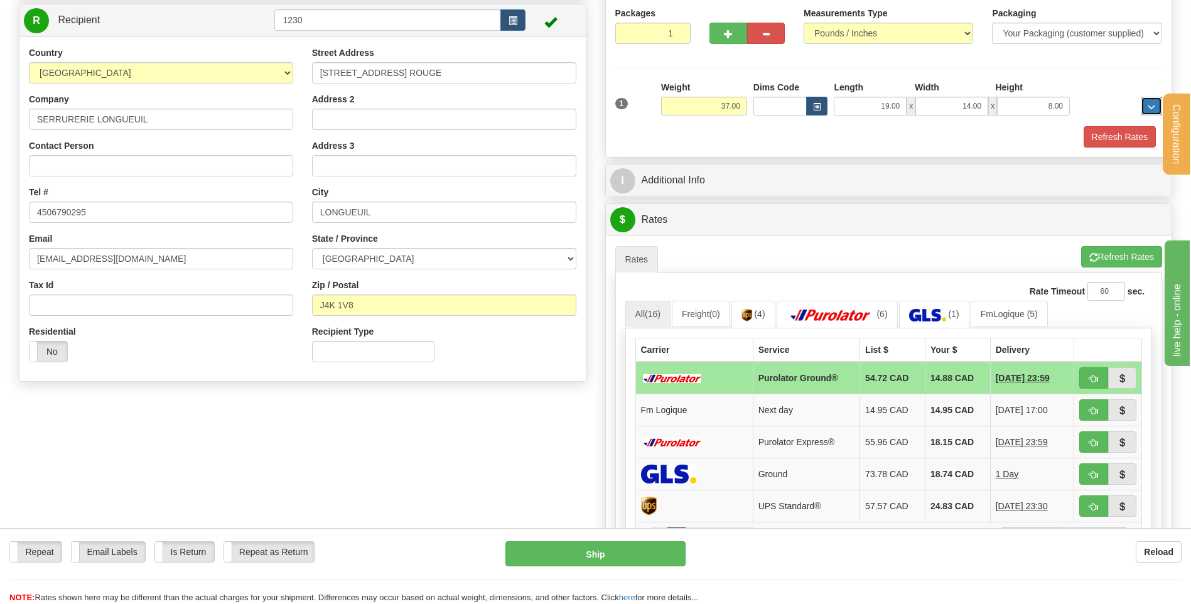
scroll to position [126, 0]
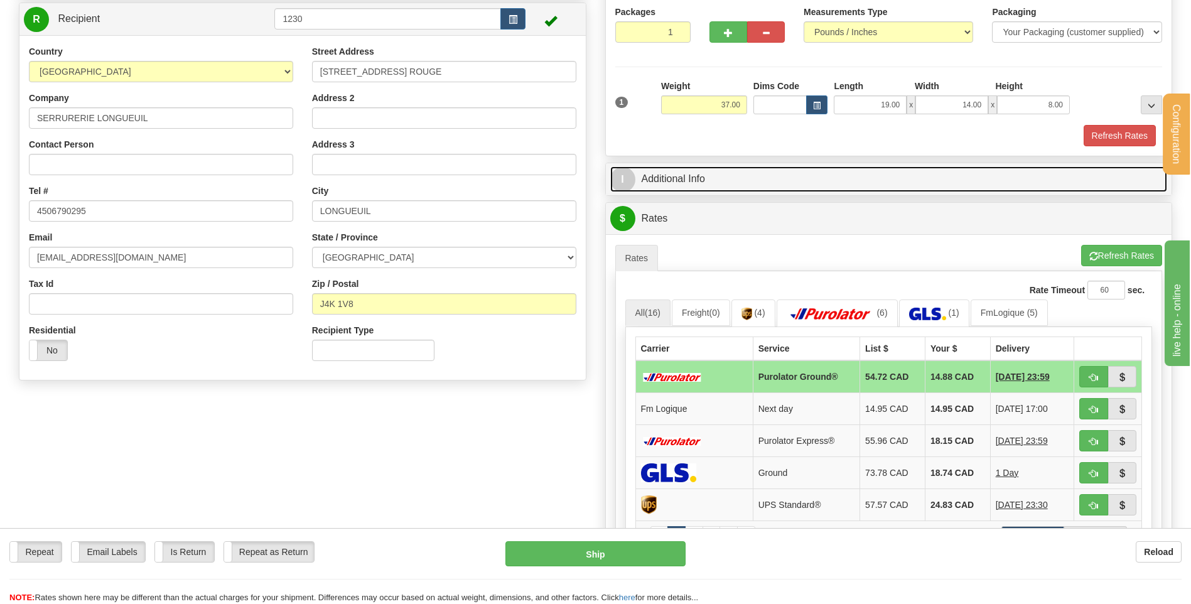
click at [688, 176] on link "I Additional Info" at bounding box center [889, 179] width 558 height 26
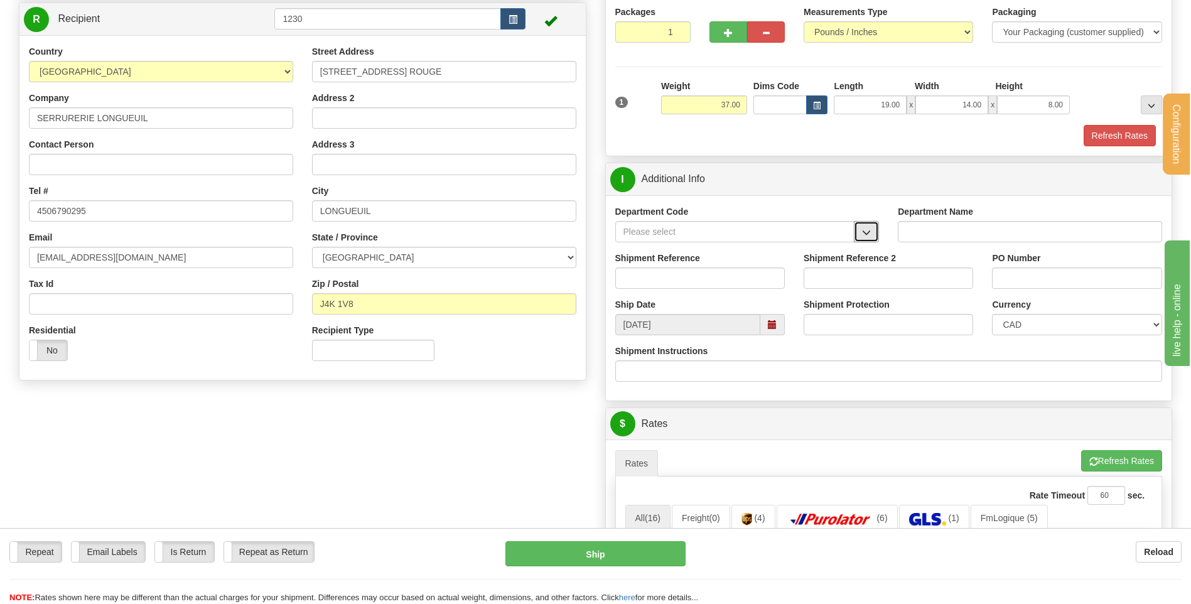
click at [870, 238] on button "button" at bounding box center [866, 231] width 25 height 21
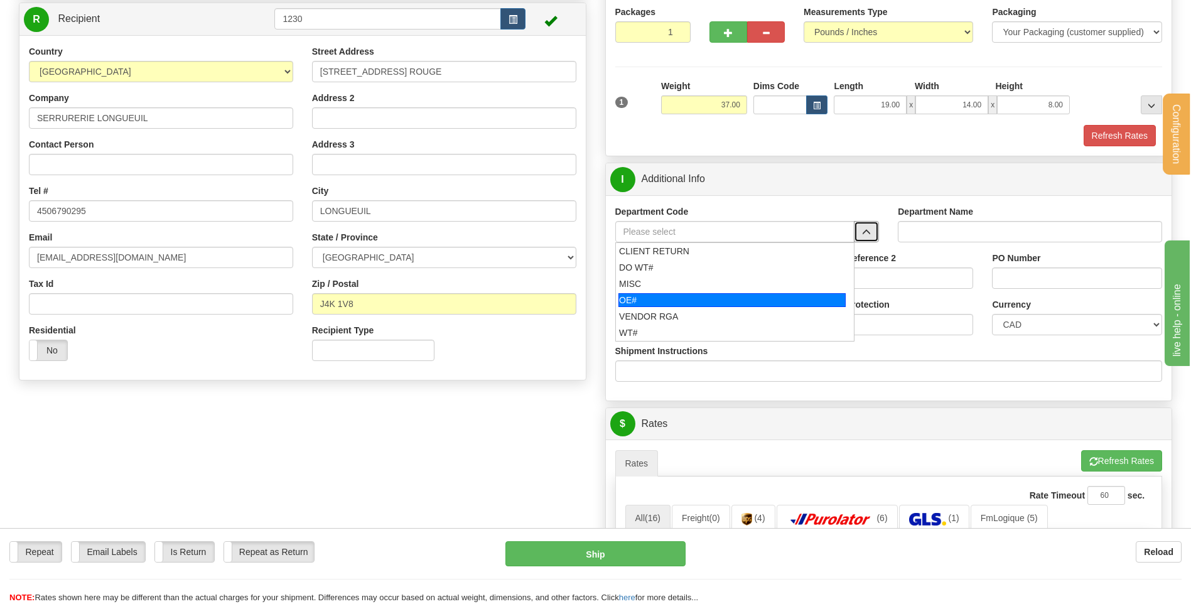
click at [645, 301] on div "OE#" at bounding box center [732, 300] width 227 height 14
type input "OE#"
type input "ORDERS"
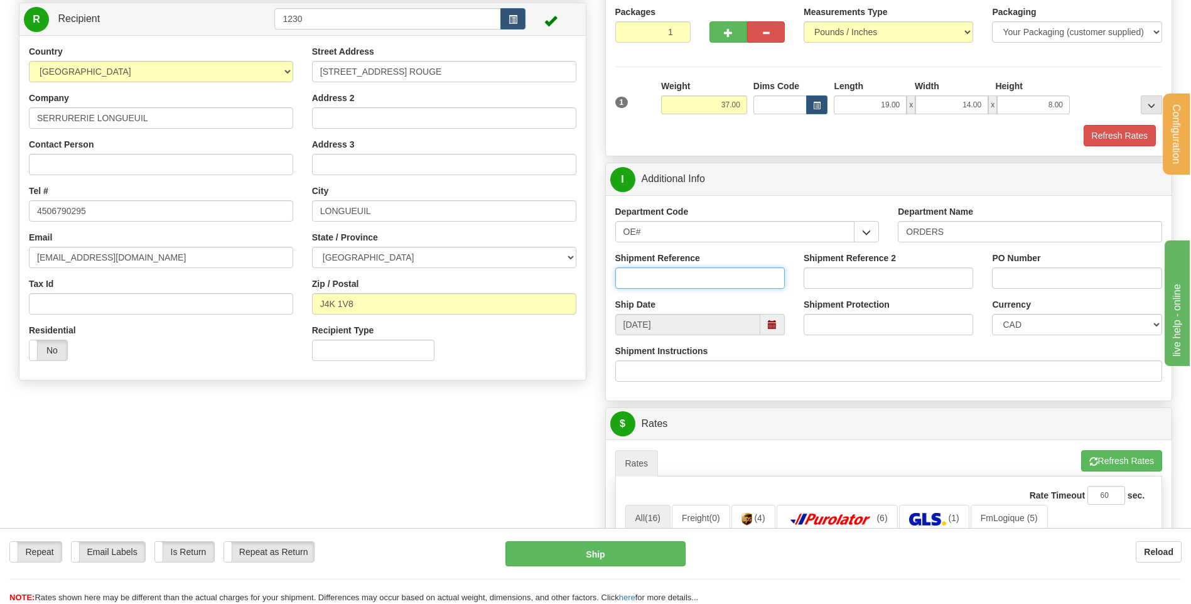
click at [656, 271] on input "Shipment Reference" at bounding box center [701, 278] width 170 height 21
type input "80004536-00"
type input "m"
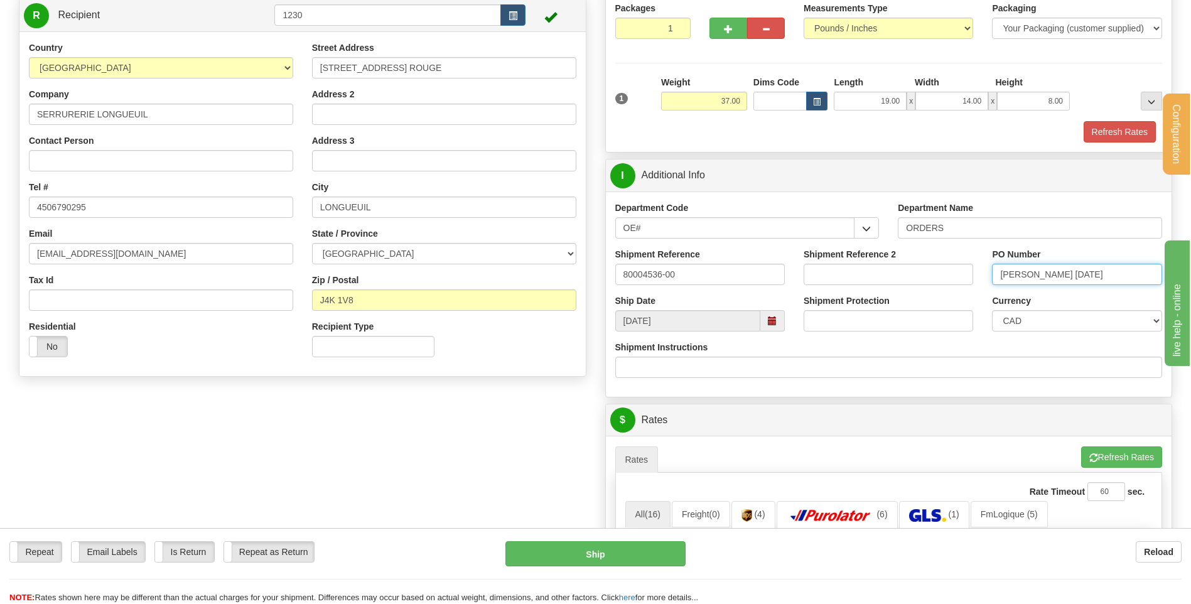
scroll to position [314, 0]
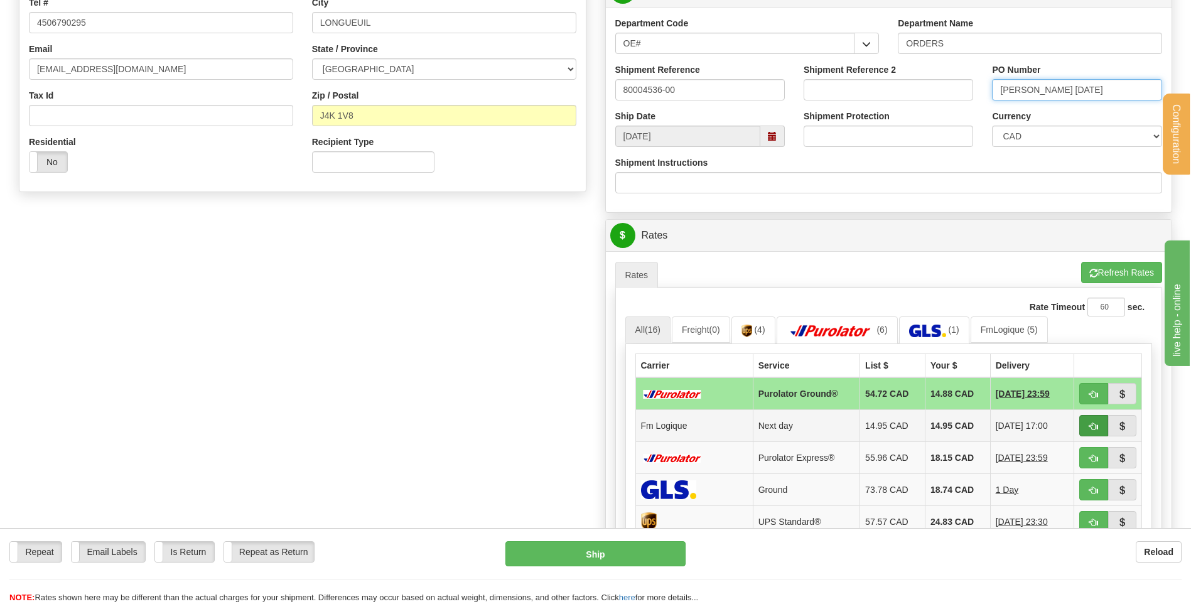
type input "MARTIN 13/08/25"
click at [1080, 431] on button "button" at bounding box center [1094, 425] width 29 height 21
type input "jour"
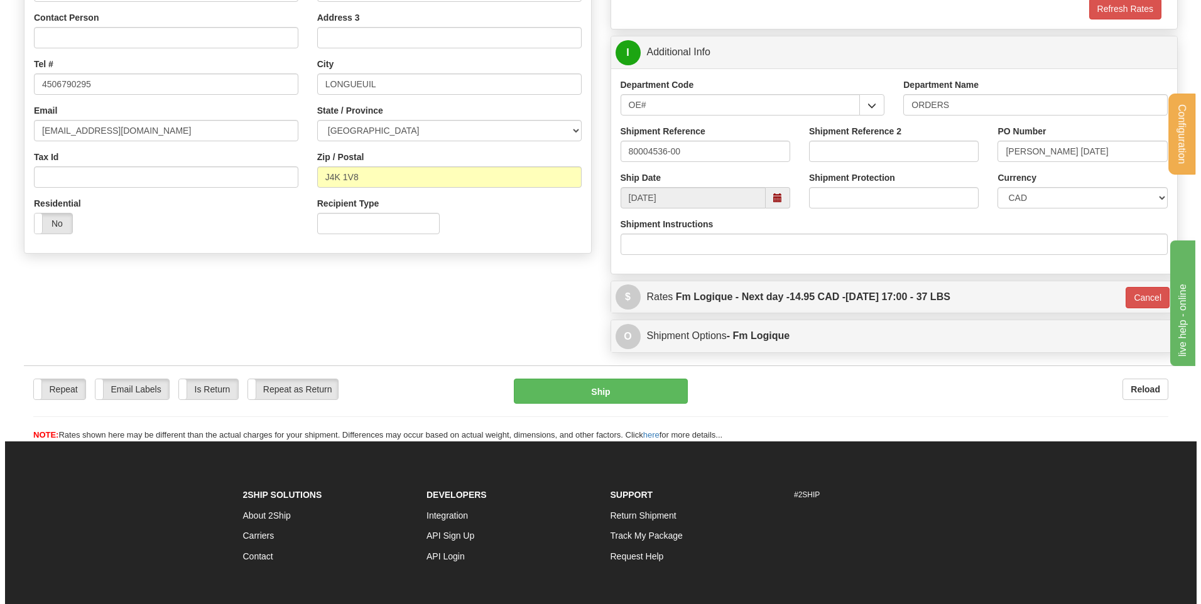
scroll to position [188, 0]
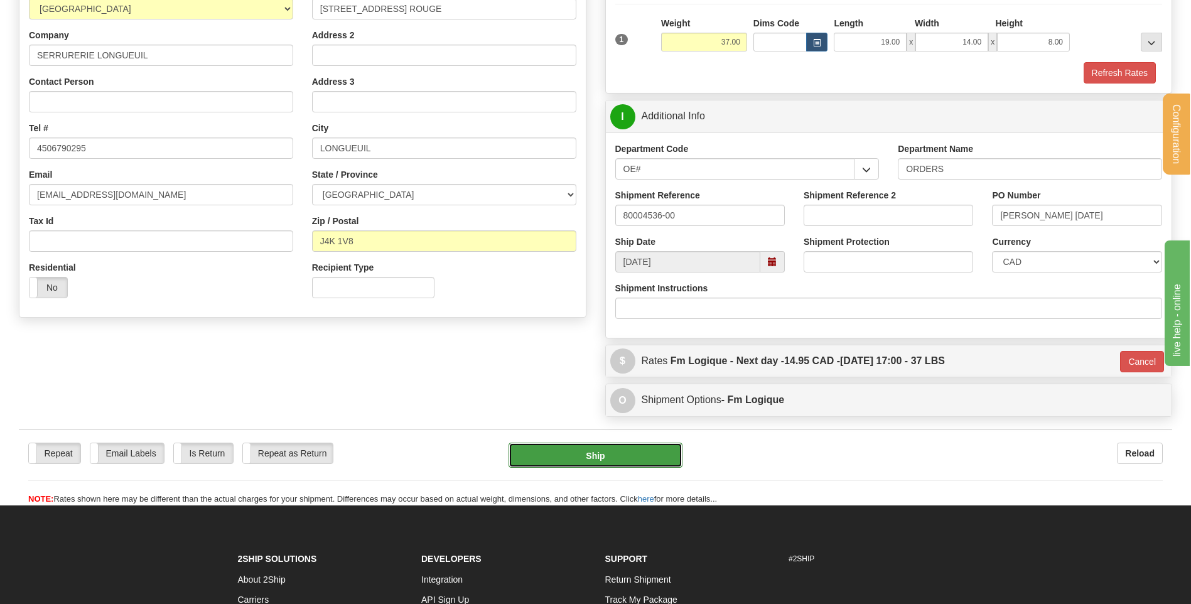
click at [587, 459] on button "Ship" at bounding box center [595, 455] width 173 height 25
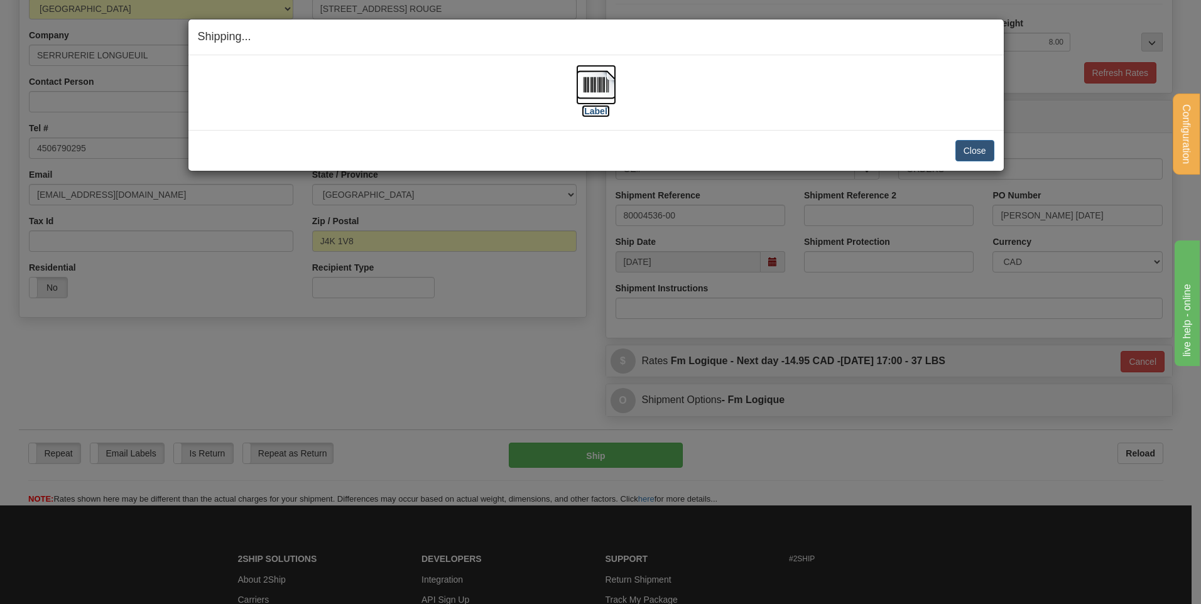
click at [590, 89] on img at bounding box center [596, 85] width 40 height 40
click at [973, 151] on button "Close" at bounding box center [974, 150] width 39 height 21
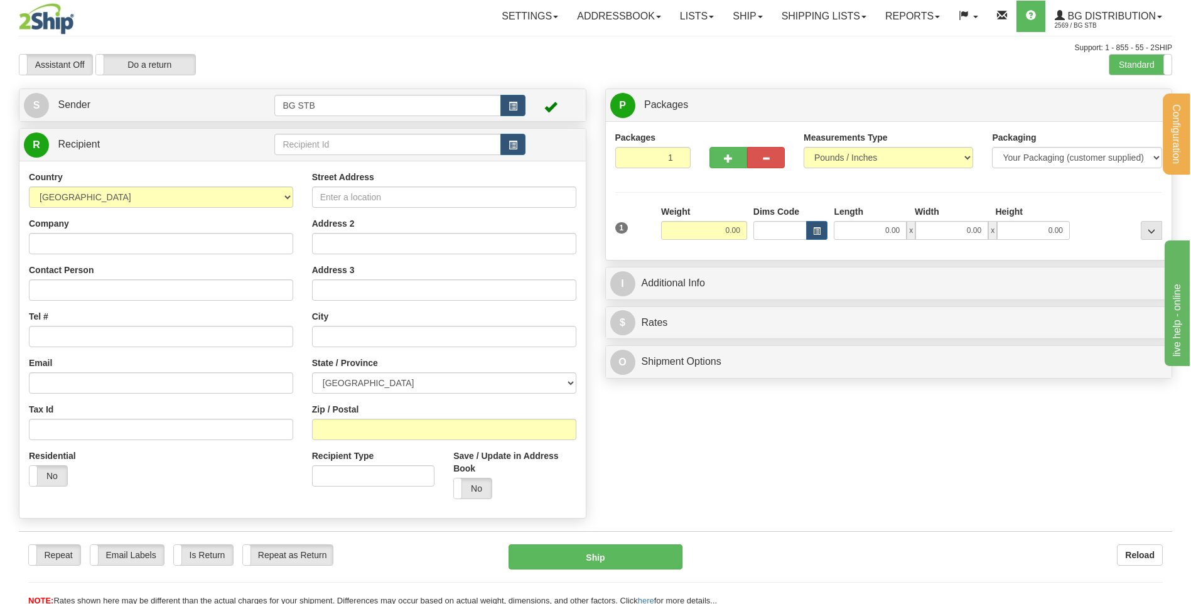
click at [450, 133] on td at bounding box center [399, 145] width 251 height 26
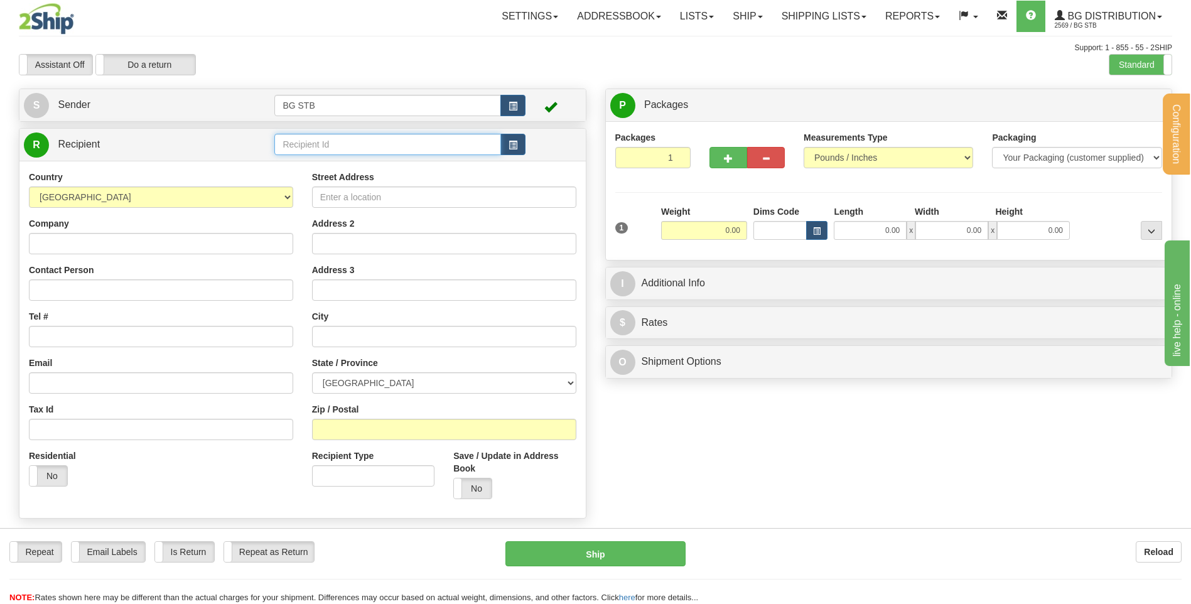
drag, startPoint x: 450, startPoint y: 137, endPoint x: 448, endPoint y: 151, distance: 13.9
click at [450, 137] on input "text" at bounding box center [387, 144] width 226 height 21
type input "4077"
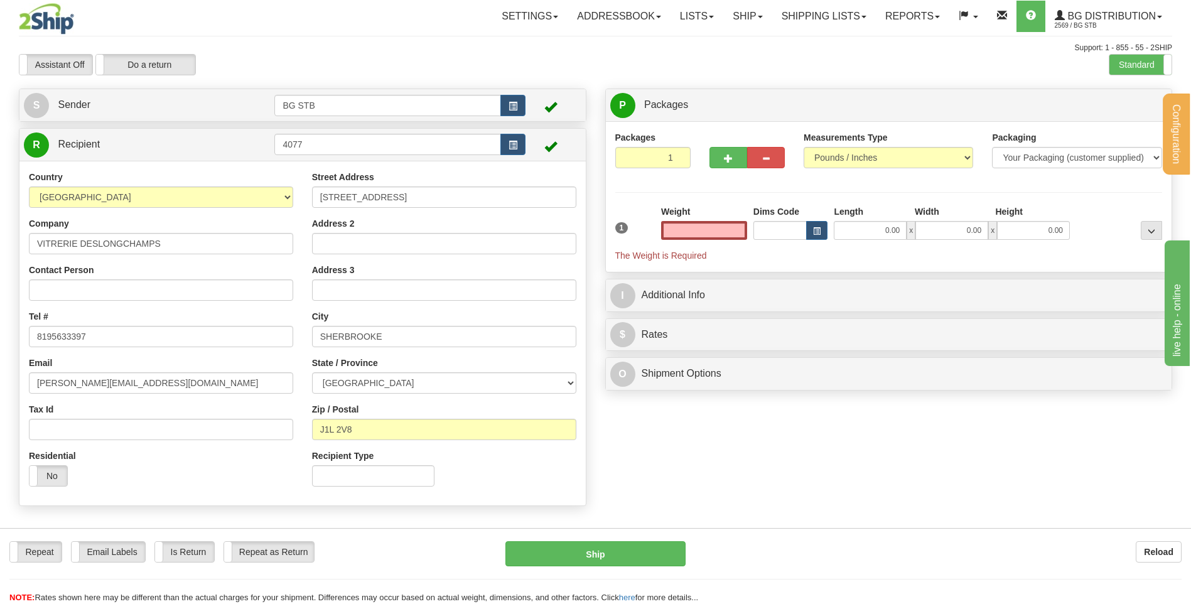
type input "0.00"
click at [1115, 67] on label "Standard" at bounding box center [1141, 65] width 62 height 20
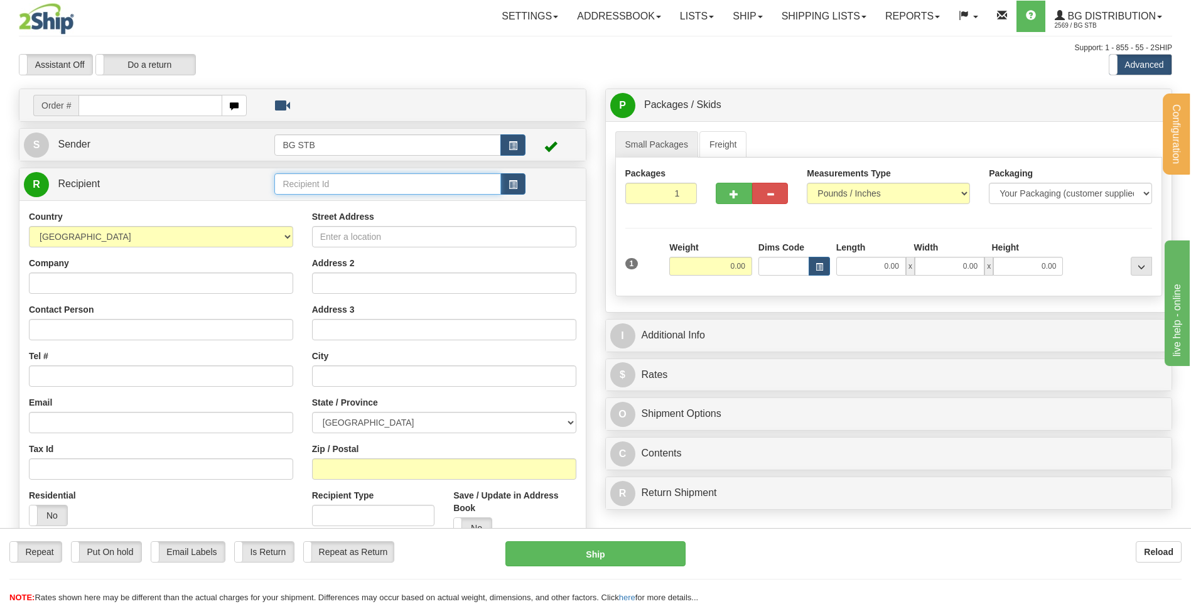
click at [315, 185] on input "text" at bounding box center [387, 183] width 226 height 21
type input "4077"
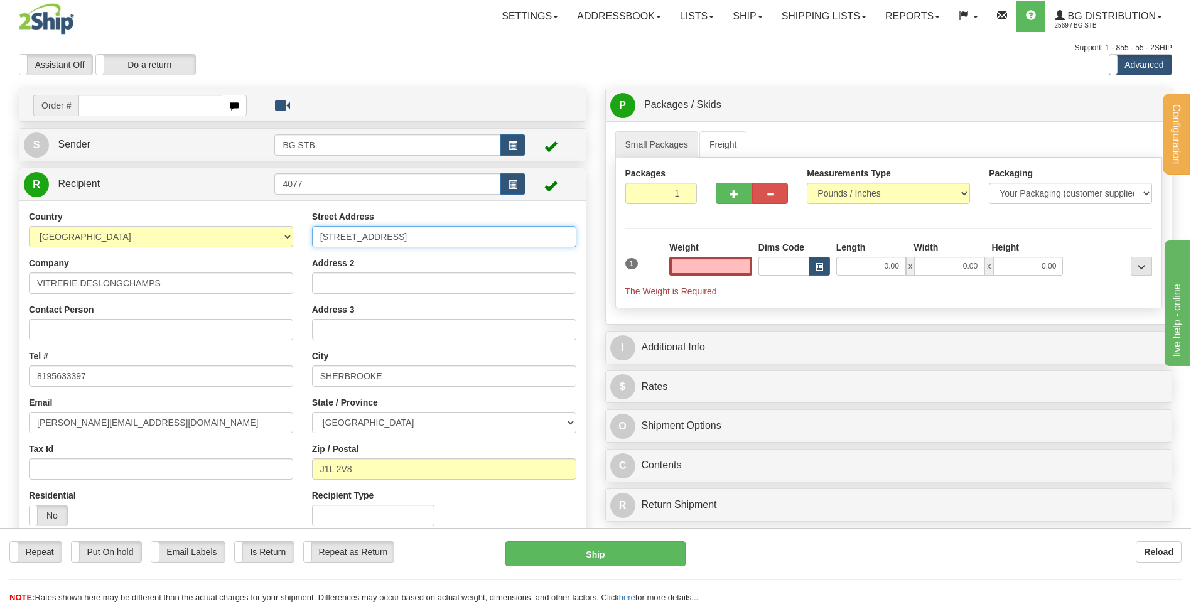
type input "0.00"
drag, startPoint x: 386, startPoint y: 234, endPoint x: 266, endPoint y: 236, distance: 119.3
click at [268, 235] on div "Country [GEOGRAPHIC_DATA] [GEOGRAPHIC_DATA] [GEOGRAPHIC_DATA] [GEOGRAPHIC_DATA]…" at bounding box center [302, 372] width 567 height 325
type input "[STREET_ADDRESS]"
drag, startPoint x: 375, startPoint y: 473, endPoint x: 336, endPoint y: 473, distance: 38.9
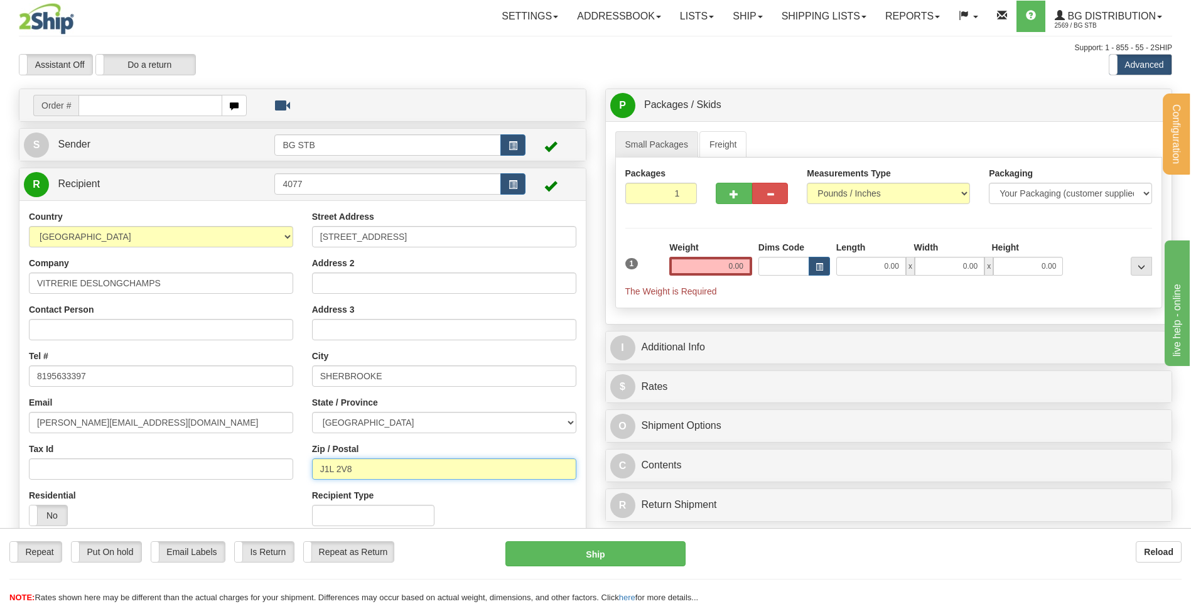
click at [336, 473] on input "J1L 2V8" at bounding box center [444, 468] width 264 height 21
type input "J1M 0B8"
click at [714, 269] on input "0.00" at bounding box center [711, 266] width 83 height 19
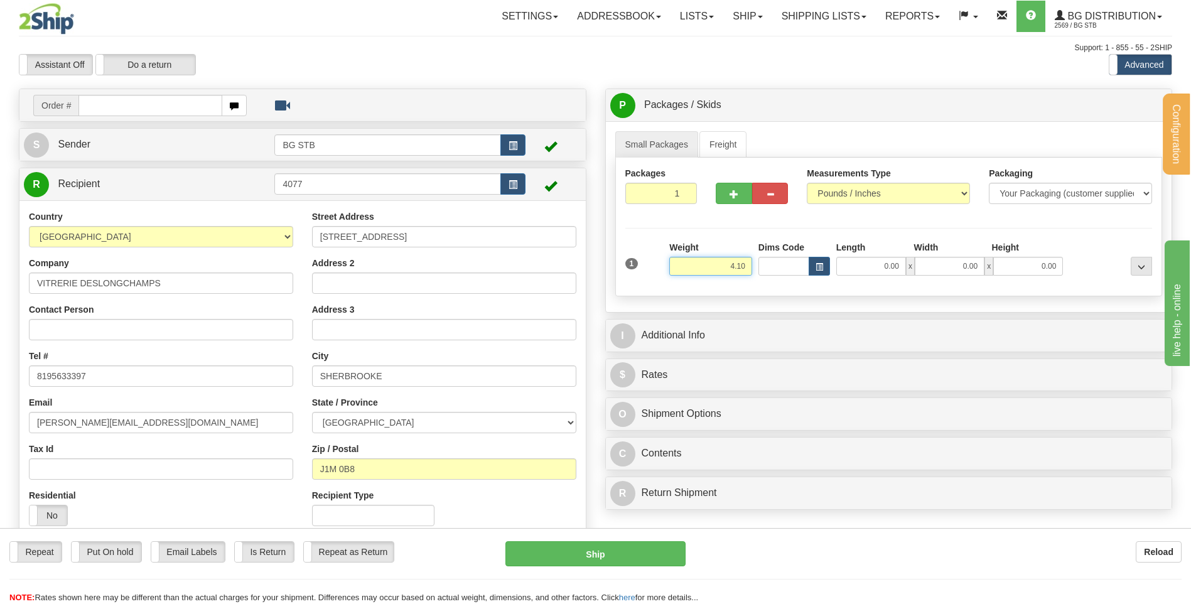
type input "4.10"
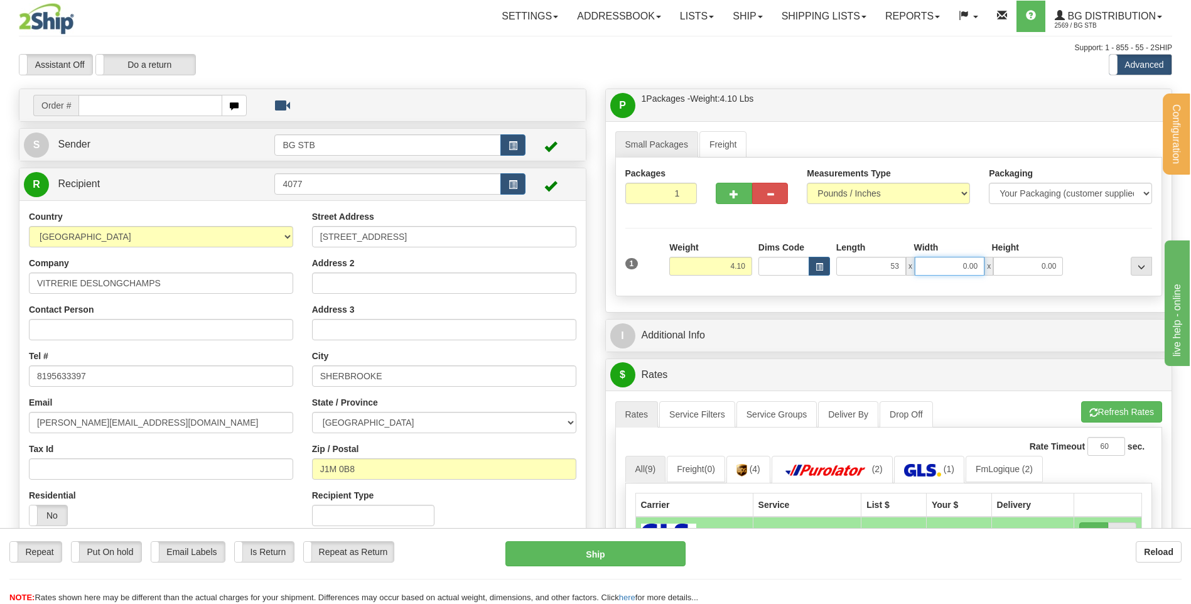
type input "53.00"
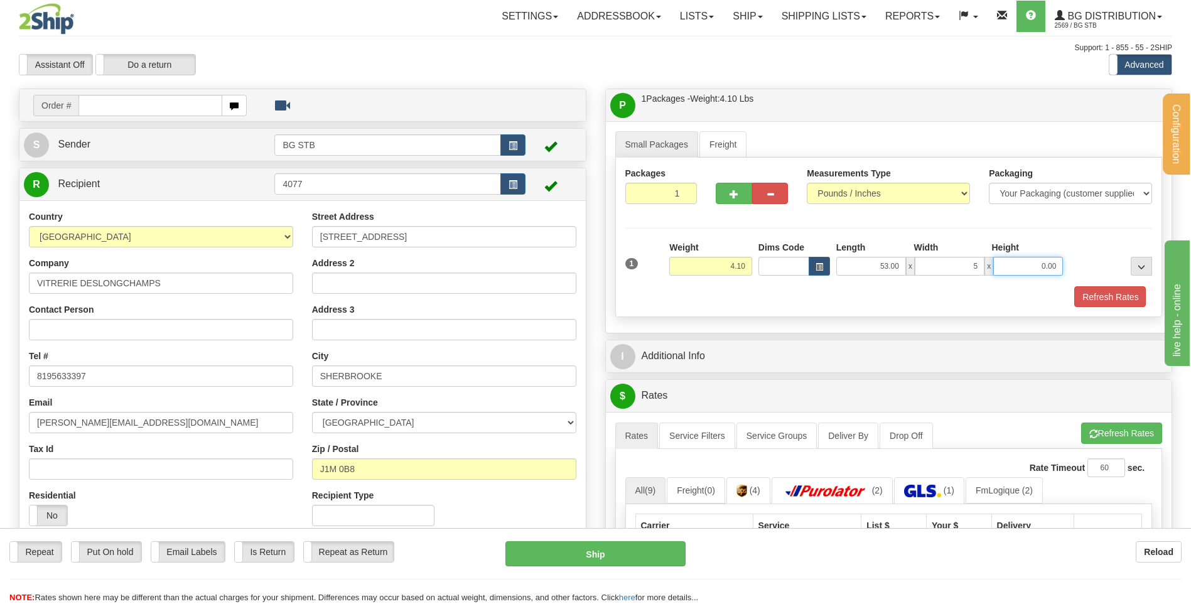
type input "5.00"
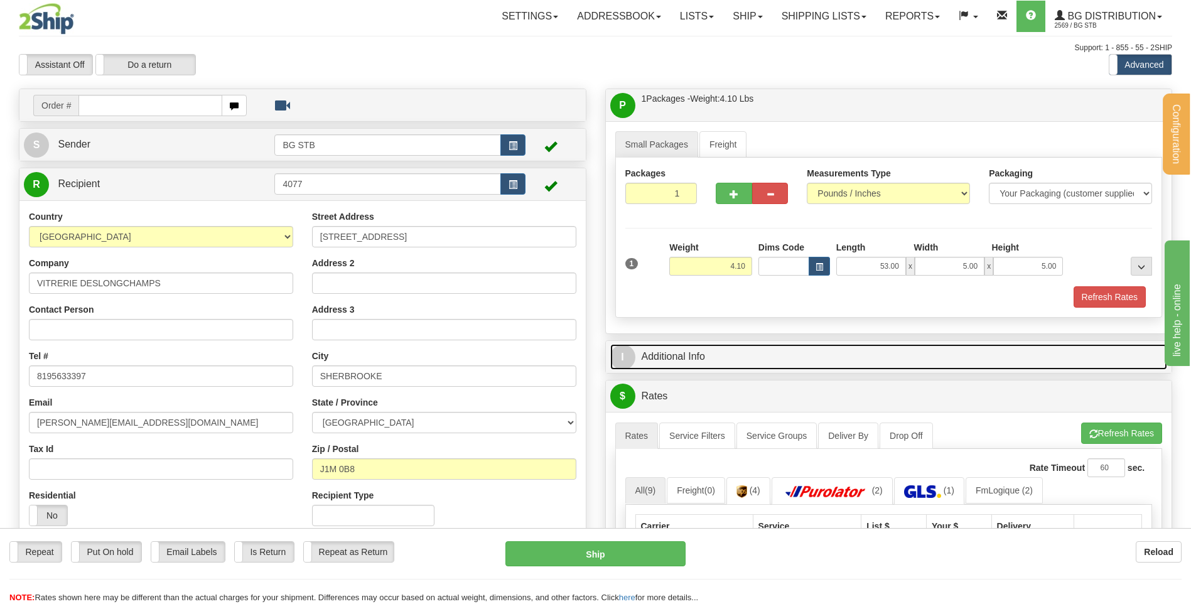
click at [664, 362] on link "I Additional Info" at bounding box center [889, 357] width 558 height 26
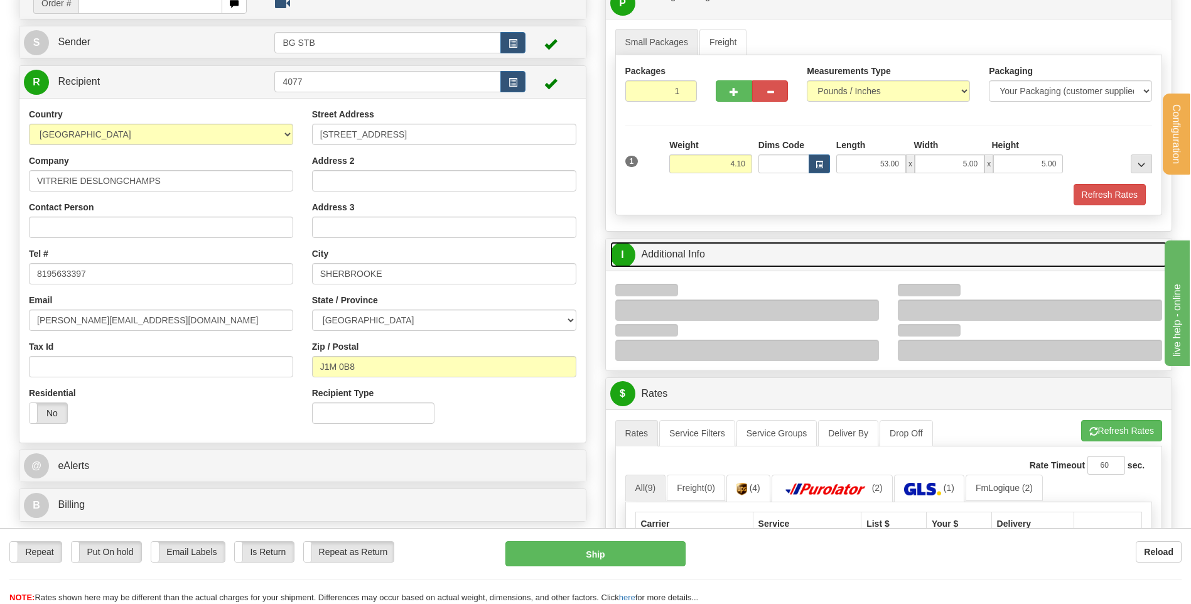
scroll to position [188, 0]
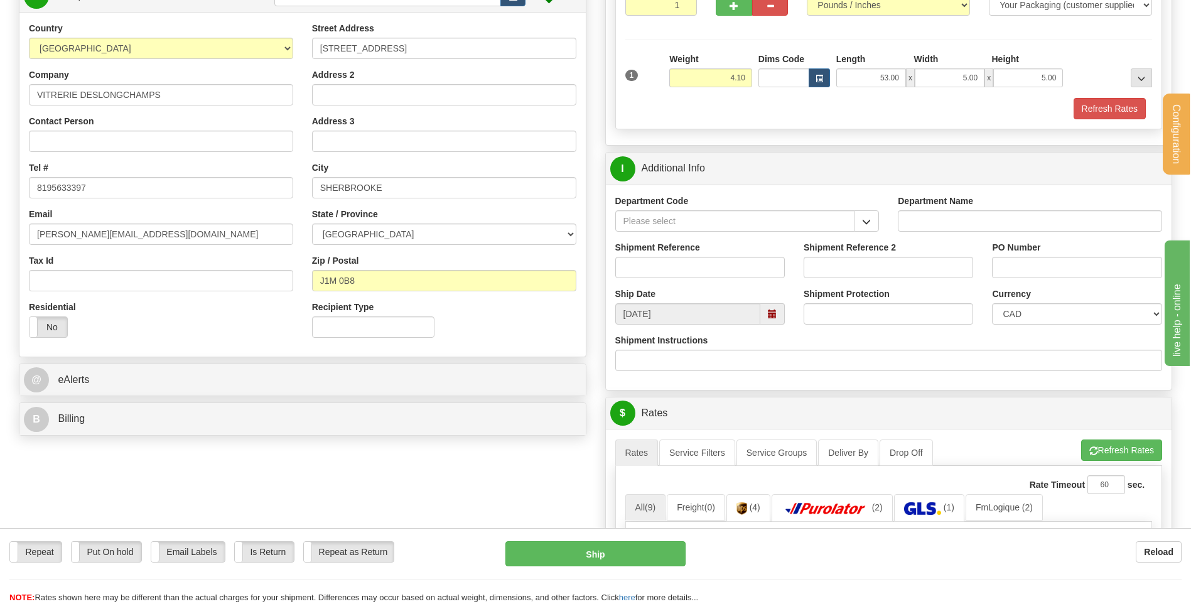
click at [866, 222] on span "button" at bounding box center [866, 222] width 9 height 8
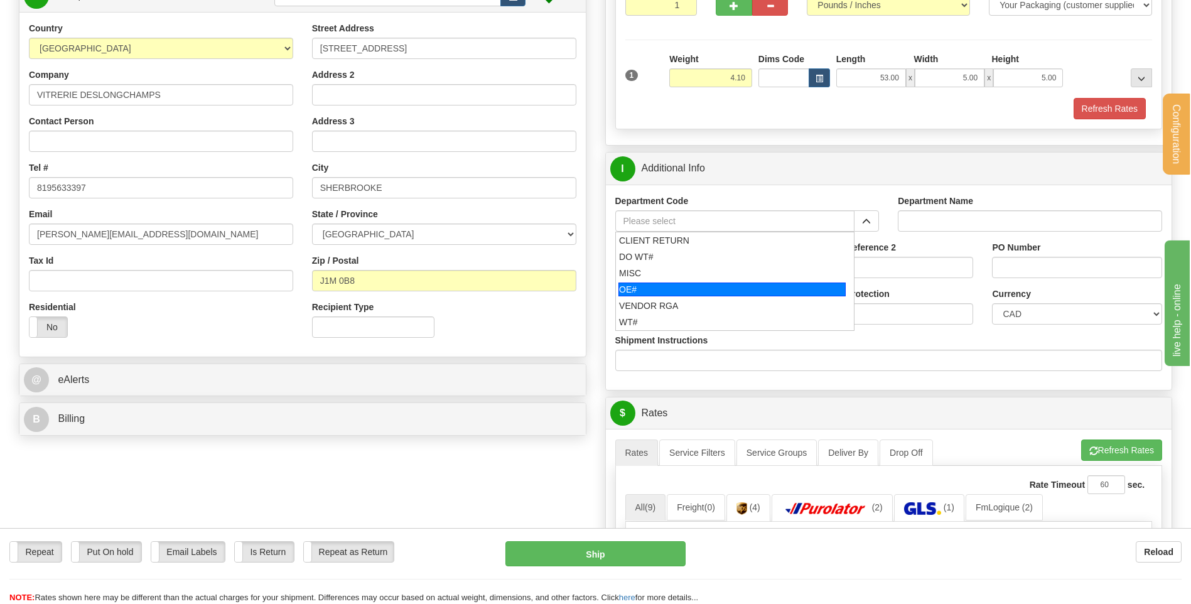
click at [697, 286] on div "OE#" at bounding box center [732, 290] width 227 height 14
type input "OE#"
type input "ORDERS"
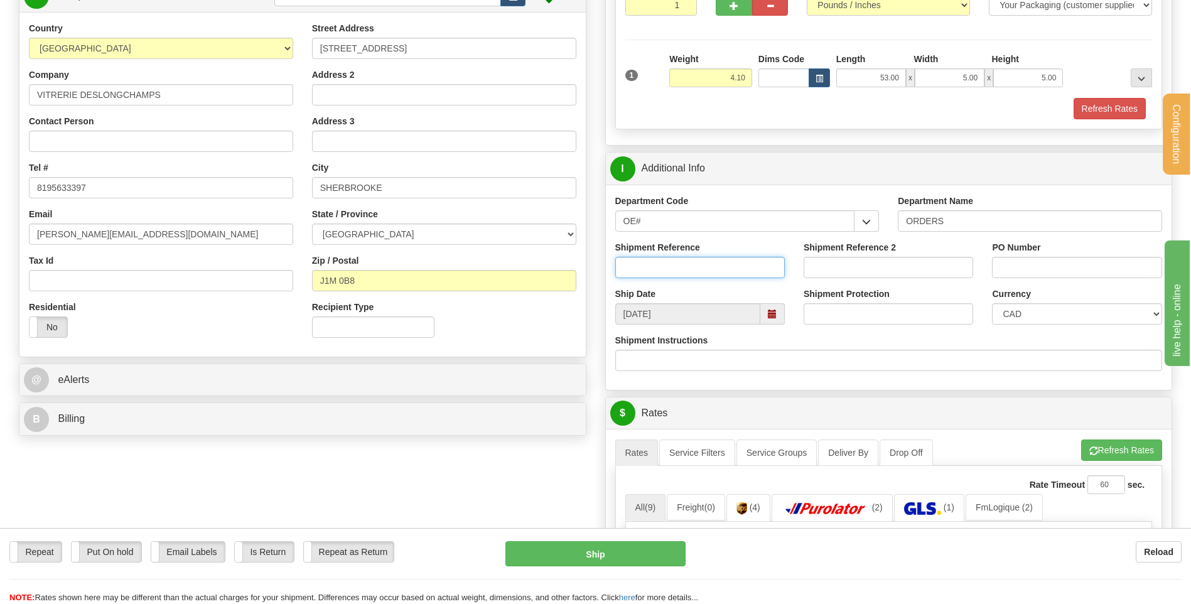
click at [697, 268] on input "Shipment Reference" at bounding box center [701, 267] width 170 height 21
type input "80003784-00"
drag, startPoint x: 1046, startPoint y: 263, endPoint x: 1035, endPoint y: 266, distance: 11.0
click at [1035, 266] on input "L25015-08" at bounding box center [1077, 267] width 170 height 21
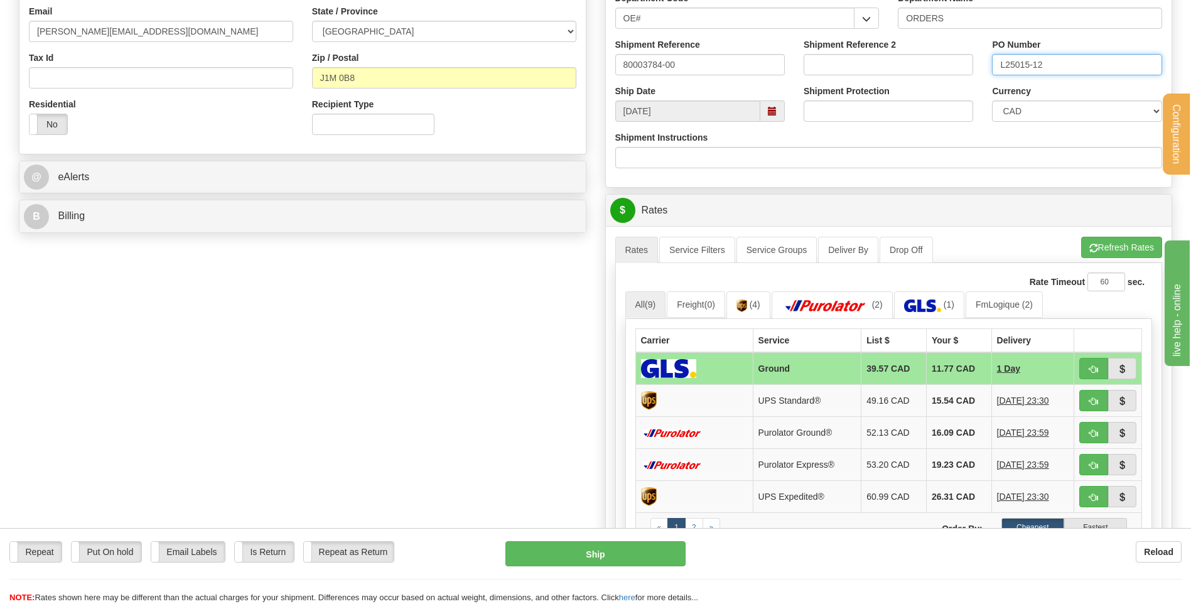
scroll to position [440, 0]
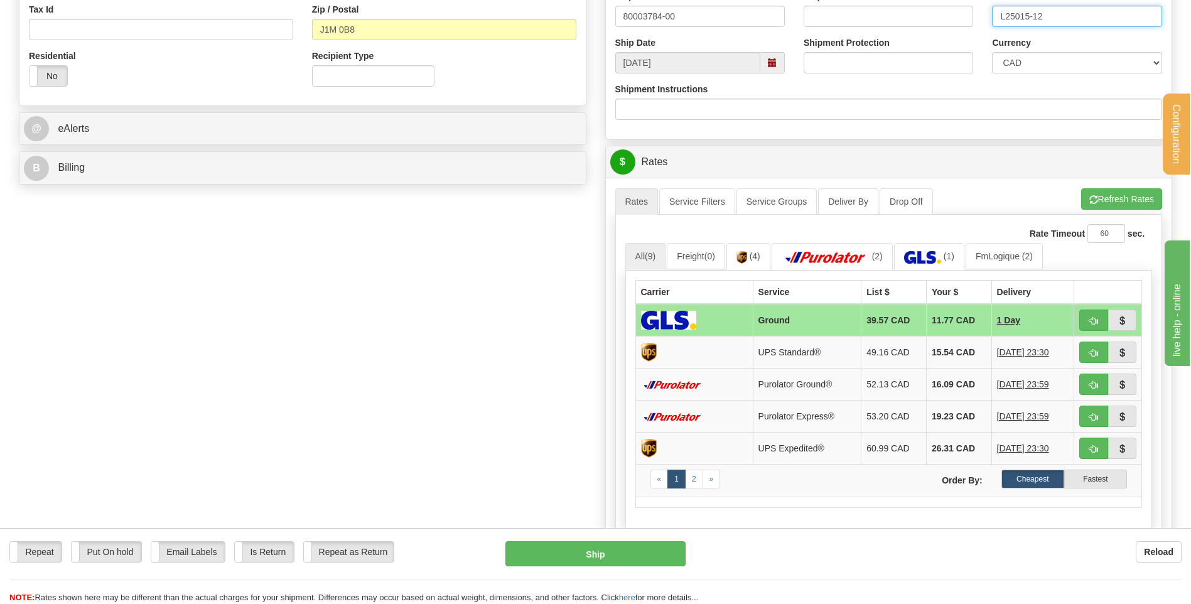
type input "L25015-12"
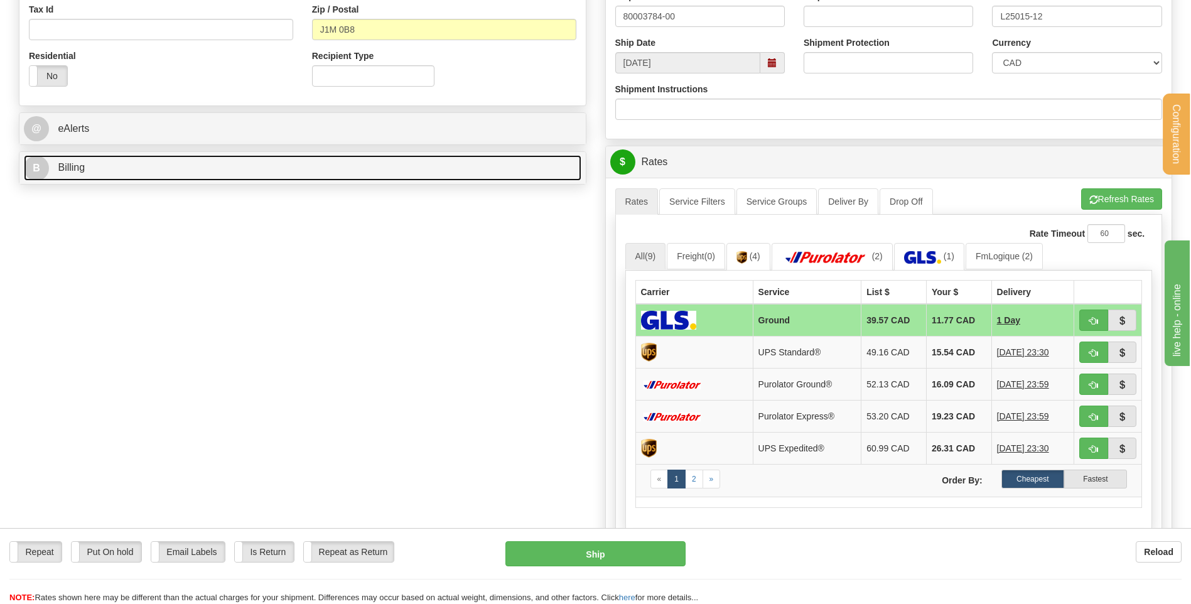
click at [288, 178] on link "B Billing" at bounding box center [303, 168] width 558 height 26
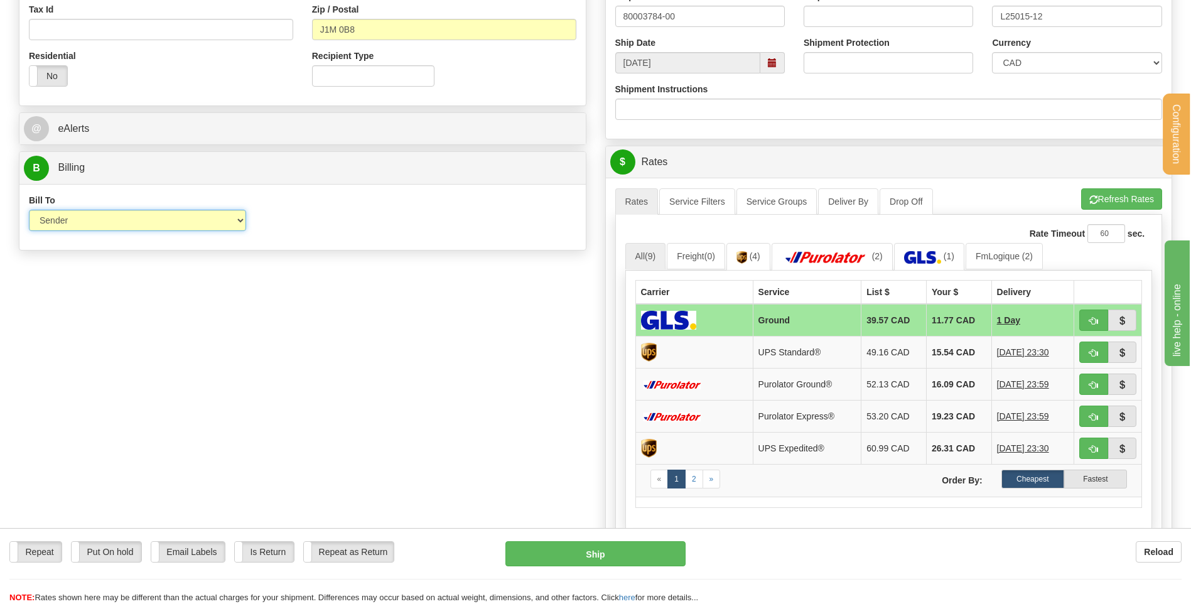
drag, startPoint x: 241, startPoint y: 217, endPoint x: 234, endPoint y: 227, distance: 12.7
click at [241, 217] on select "Sender Recipient Third Party Collect" at bounding box center [137, 220] width 217 height 21
select select "2"
click at [29, 210] on select "Sender Recipient Third Party Collect" at bounding box center [137, 220] width 217 height 21
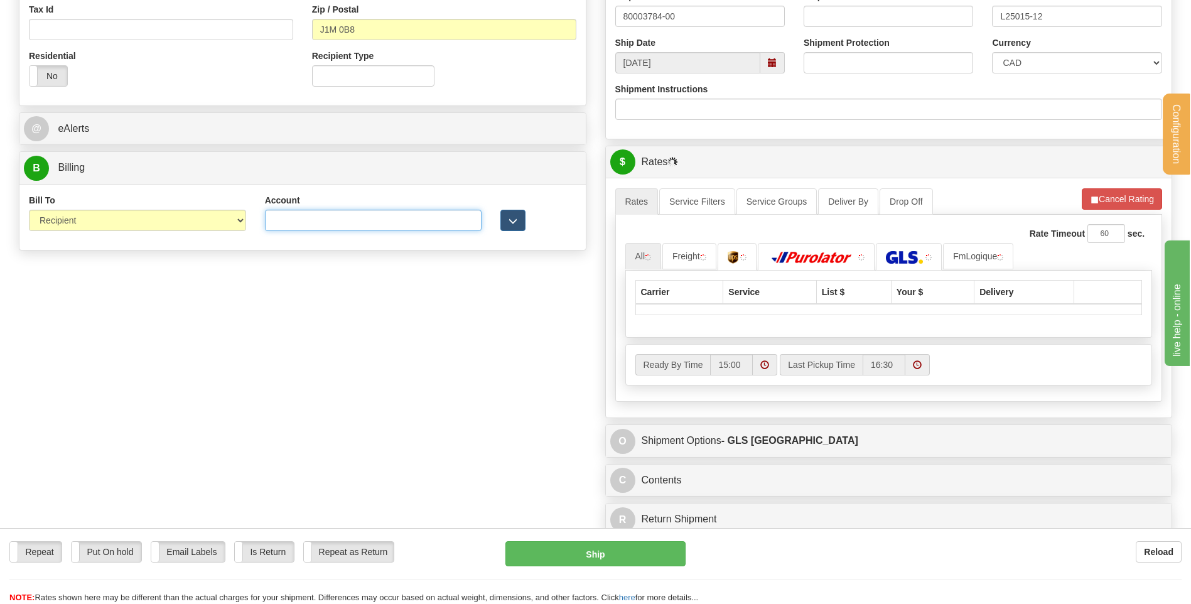
click at [301, 229] on input "Account" at bounding box center [373, 220] width 217 height 21
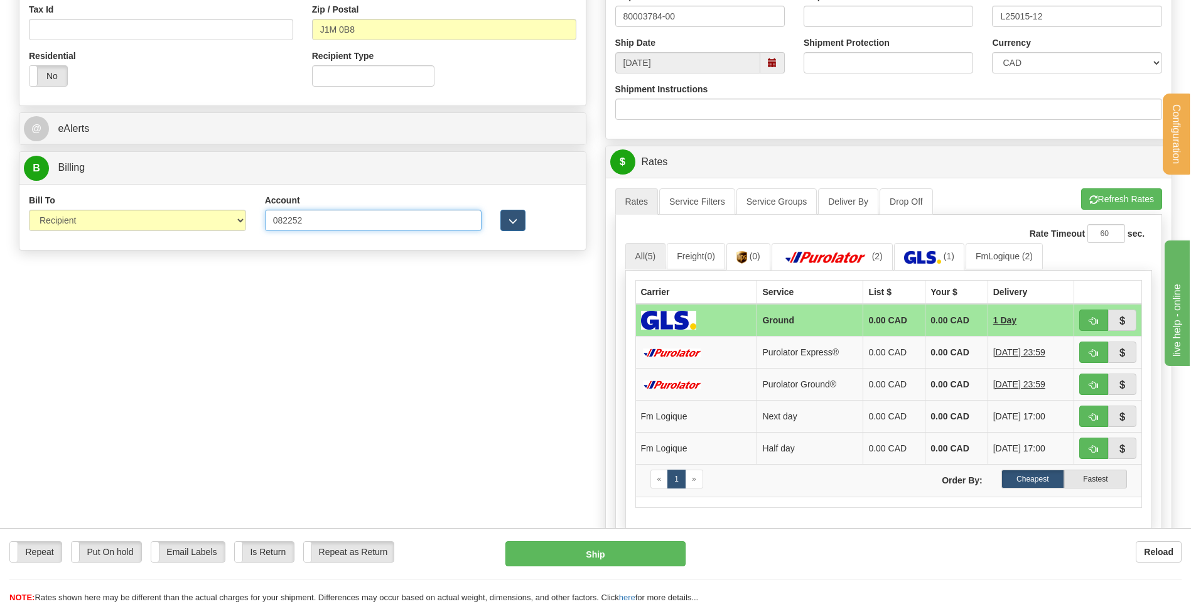
click at [294, 219] on input "082252" at bounding box center [373, 220] width 217 height 21
type input "0822252"
click at [514, 222] on span "button" at bounding box center [513, 221] width 9 height 8
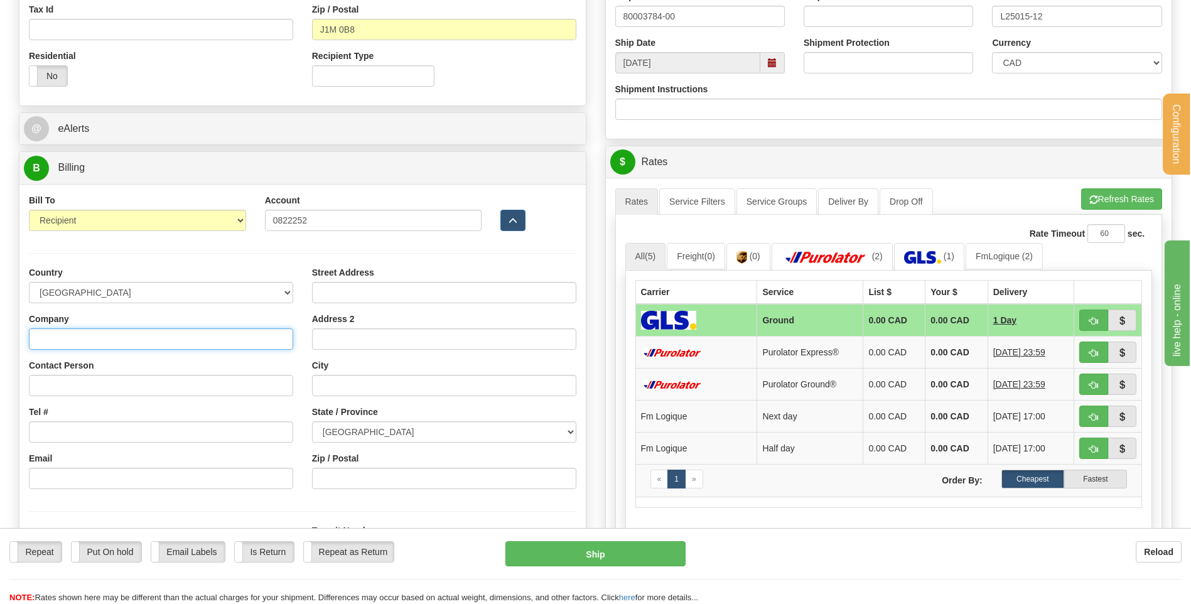
click at [107, 339] on input "Company" at bounding box center [161, 338] width 264 height 21
type input "VITRERIE DESLONGCHAMPS"
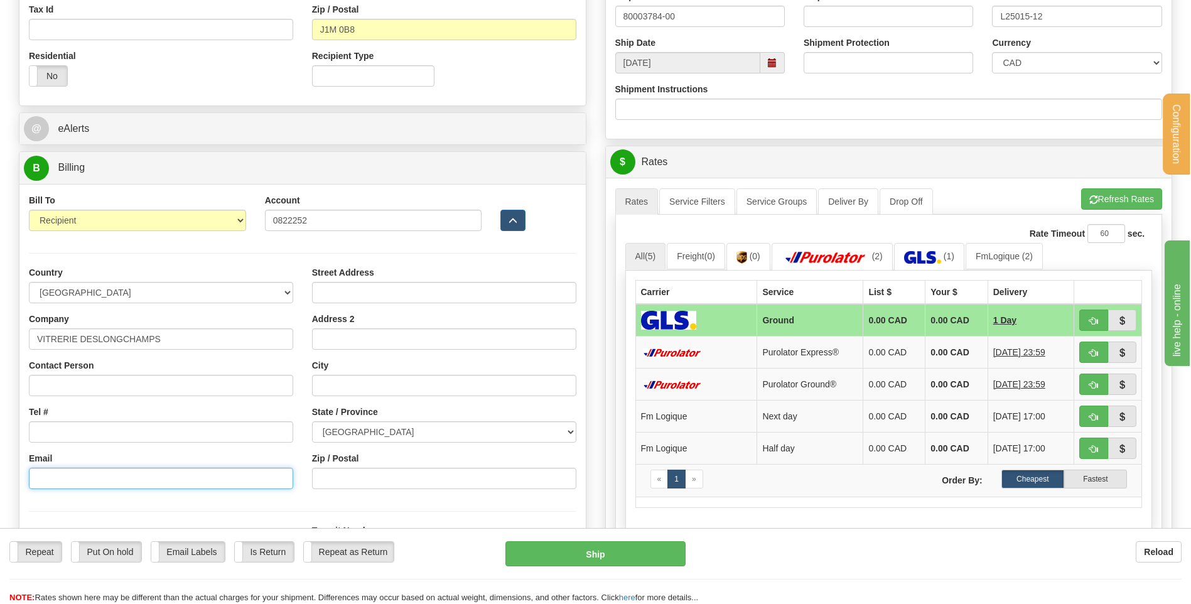
type input "[PERSON_NAME][EMAIL_ADDRESS][DOMAIN_NAME]"
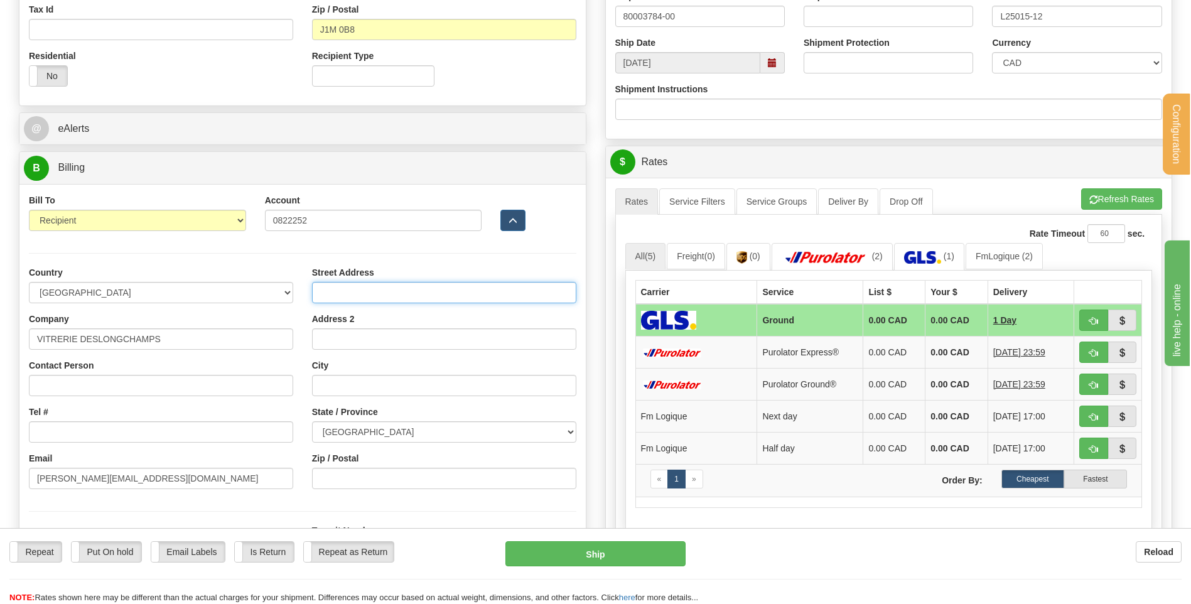
type input "[STREET_ADDRESS]"
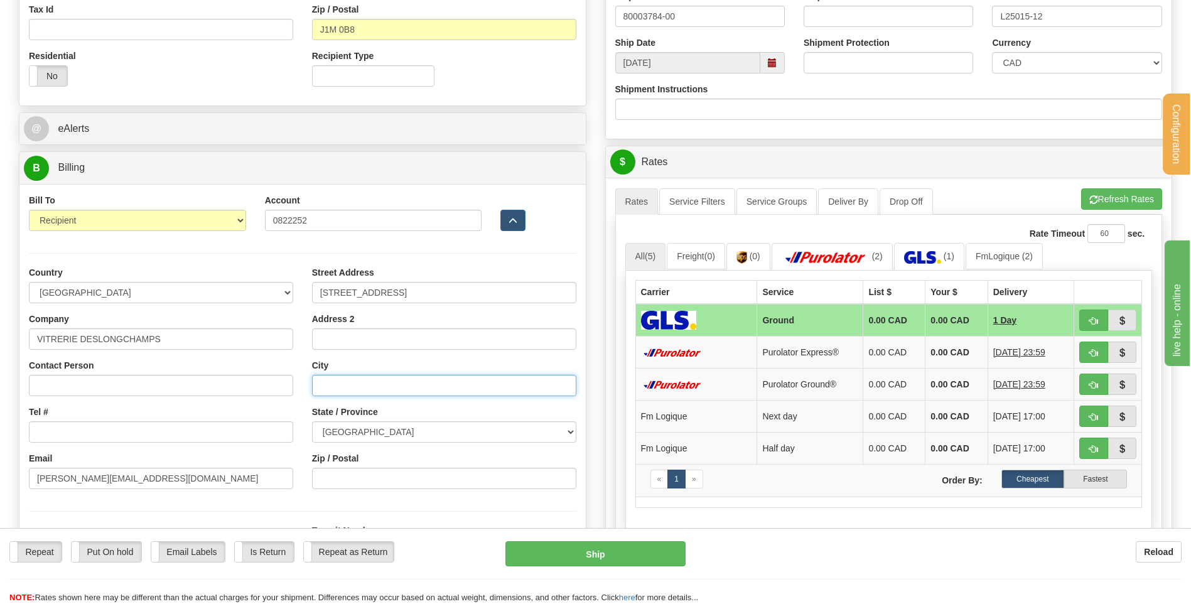
type input "SHERBROOKE"
select select "QC"
type input "J1M 0B8"
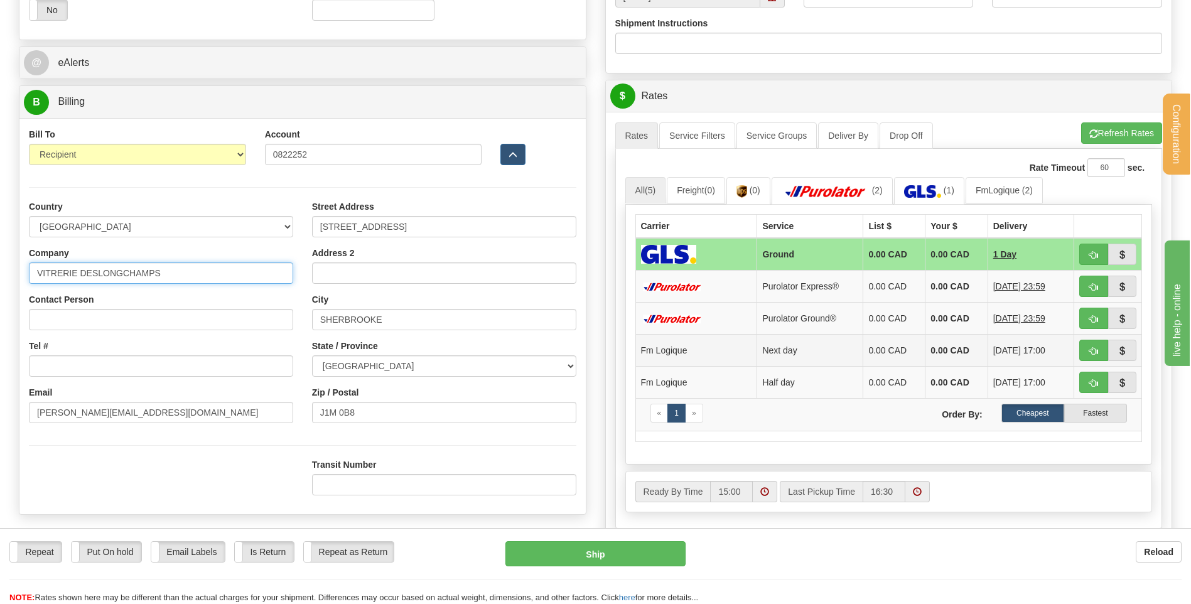
scroll to position [628, 0]
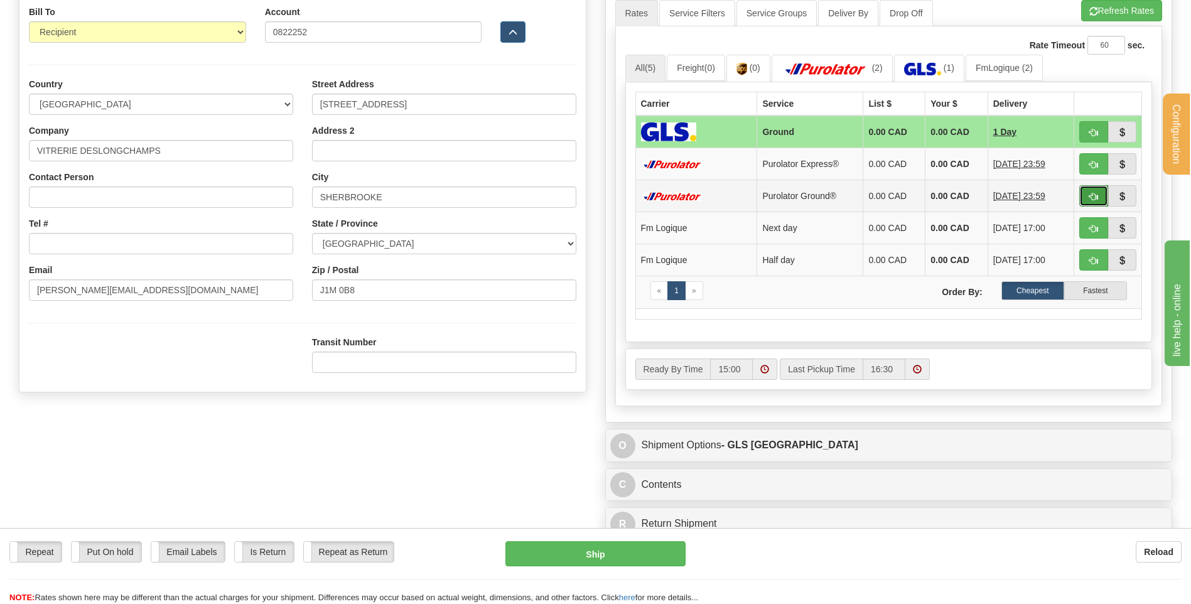
click at [1093, 191] on button "button" at bounding box center [1094, 195] width 29 height 21
type input "260"
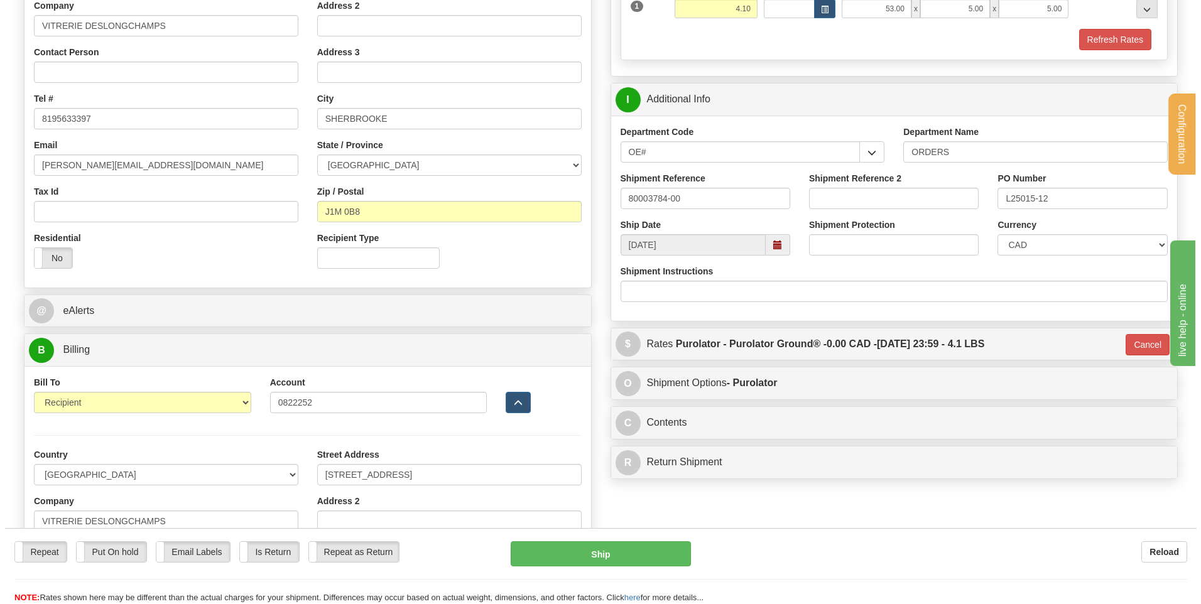
scroll to position [251, 0]
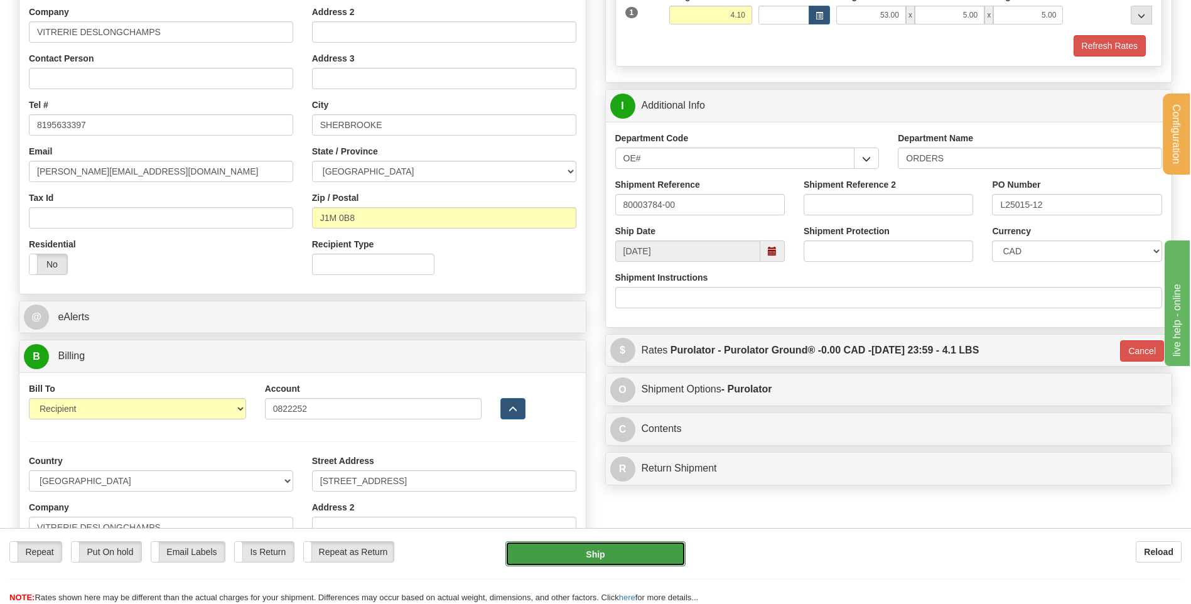
click at [627, 555] on button "Ship" at bounding box center [596, 553] width 180 height 25
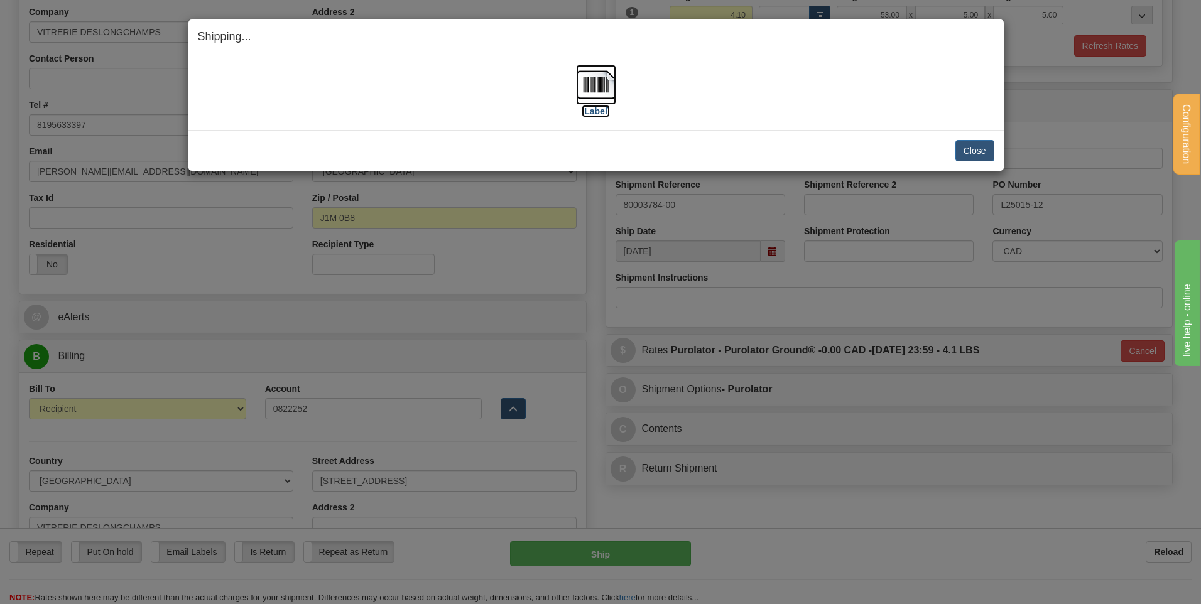
click at [585, 85] on img at bounding box center [596, 85] width 40 height 40
